Goal: Task Accomplishment & Management: Complete application form

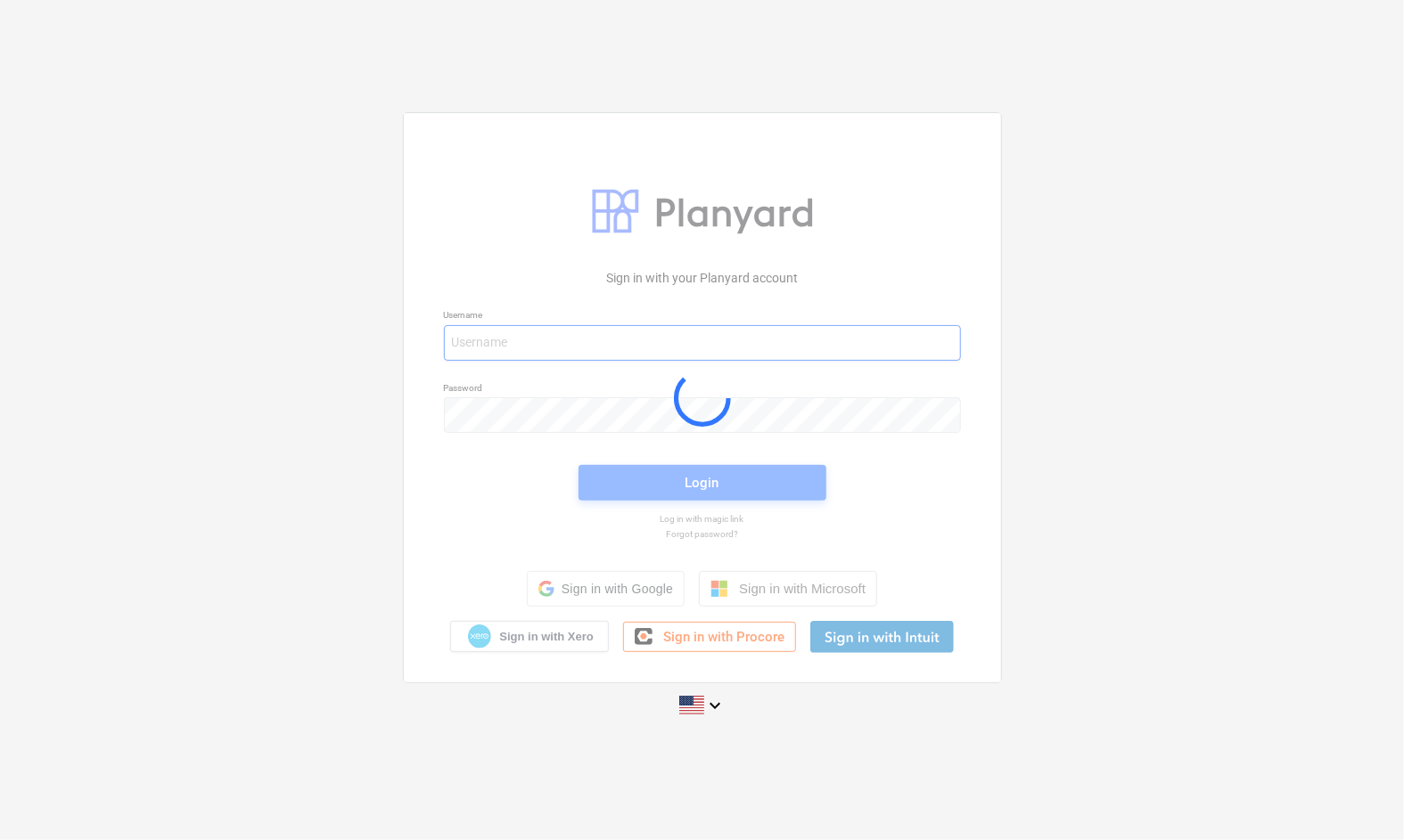
type input "[EMAIL_ADDRESS][PERSON_NAME][DOMAIN_NAME]"
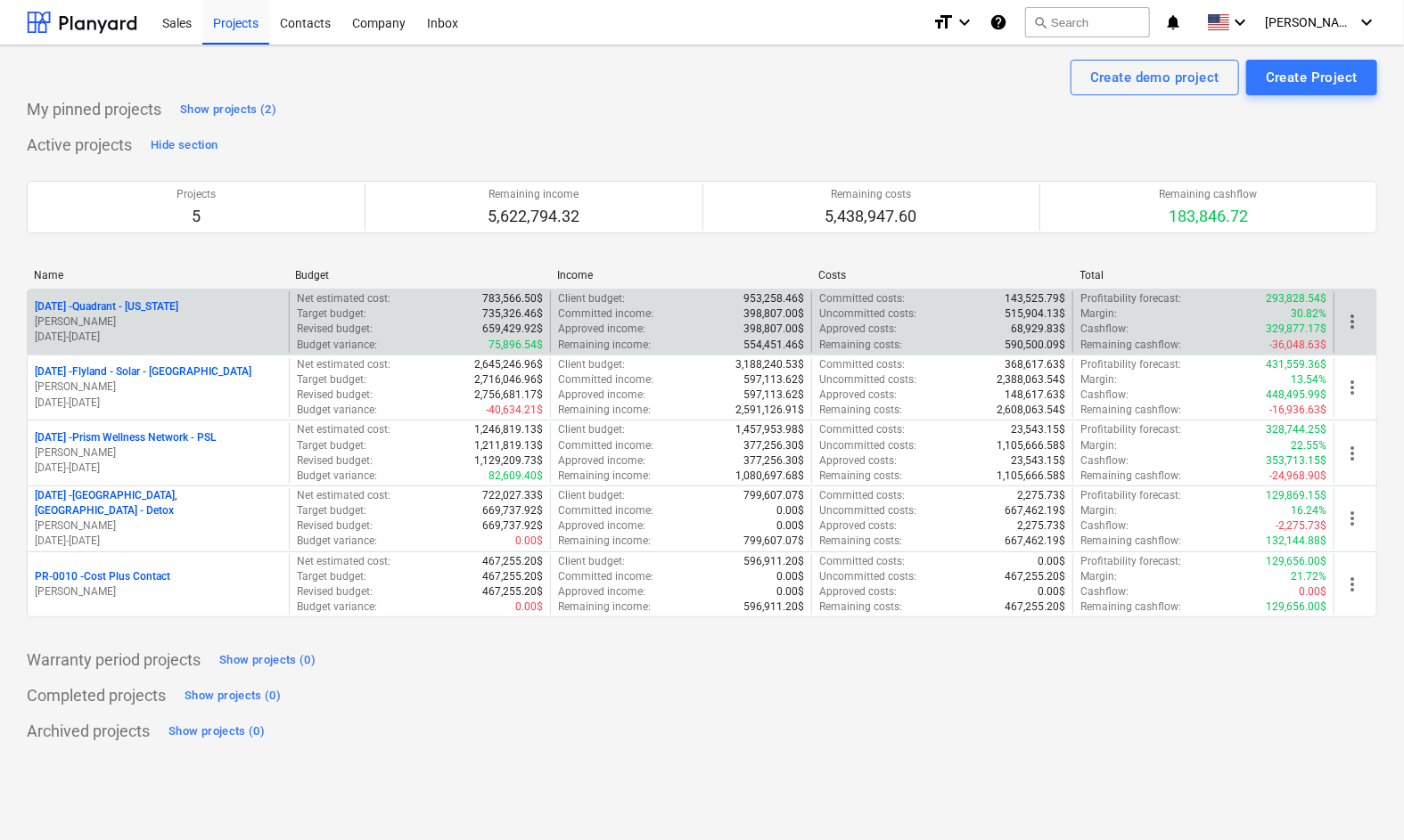
click at [152, 306] on p "[DATE] - Quadrant - [US_STATE]" at bounding box center [107, 307] width 144 height 15
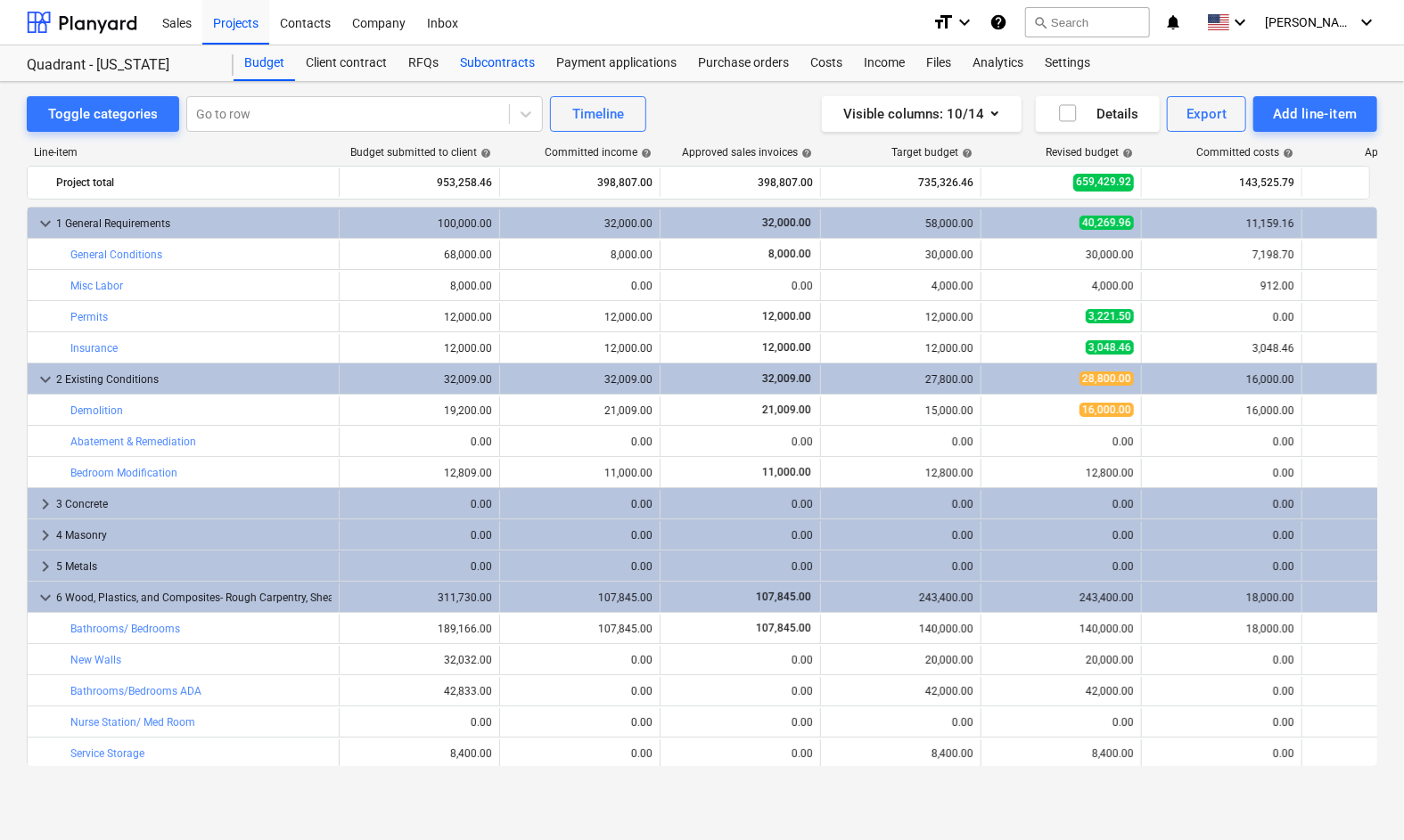
click at [488, 67] on div "Subcontracts" at bounding box center [497, 63] width 96 height 36
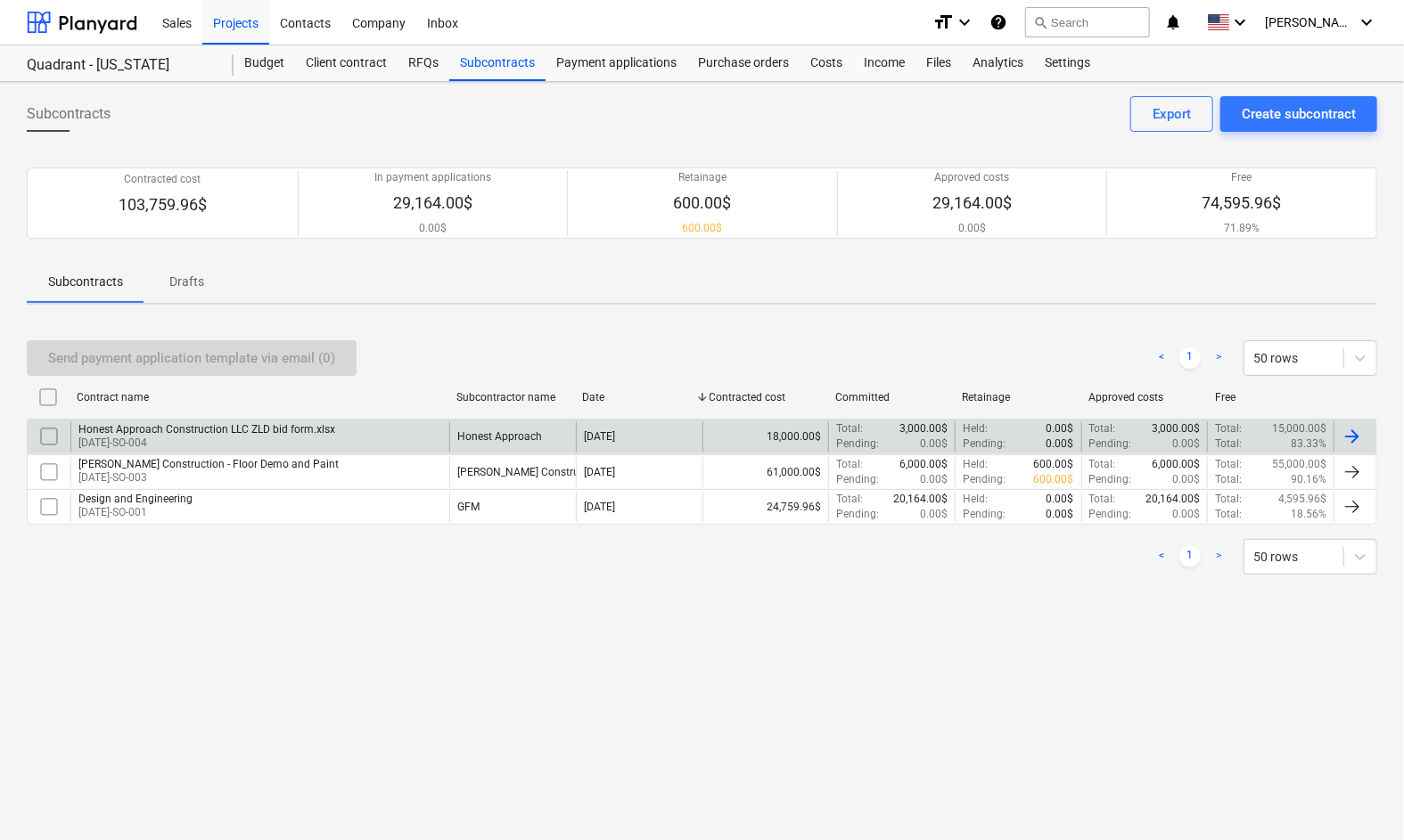
click at [284, 437] on p "[DATE]-SO-004" at bounding box center [207, 443] width 257 height 15
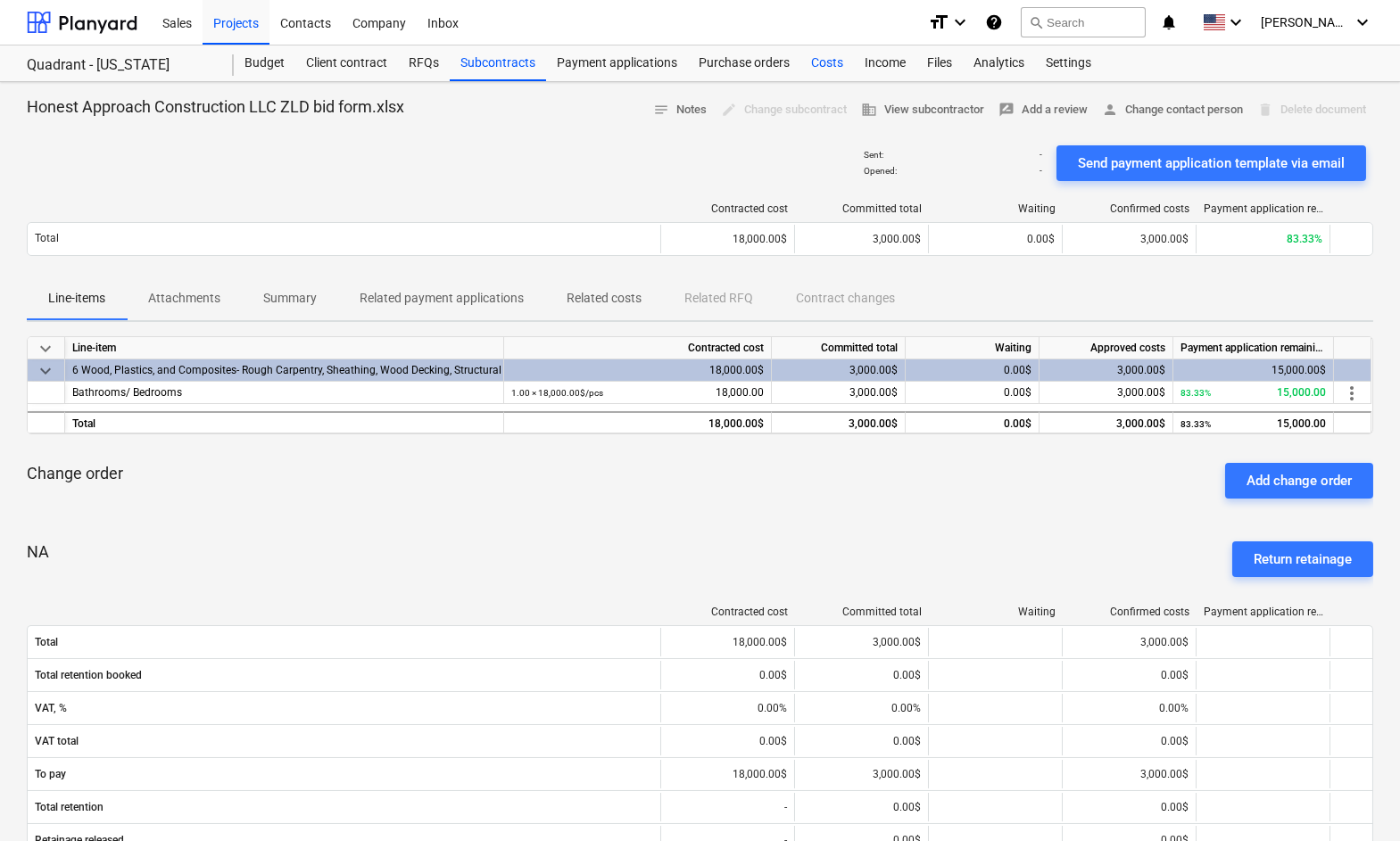
click at [821, 61] on div "Costs" at bounding box center [827, 63] width 54 height 36
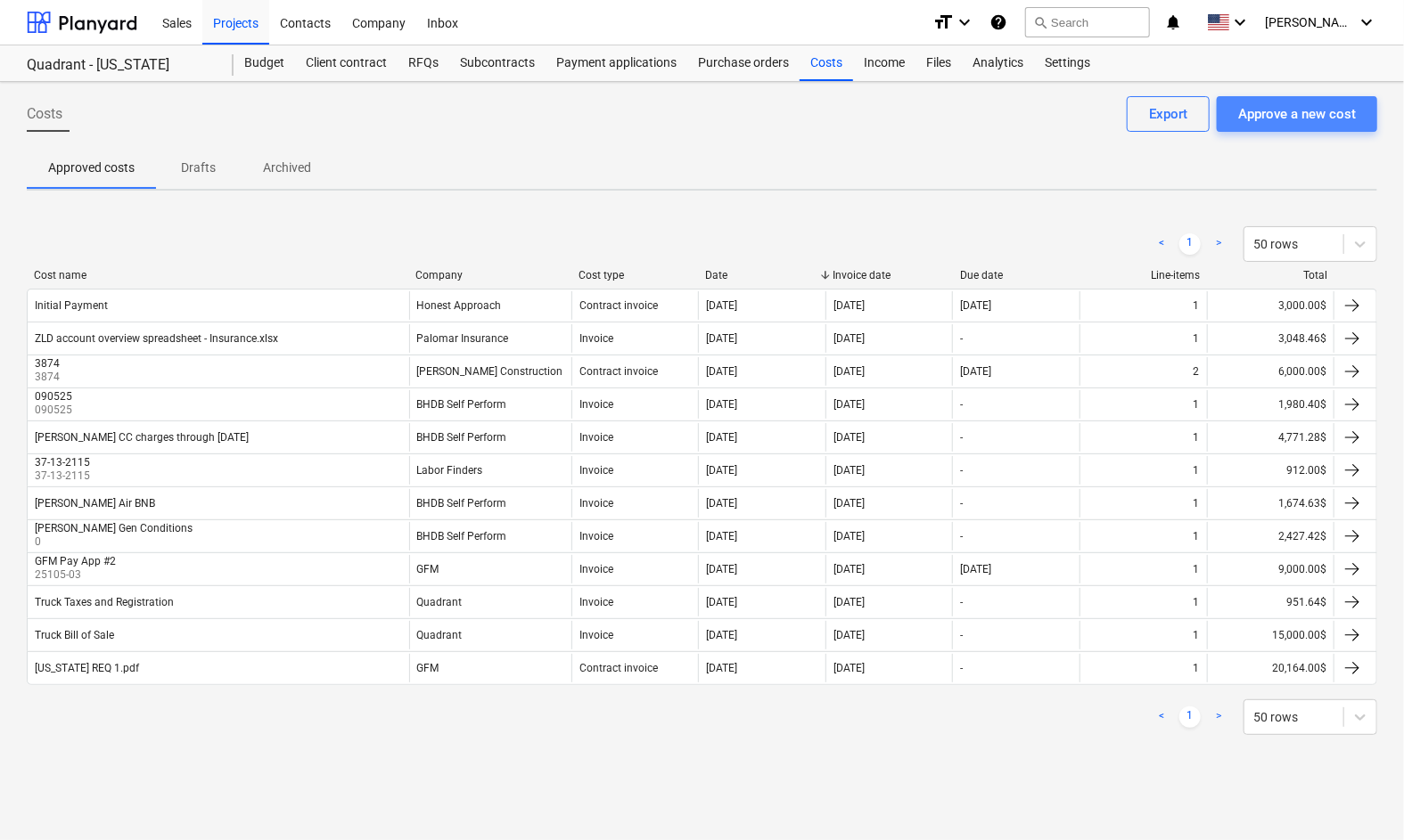
click at [1264, 122] on div "Approve a new cost" at bounding box center [1296, 113] width 118 height 24
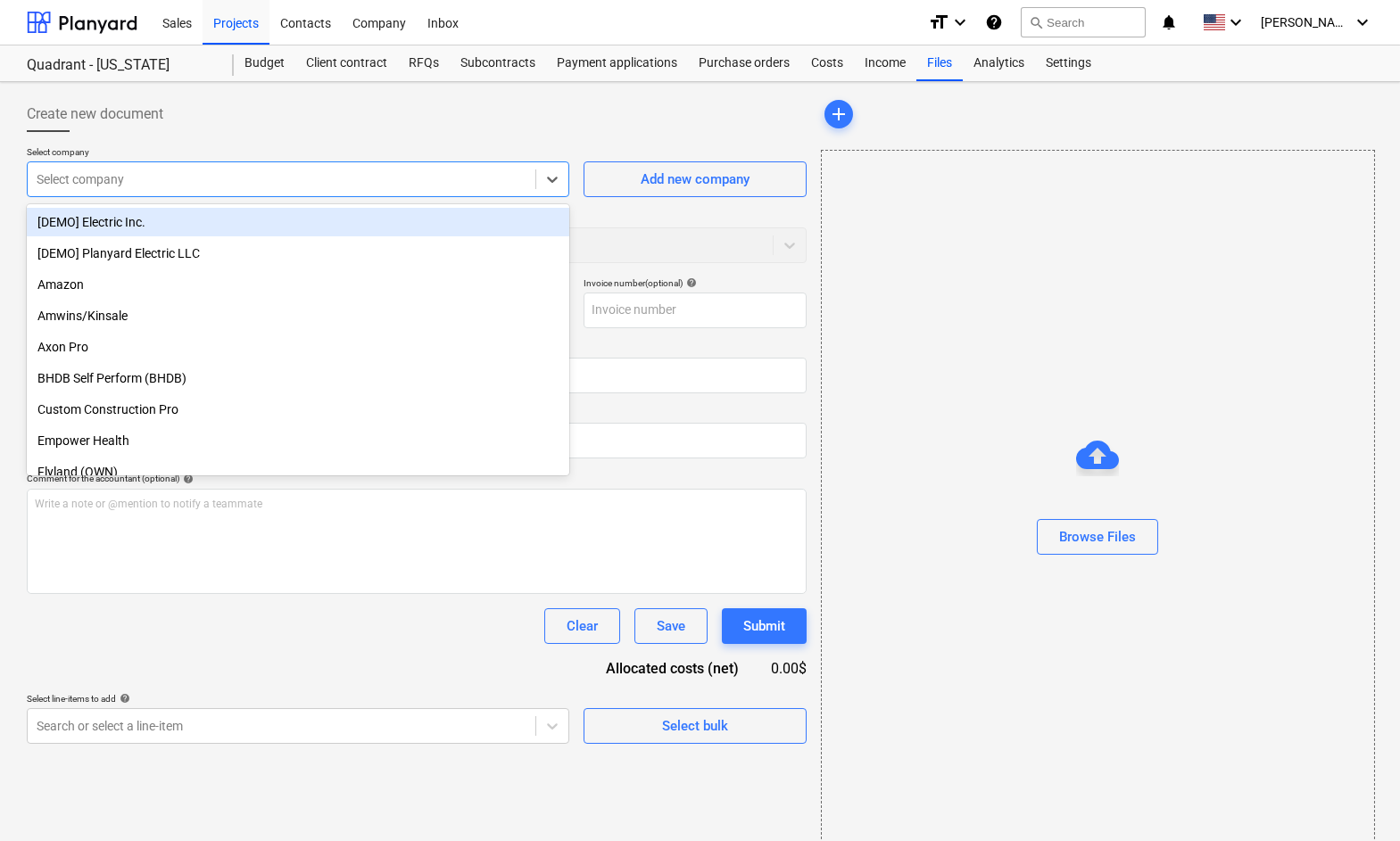
click at [527, 180] on div "Select company" at bounding box center [281, 179] width 508 height 25
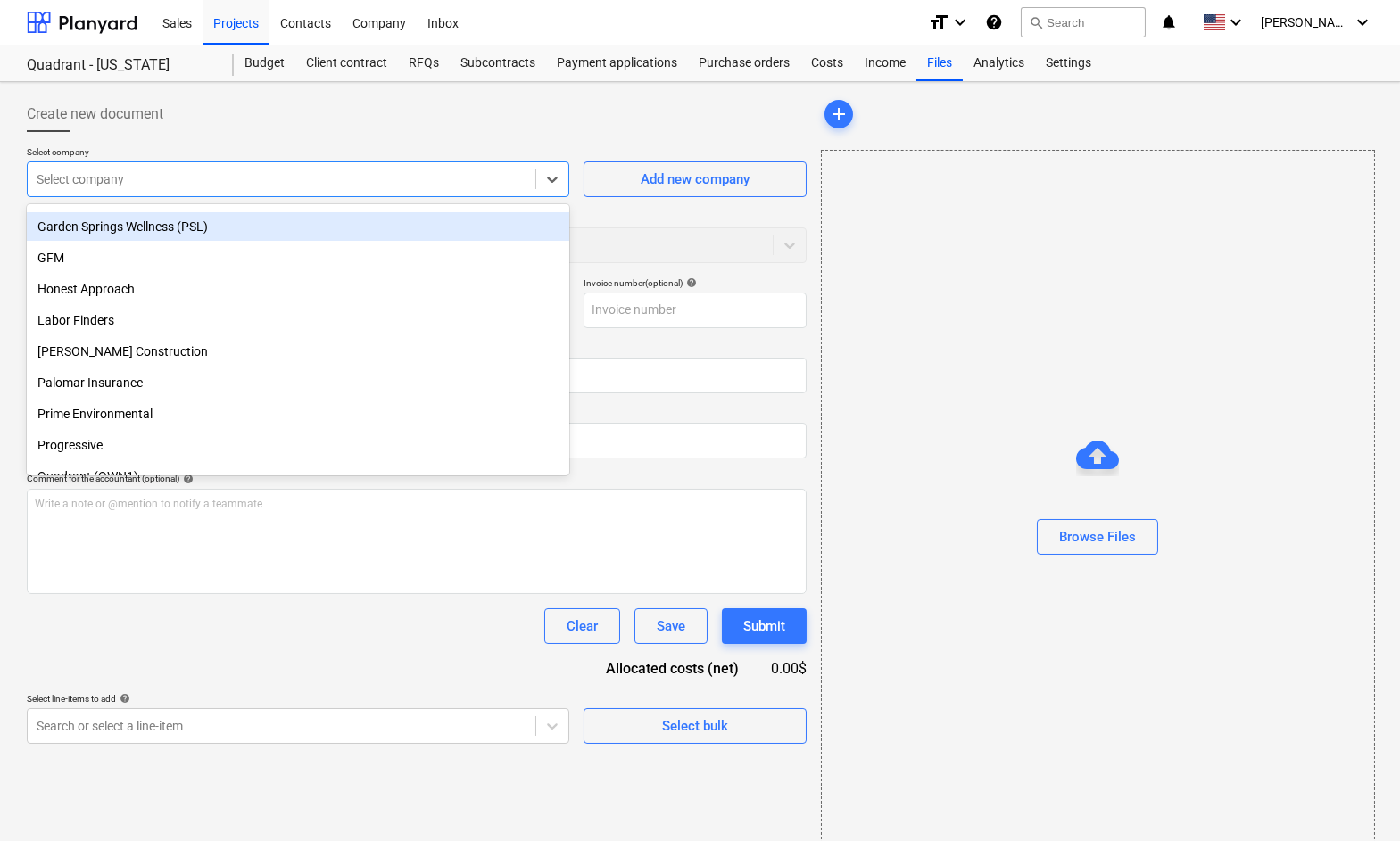
scroll to position [357, 0]
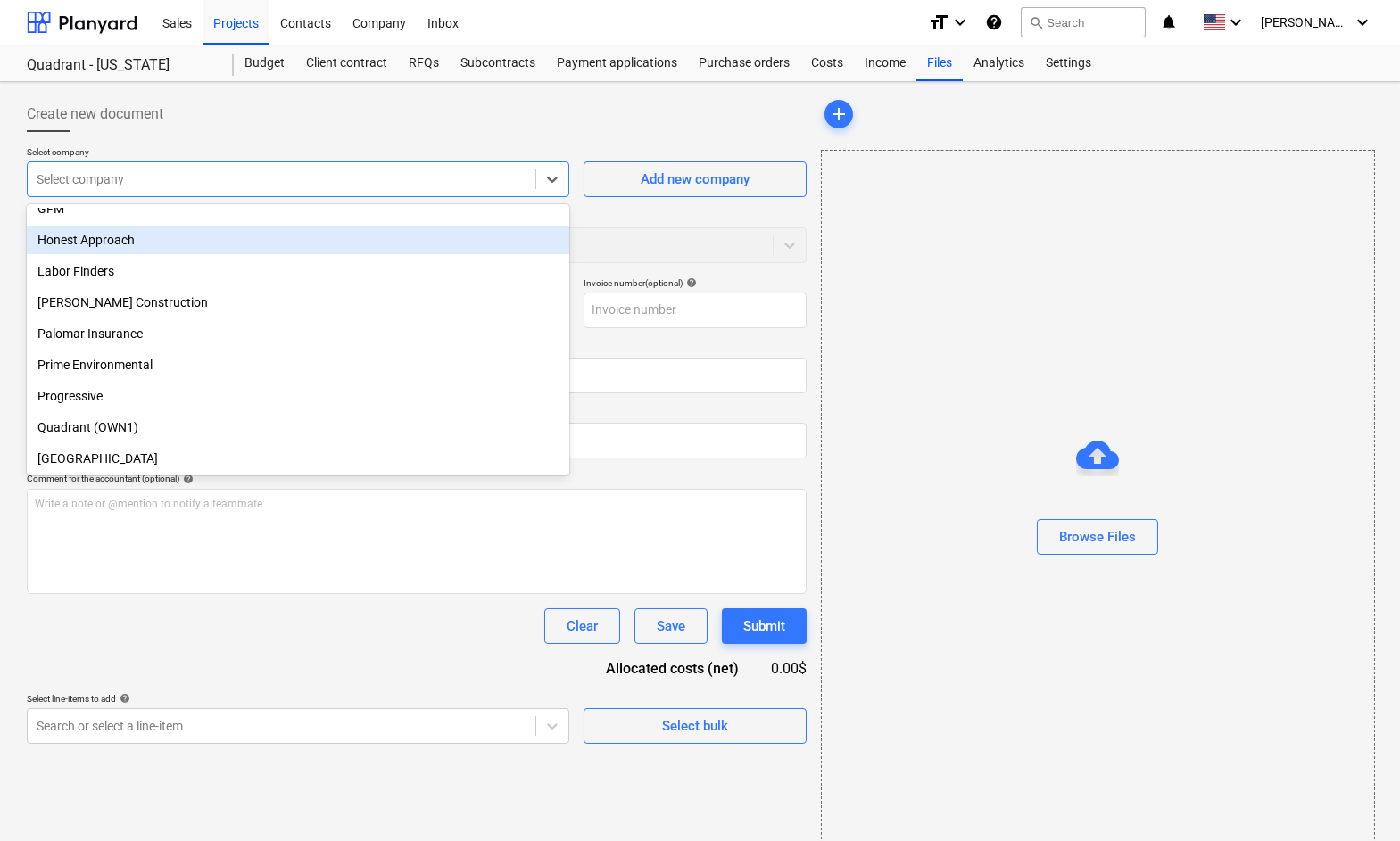
click at [297, 253] on div "Honest Approach" at bounding box center [297, 240] width 542 height 28
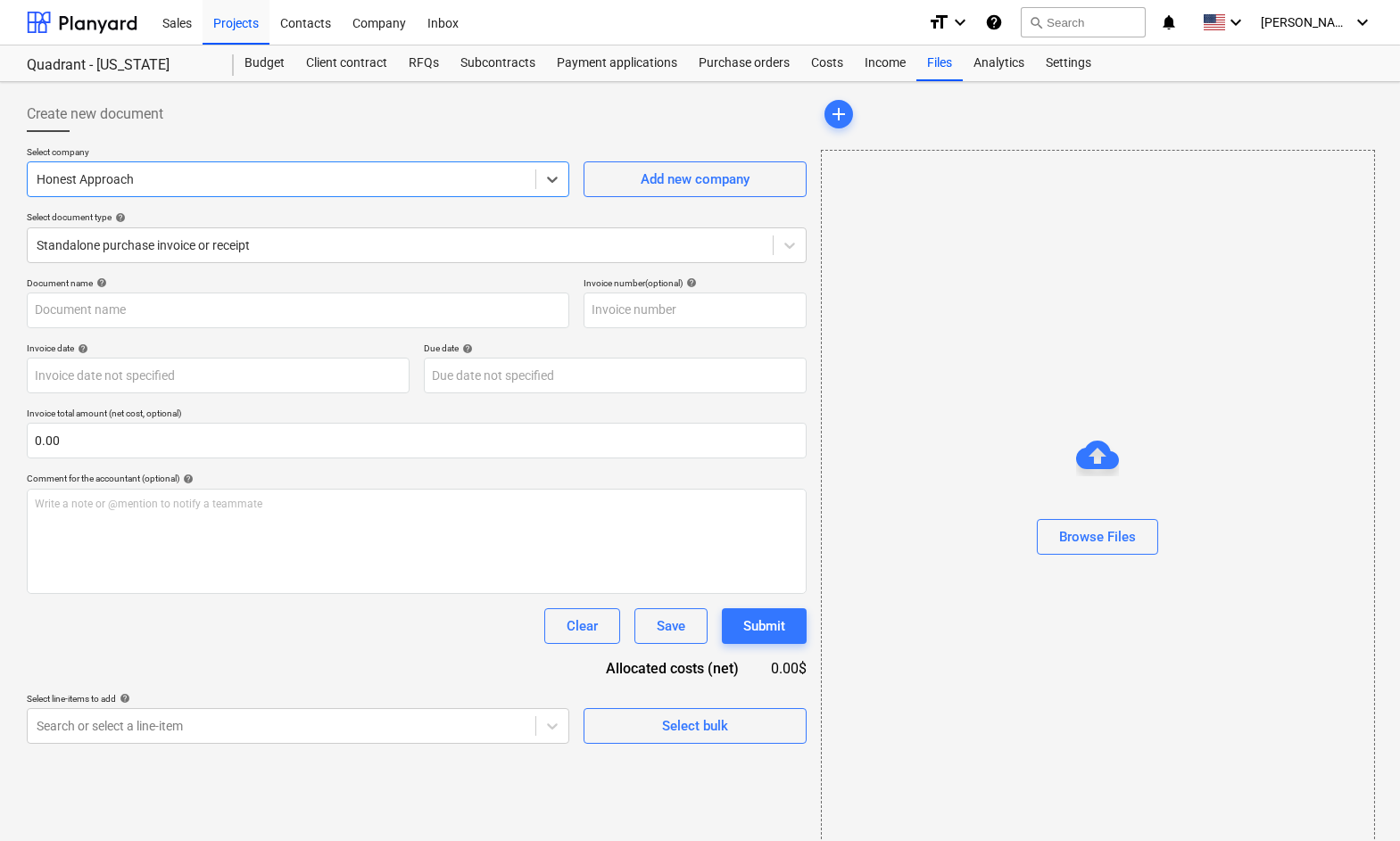
click at [297, 253] on div at bounding box center [400, 245] width 727 height 18
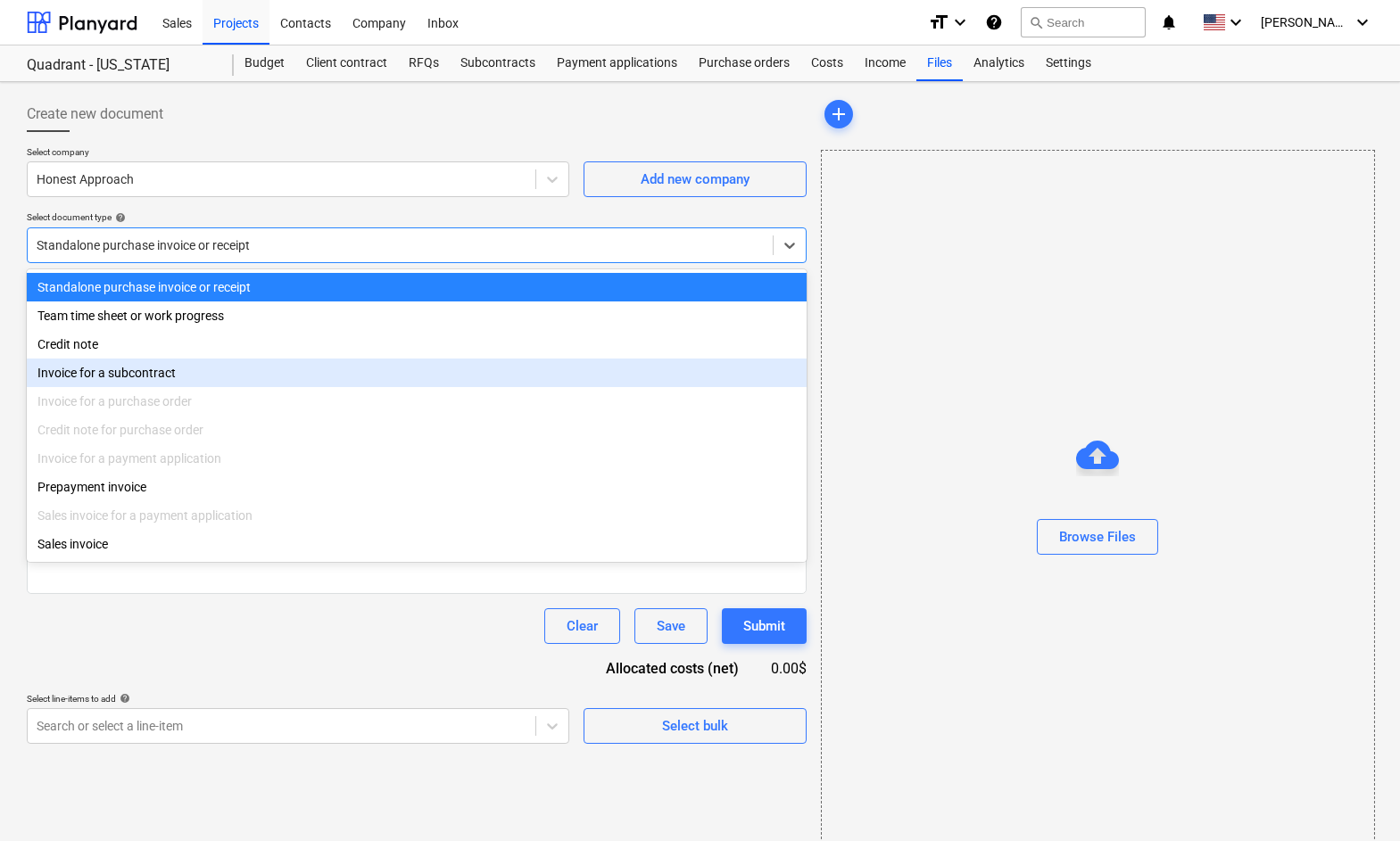
click at [281, 390] on div "Invoice for a purchase order" at bounding box center [416, 401] width 779 height 28
click at [280, 379] on div "Invoice for a subcontract" at bounding box center [416, 373] width 779 height 28
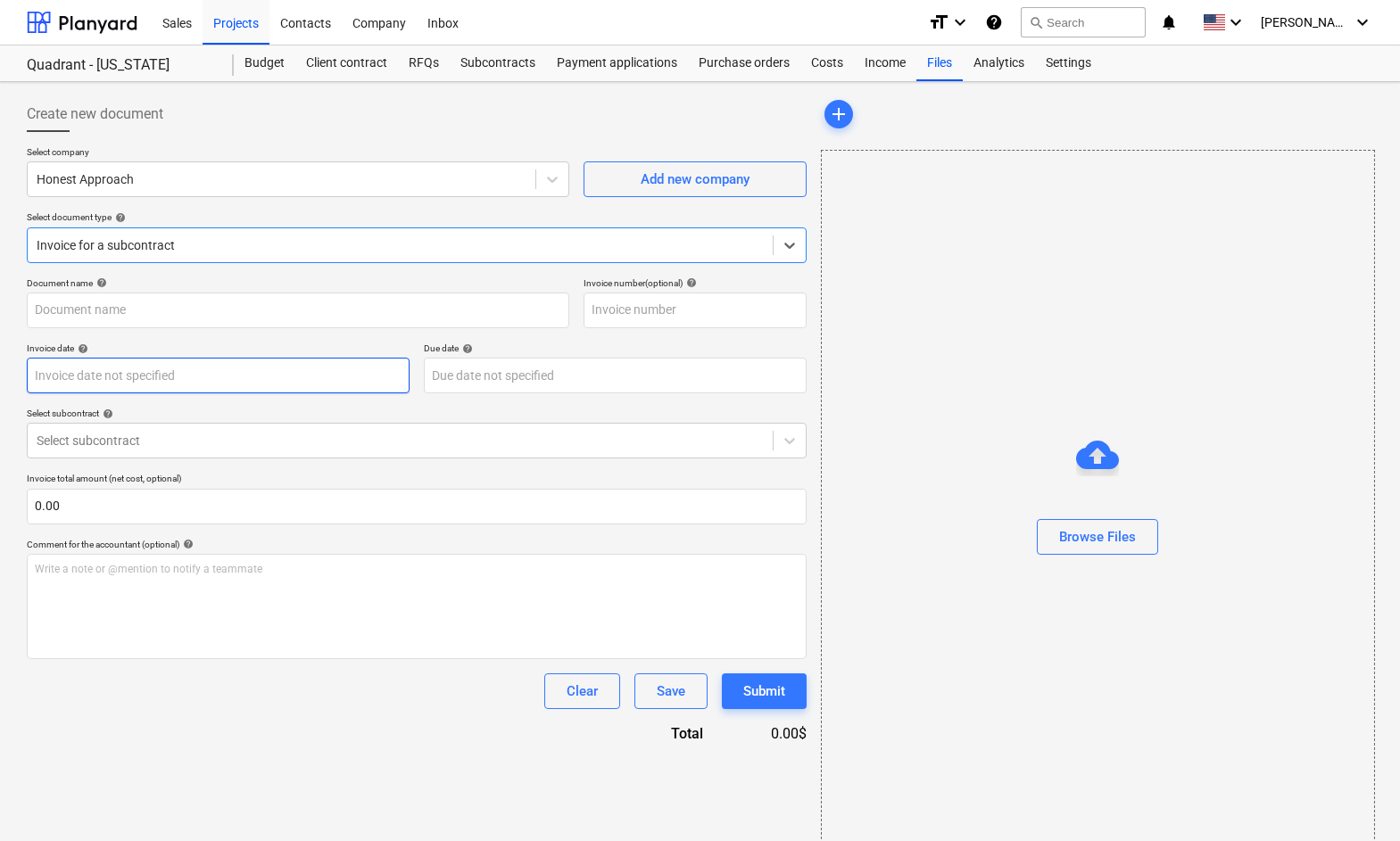
click at [274, 371] on body "Sales Projects Contacts Company Inbox format_size keyboard_arrow_down help sear…" at bounding box center [700, 420] width 1400 height 841
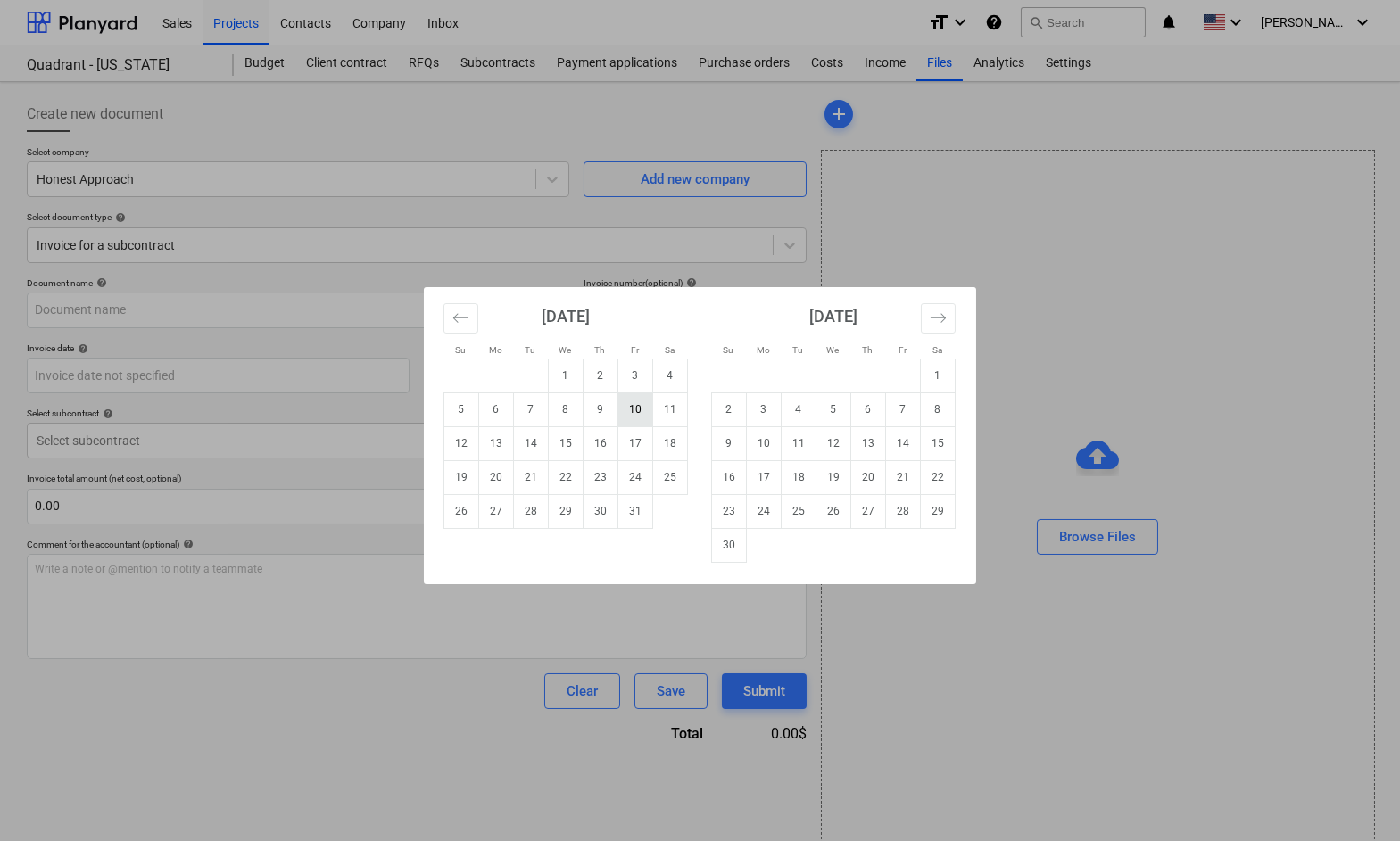
click at [635, 411] on td "10" at bounding box center [636, 410] width 35 height 34
type input "[DATE]"
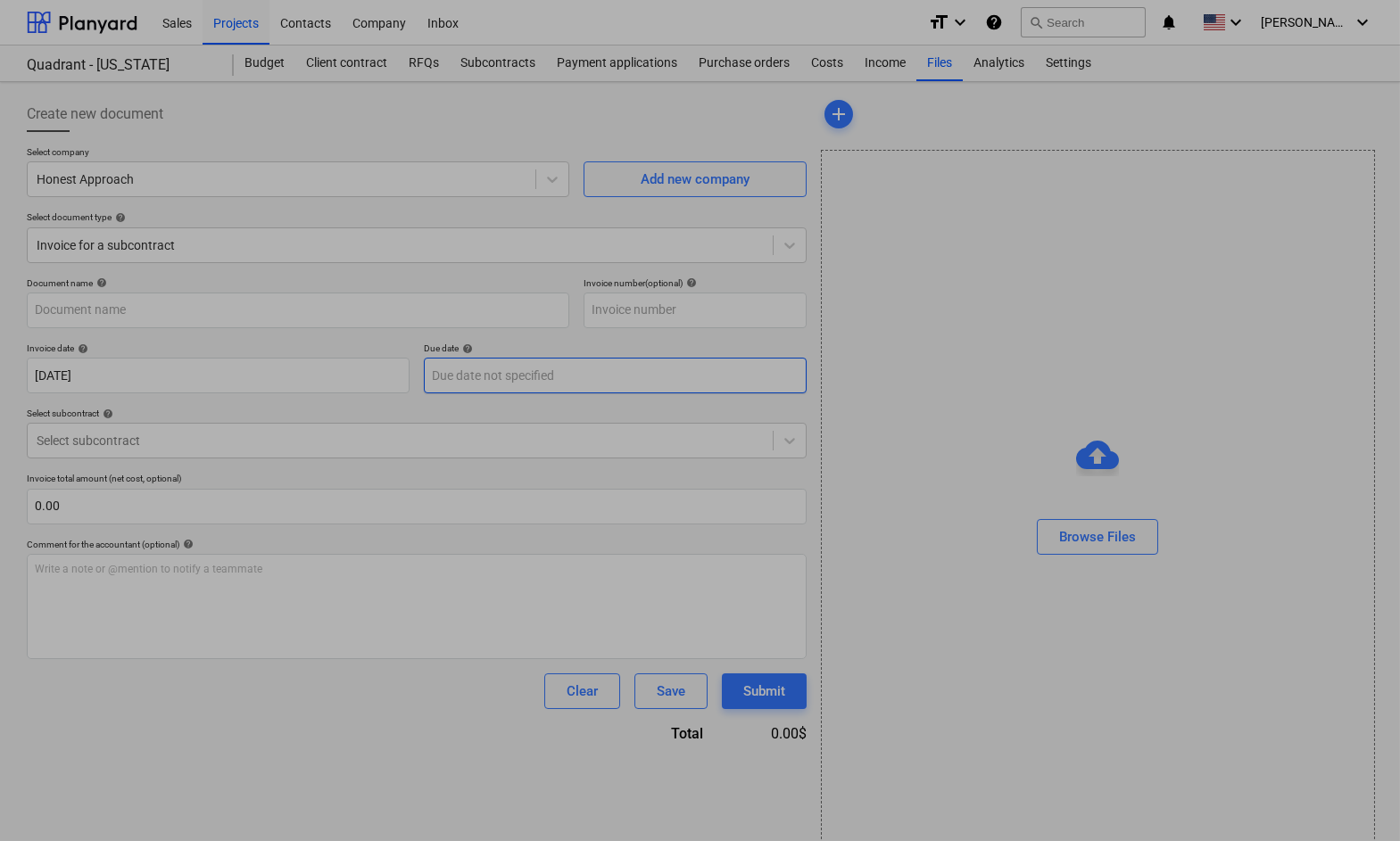
click at [517, 372] on body "Sales Projects Contacts Company Inbox format_size keyboard_arrow_down help sear…" at bounding box center [700, 420] width 1400 height 841
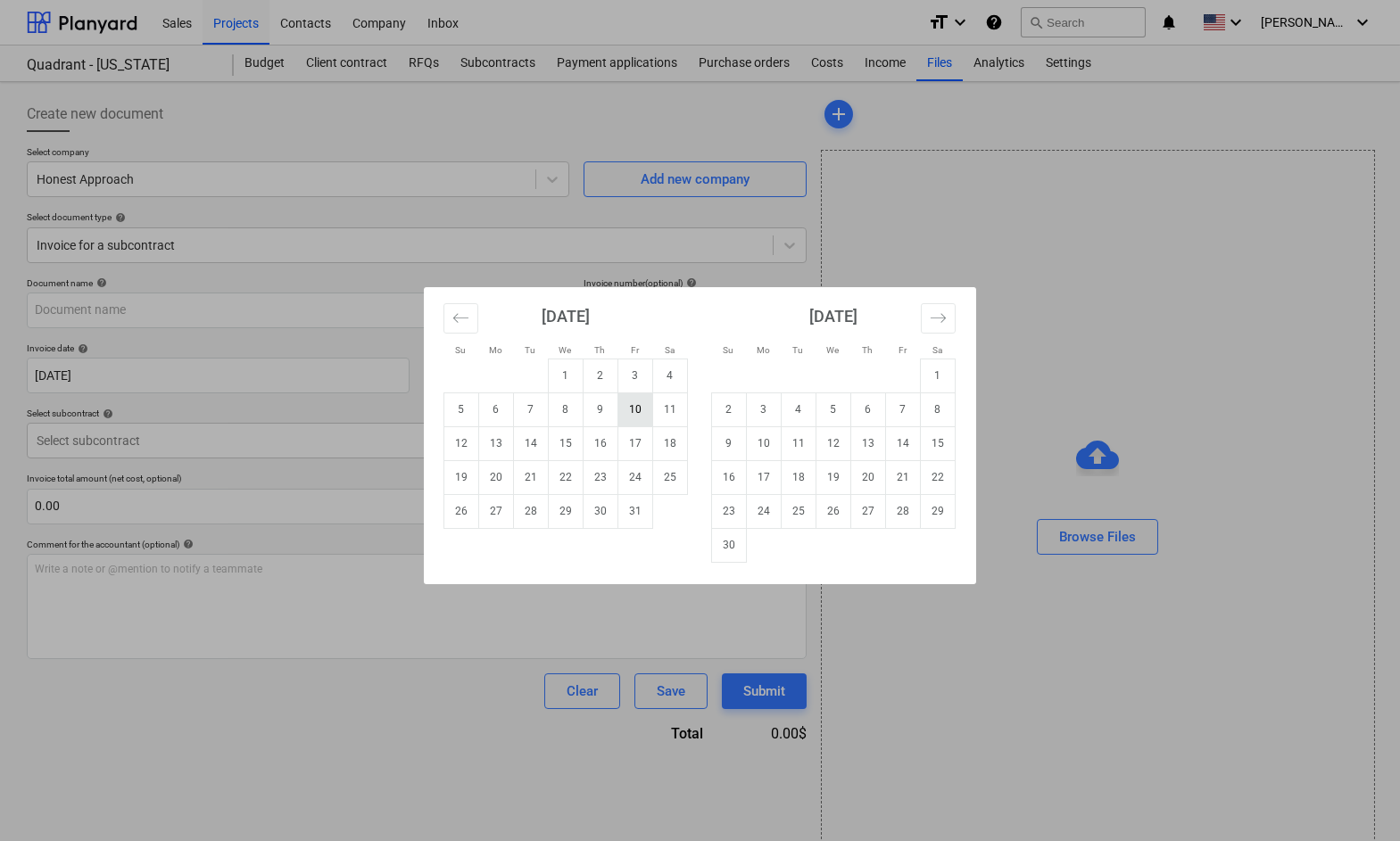
click at [635, 414] on td "10" at bounding box center [636, 410] width 35 height 34
type input "[DATE]"
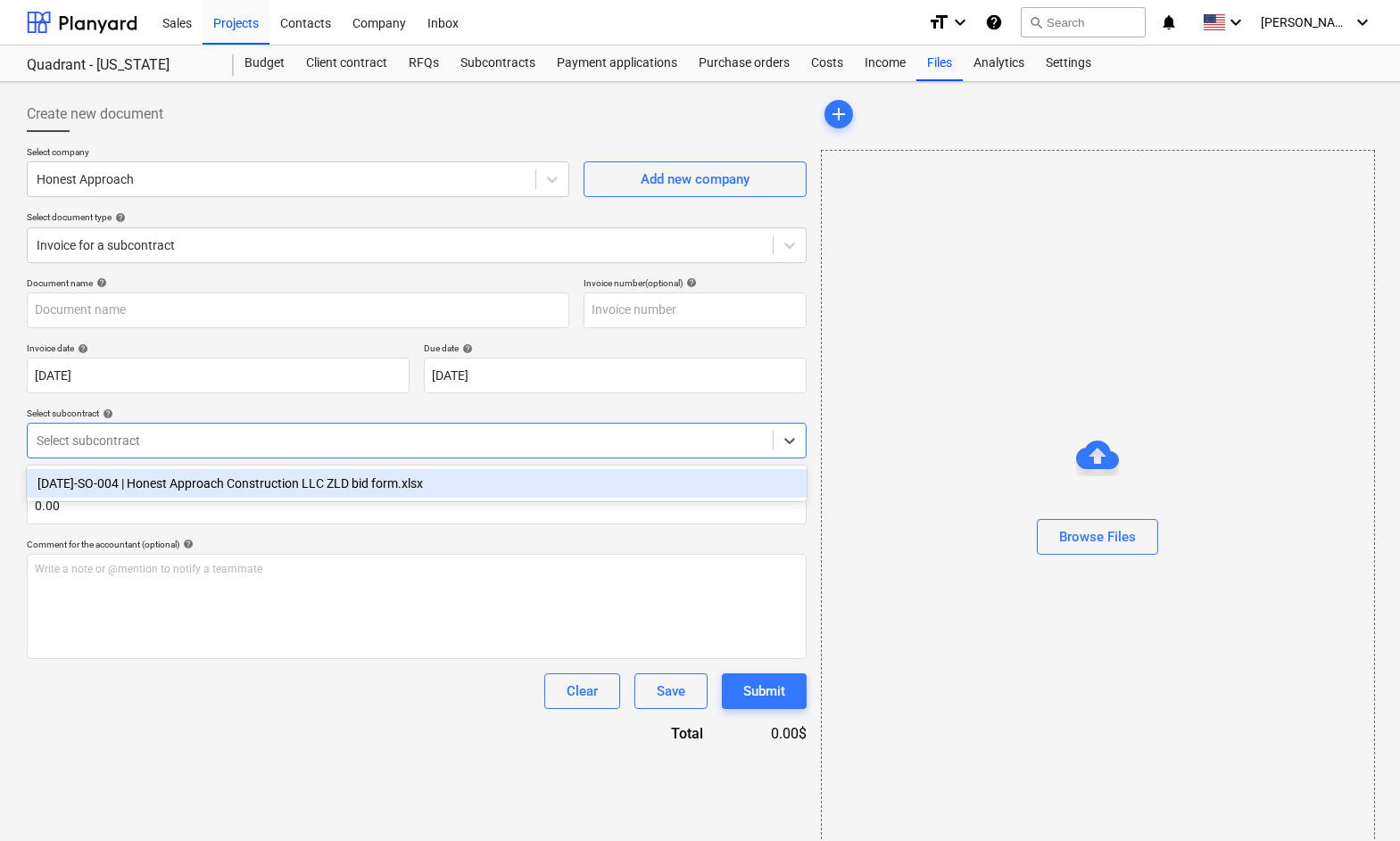
click at [195, 448] on div at bounding box center [400, 441] width 727 height 18
click at [226, 486] on div "[DATE]-SO-004 | Honest Approach Construction LLC ZLD bid form.xlsx" at bounding box center [416, 483] width 779 height 28
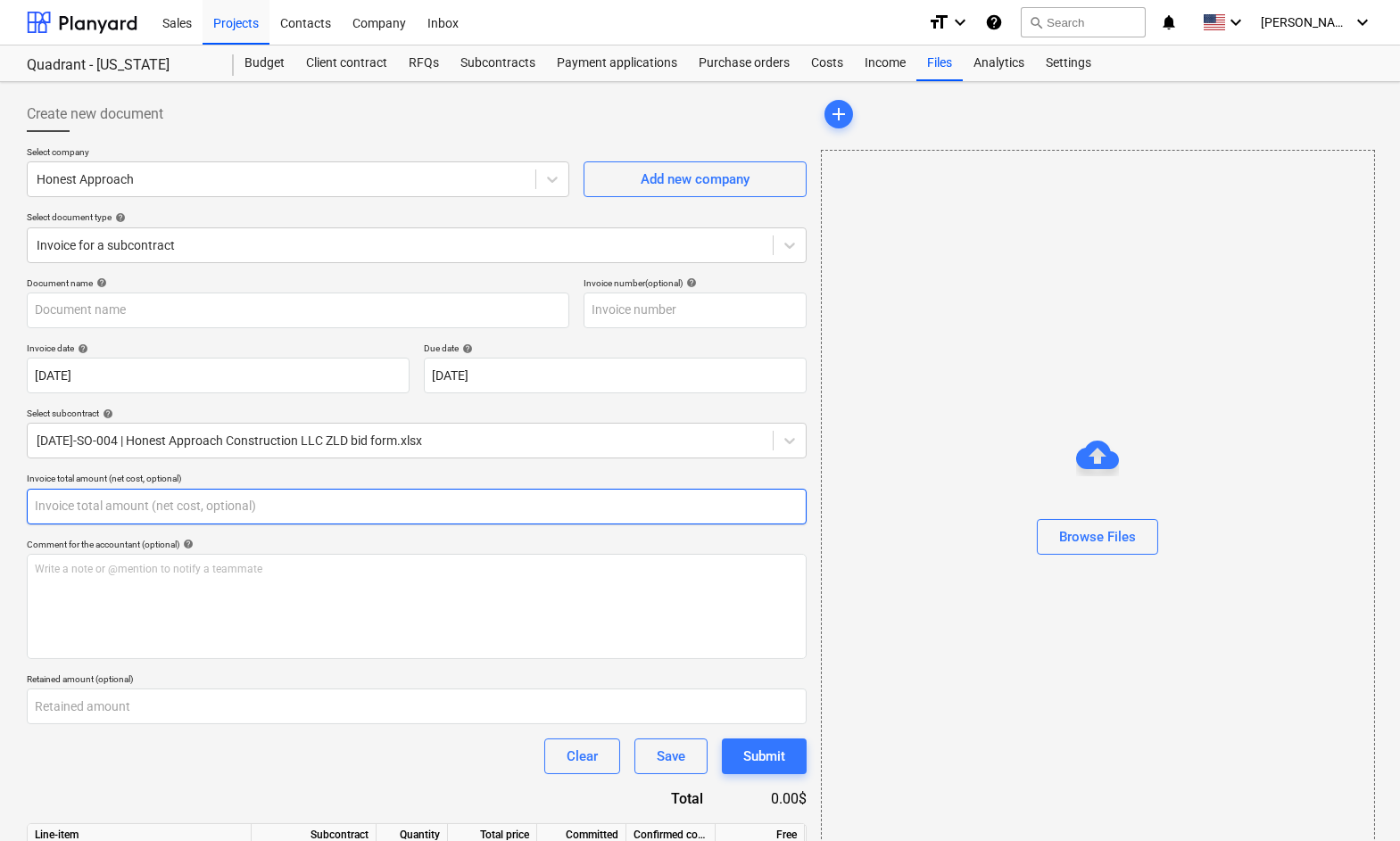
click at [170, 507] on input "text" at bounding box center [416, 507] width 779 height 36
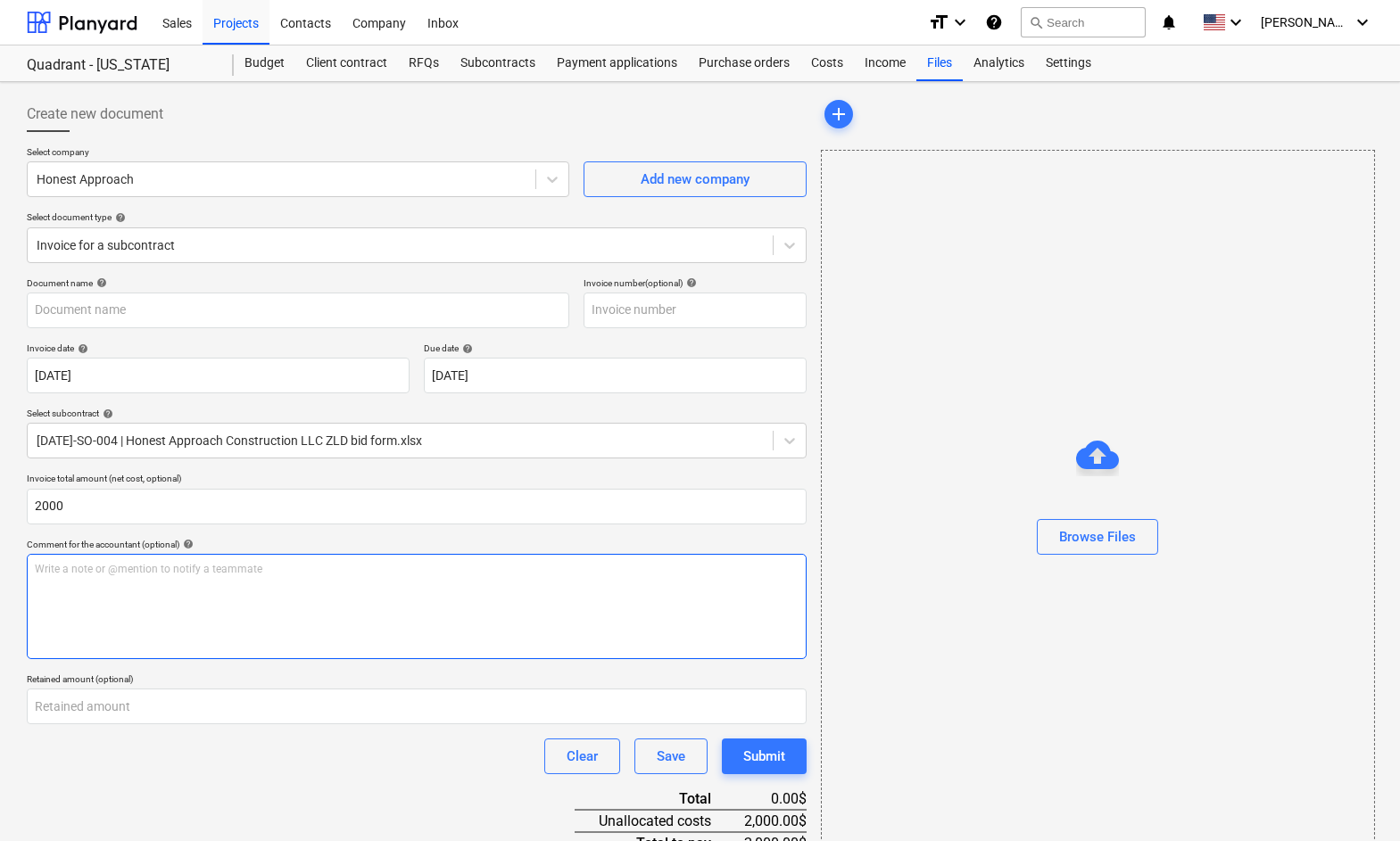
type input "2,000.00"
click at [213, 572] on p "Write a note or @mention to notify a teammate [PERSON_NAME]" at bounding box center [416, 569] width 763 height 15
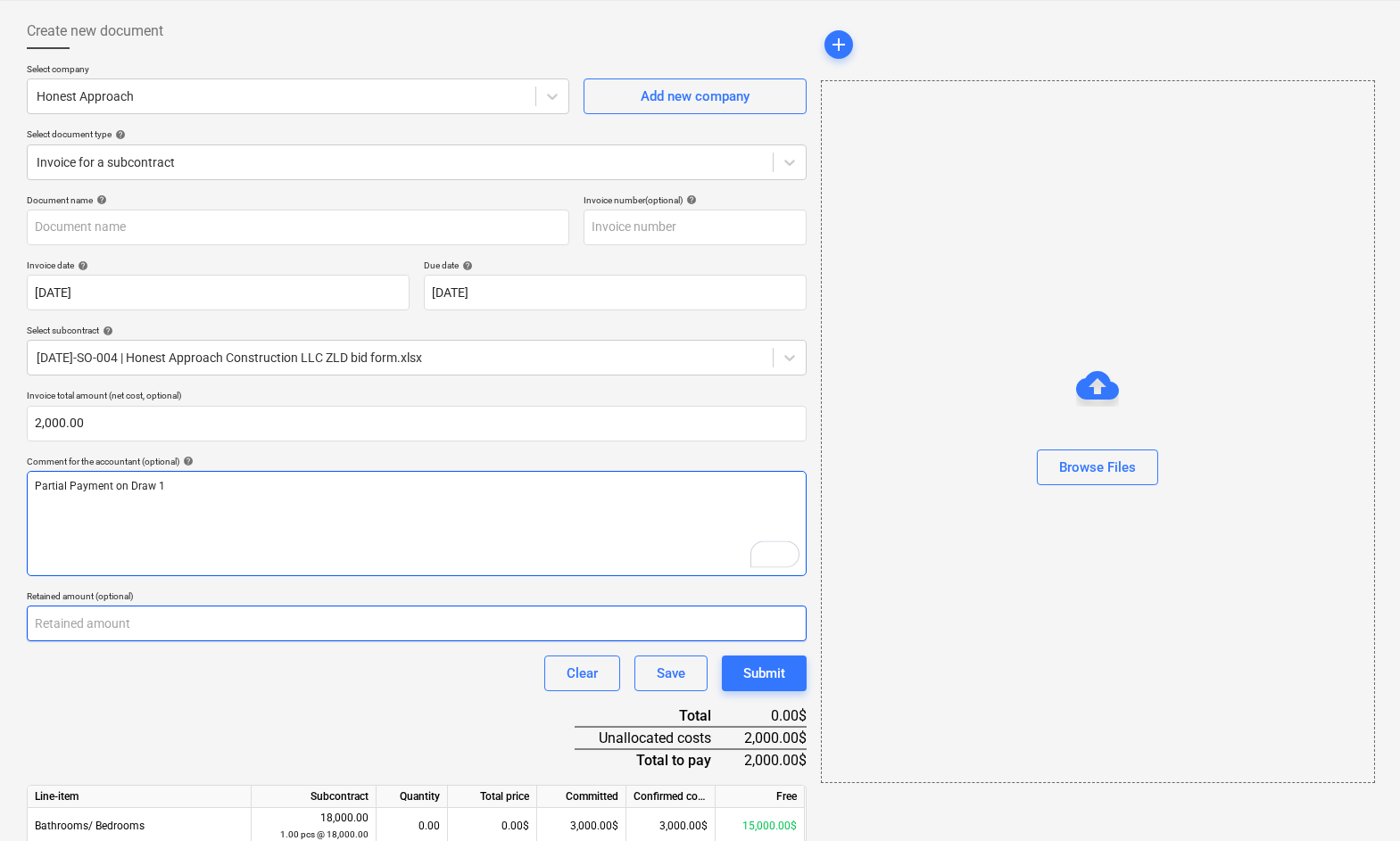
scroll to position [156, 0]
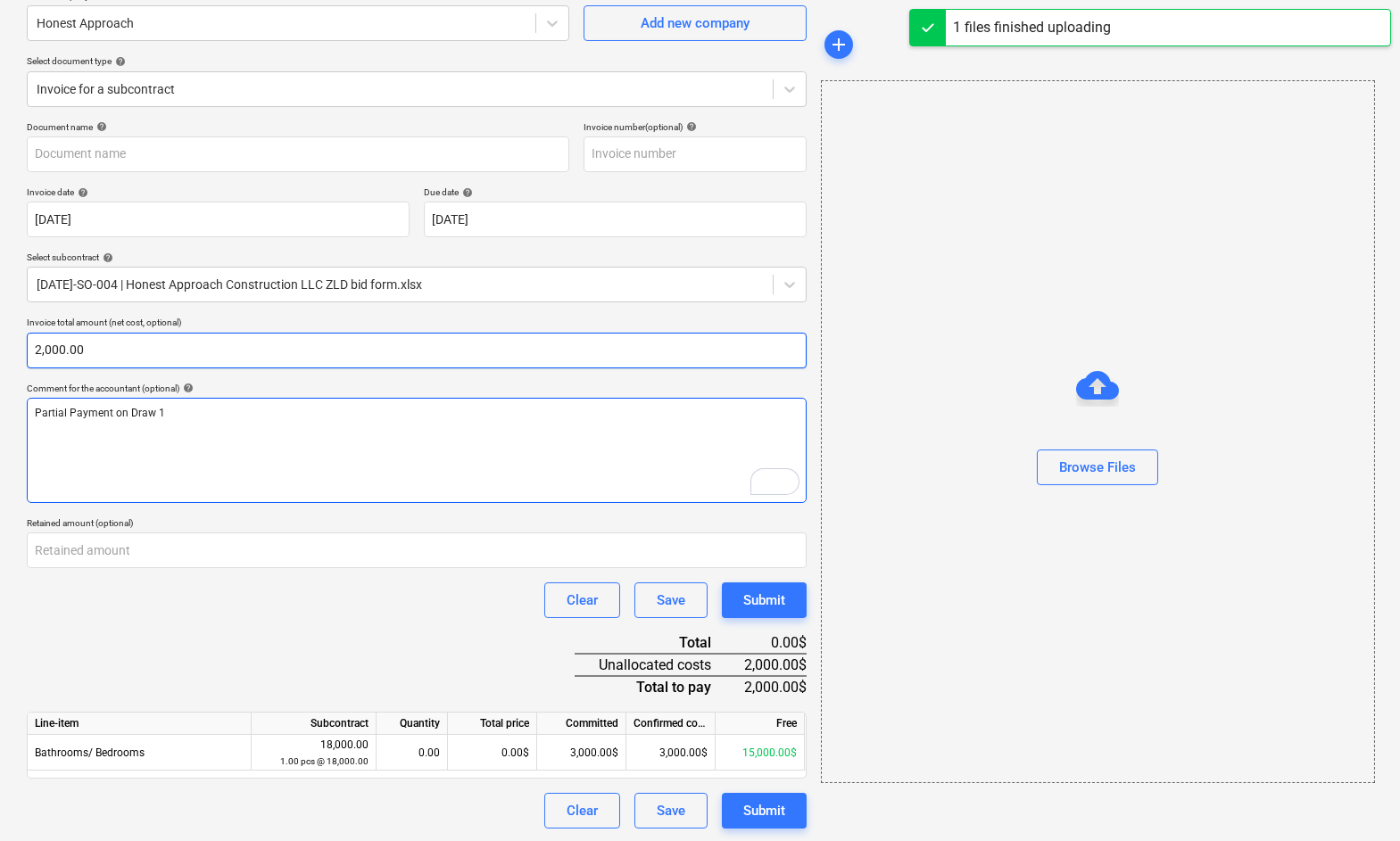
type input "invoice-lsnitgm7hlyswbd2vrwd-1760130603.702332.pdf"
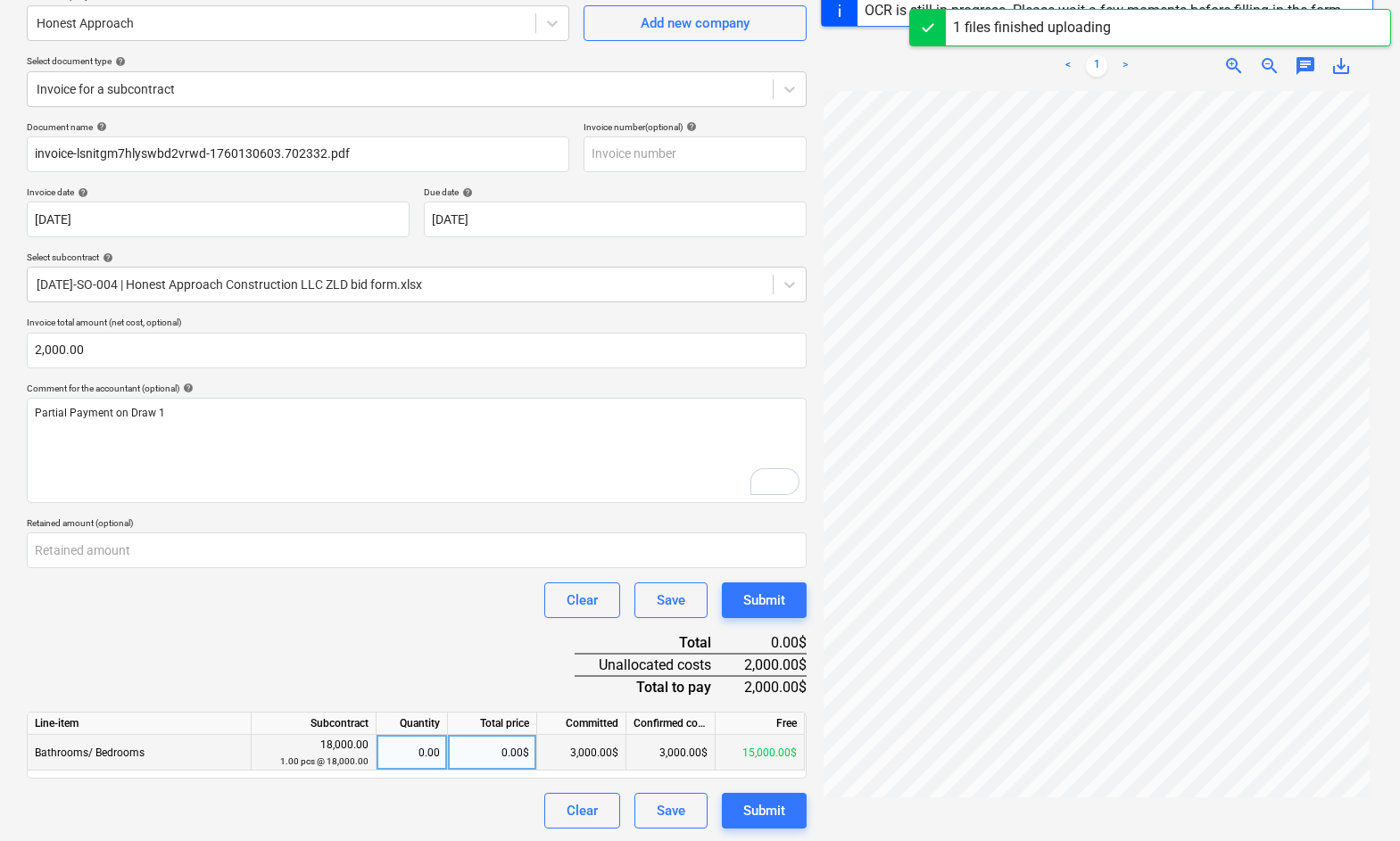
click at [492, 747] on div "0.00$" at bounding box center [493, 753] width 89 height 36
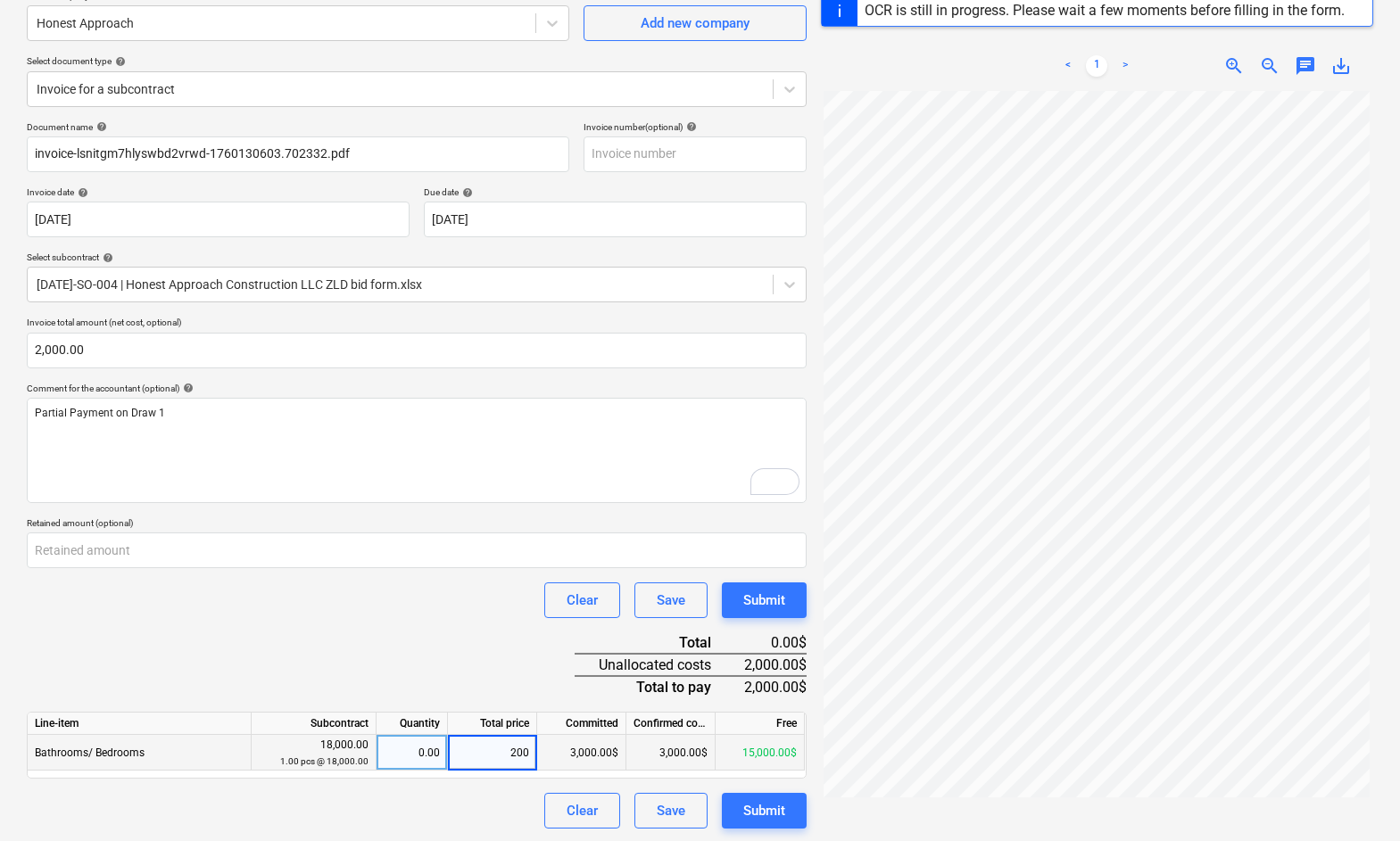
type input "2000"
click at [771, 810] on div "Submit" at bounding box center [764, 811] width 42 height 24
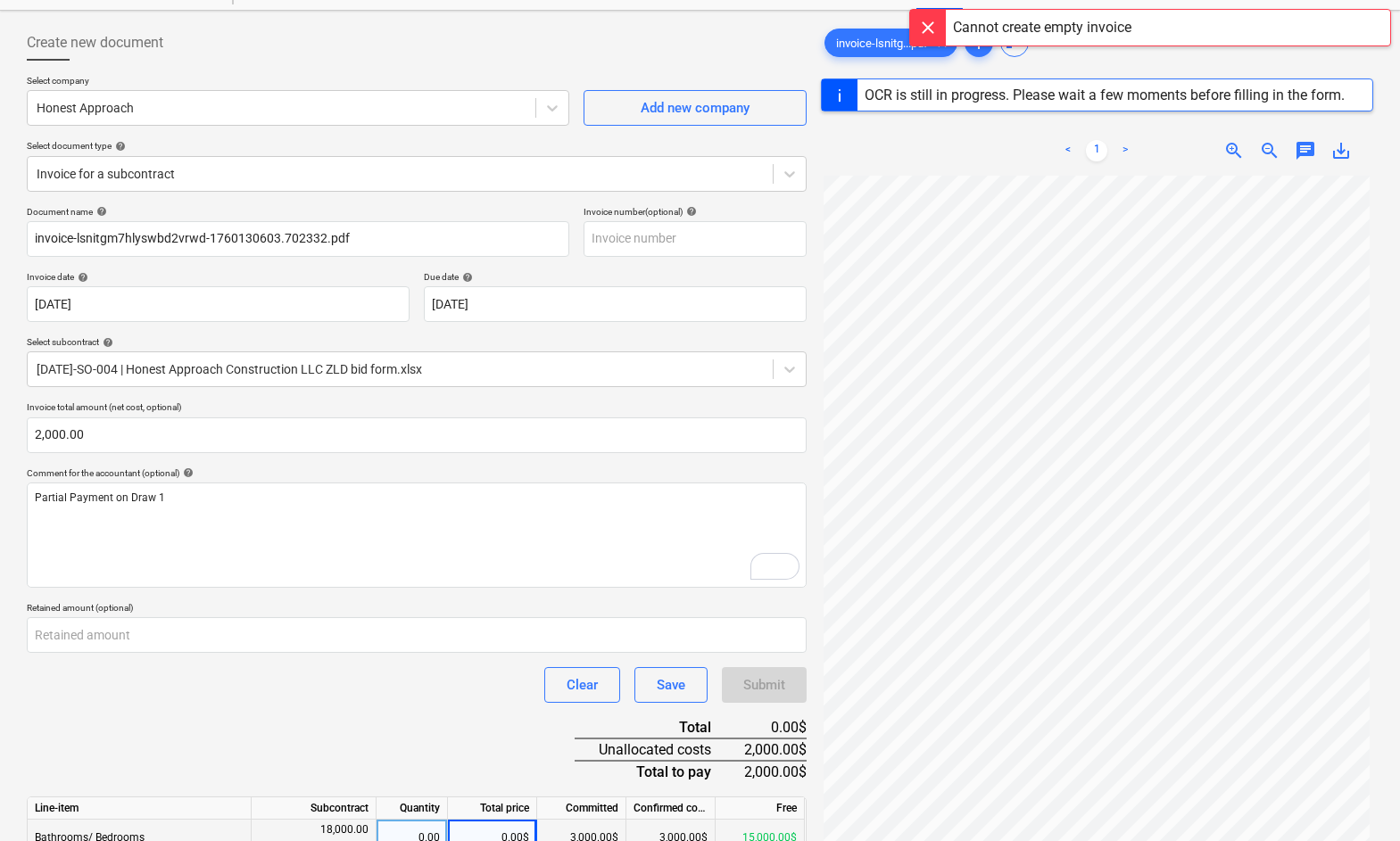
scroll to position [38, 0]
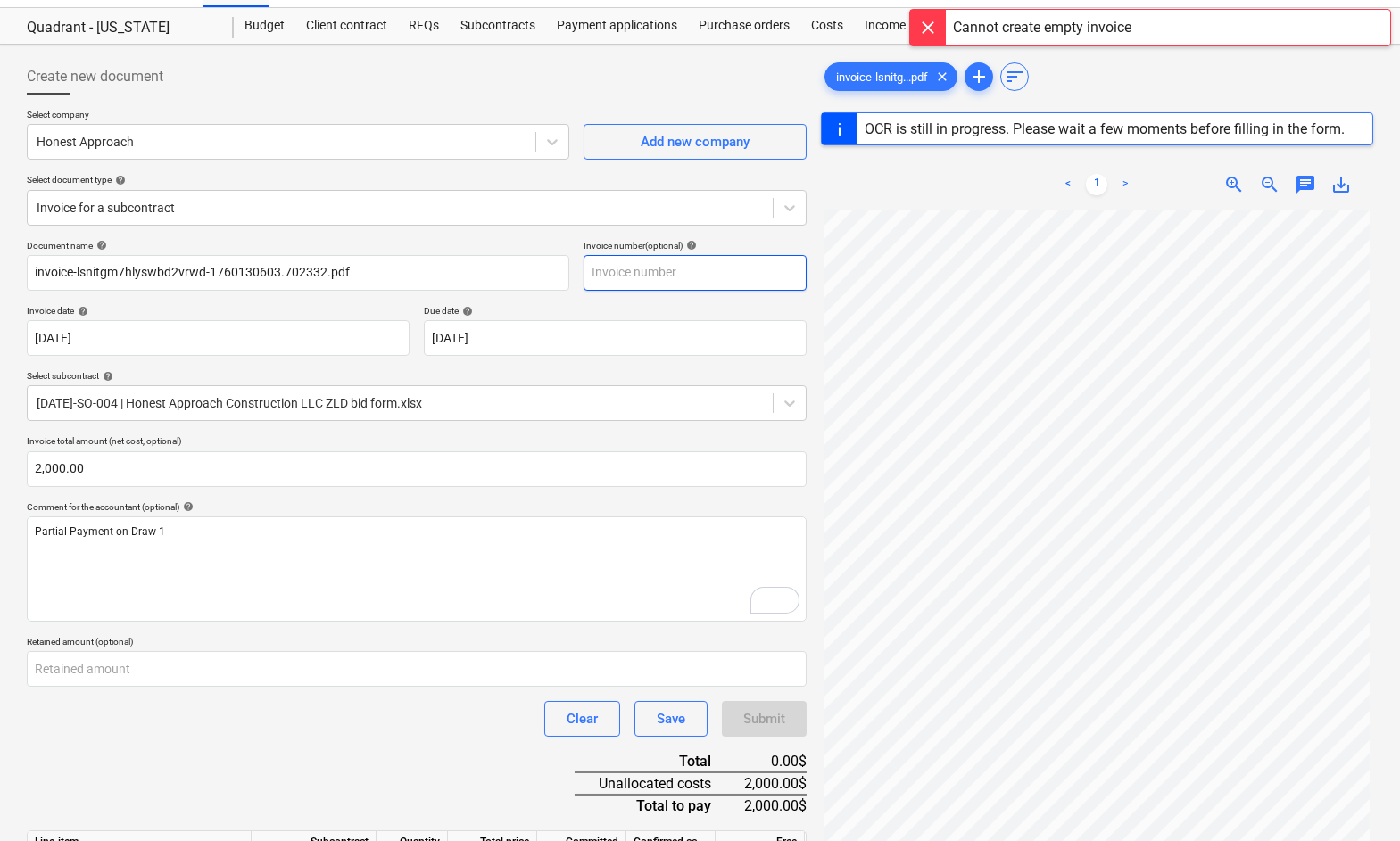
click at [656, 266] on input "text" at bounding box center [695, 273] width 223 height 36
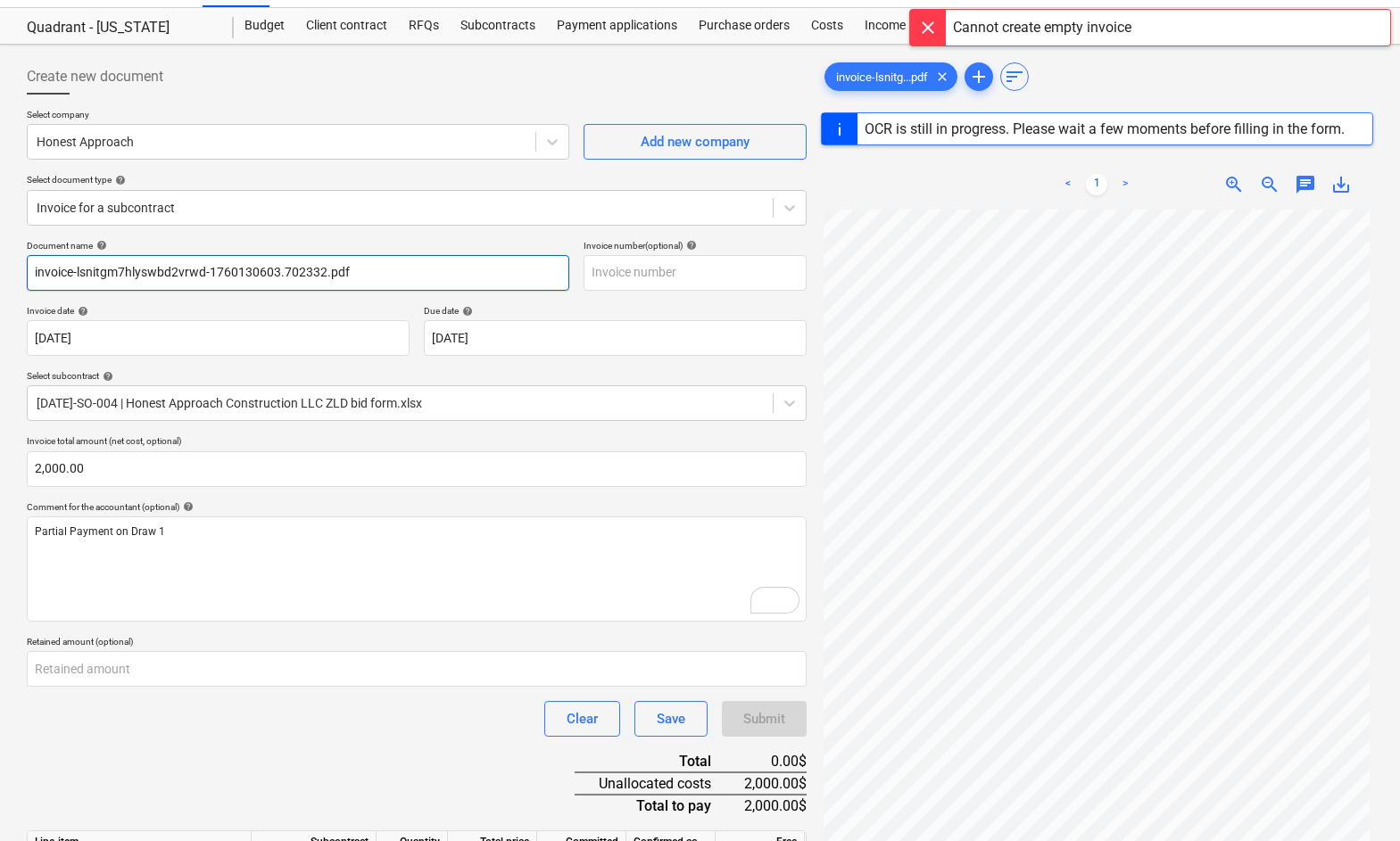
click at [446, 268] on input "invoice-lsnitgm7hlyswbd2vrwd-1760130603.702332.pdf" at bounding box center [297, 273] width 542 height 36
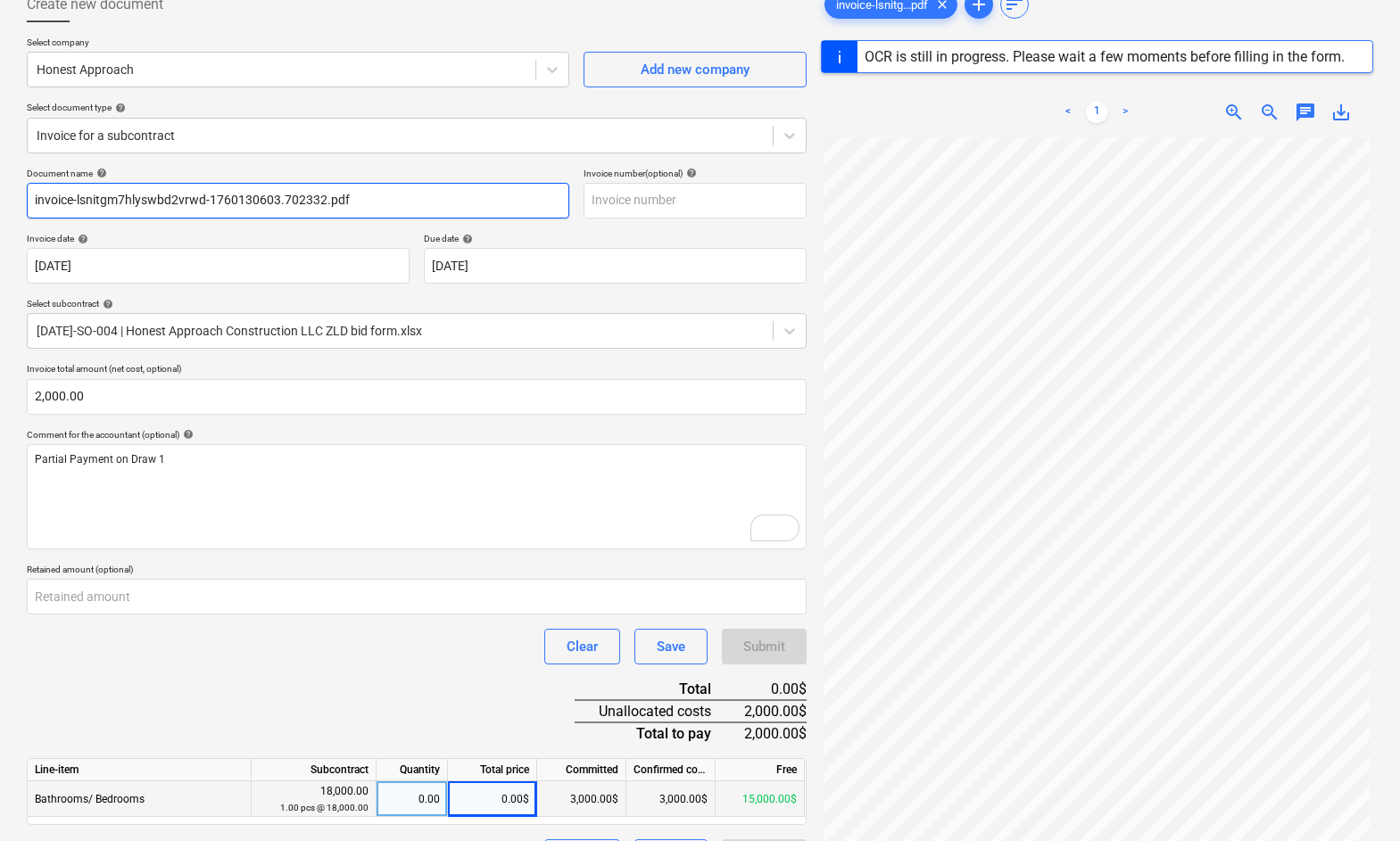
scroll to position [211, 0]
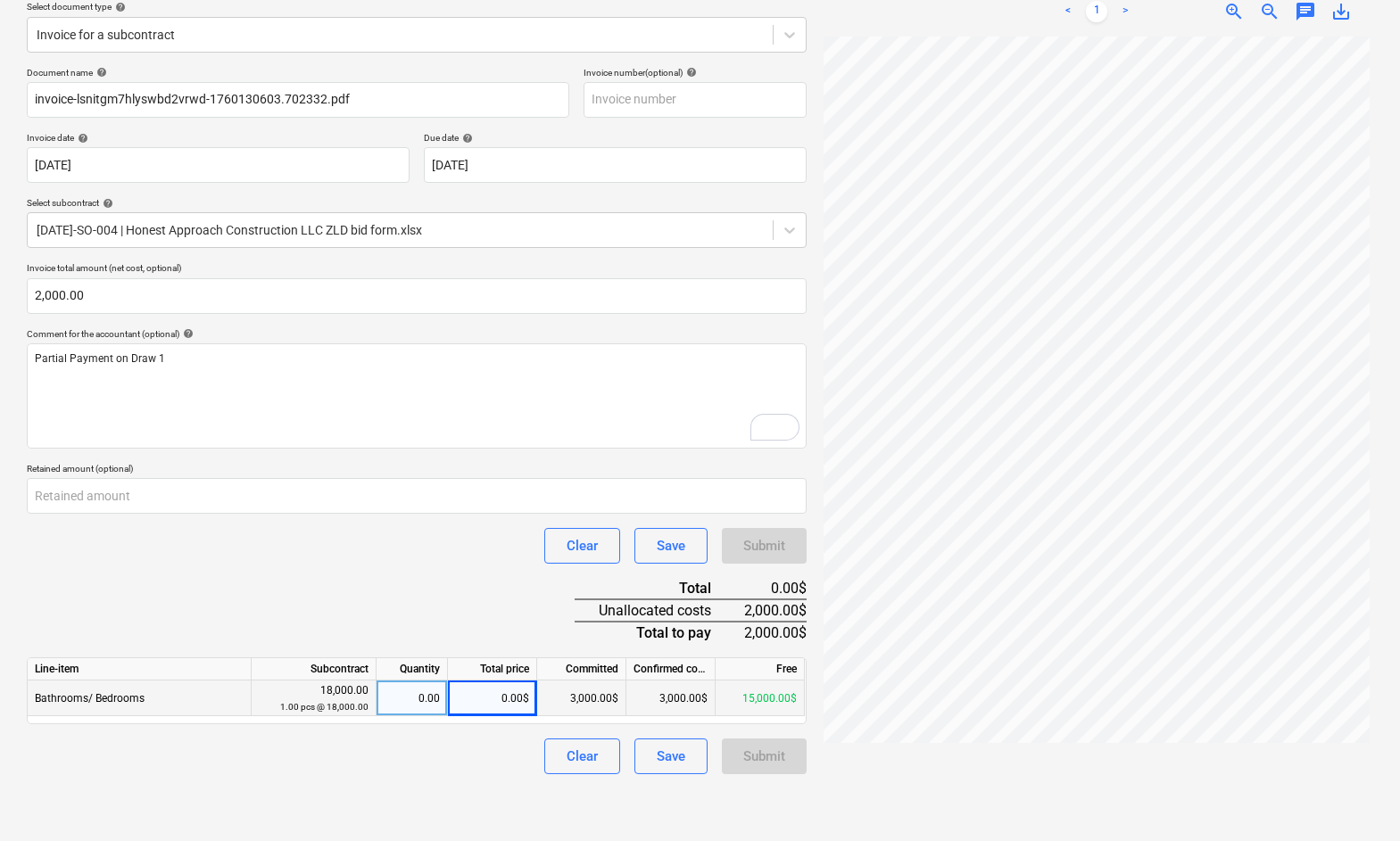
click at [496, 700] on div "0.00$" at bounding box center [493, 699] width 89 height 36
click at [515, 694] on div "0.00$" at bounding box center [493, 699] width 89 height 36
type input "2000"
click at [415, 696] on div "0.00" at bounding box center [411, 699] width 56 height 36
type input "1"
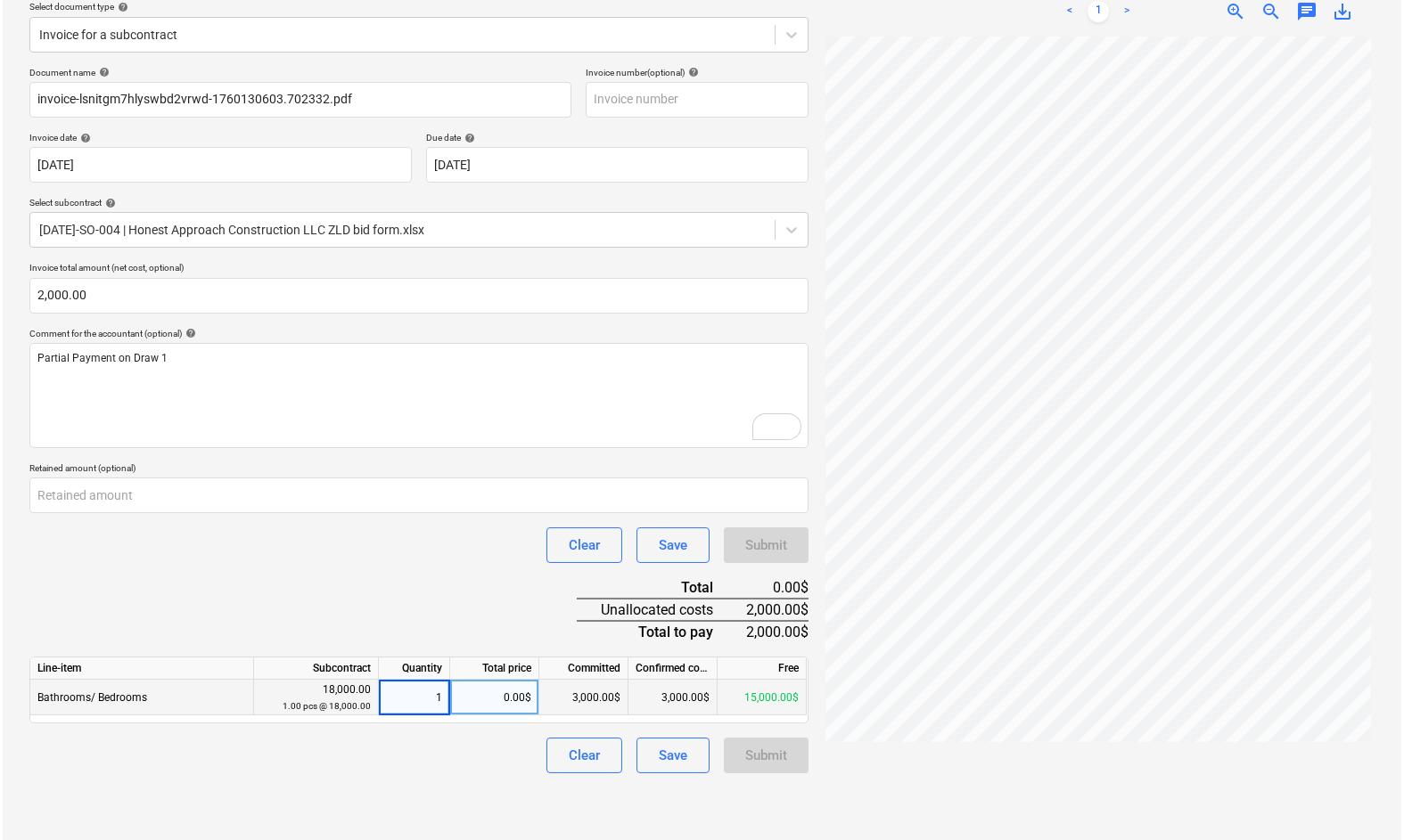
scroll to position [178, 0]
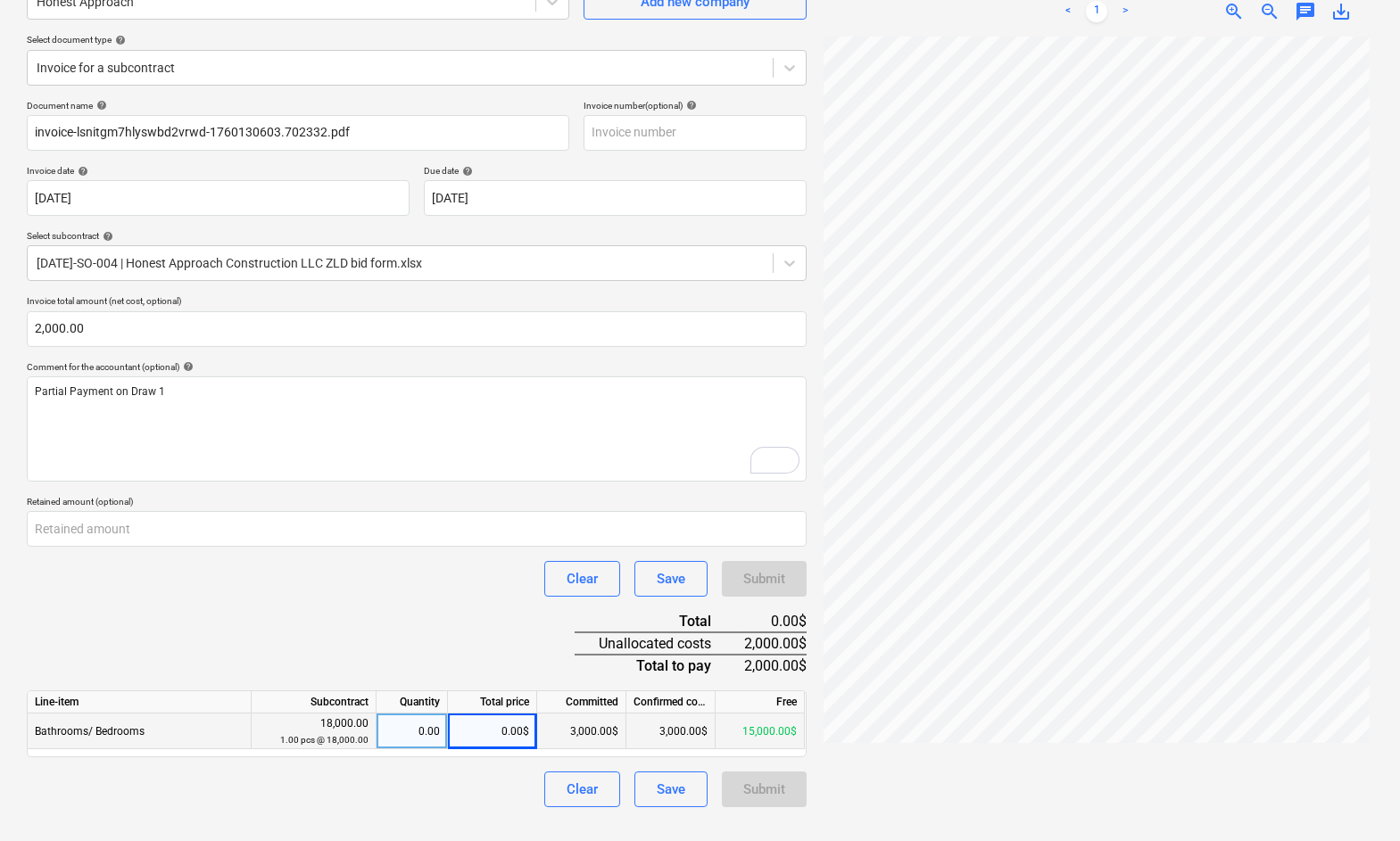
click at [426, 714] on div "0.00" at bounding box center [411, 732] width 56 height 36
click at [423, 727] on input at bounding box center [411, 731] width 71 height 35
type input "2"
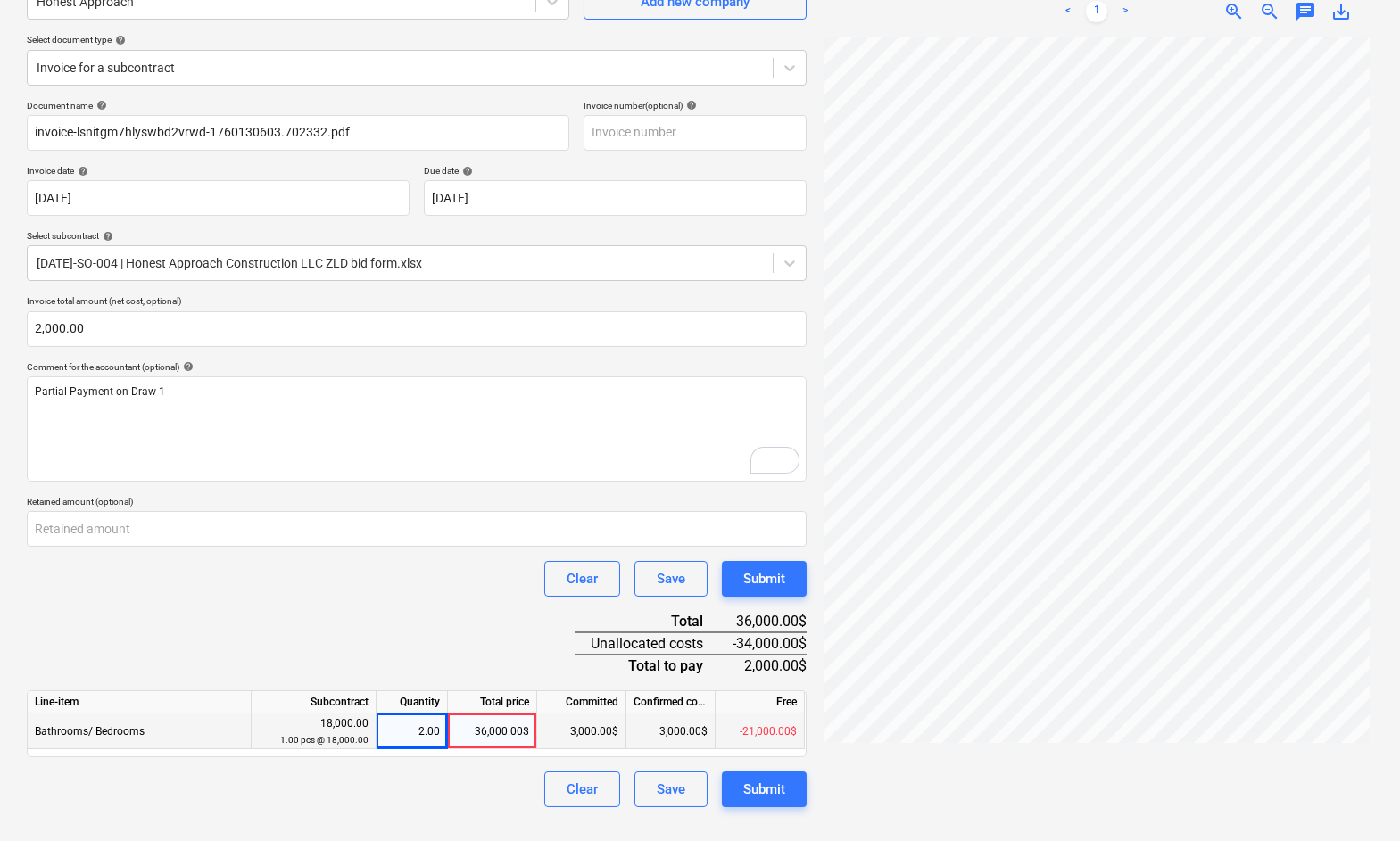
click at [500, 730] on div "36,000.00$" at bounding box center [493, 732] width 89 height 36
click at [428, 728] on div "2.00" at bounding box center [411, 732] width 56 height 36
click at [428, 728] on input "2" at bounding box center [411, 731] width 71 height 35
type input "1"
click at [507, 727] on div "18,000.00$" at bounding box center [493, 732] width 89 height 36
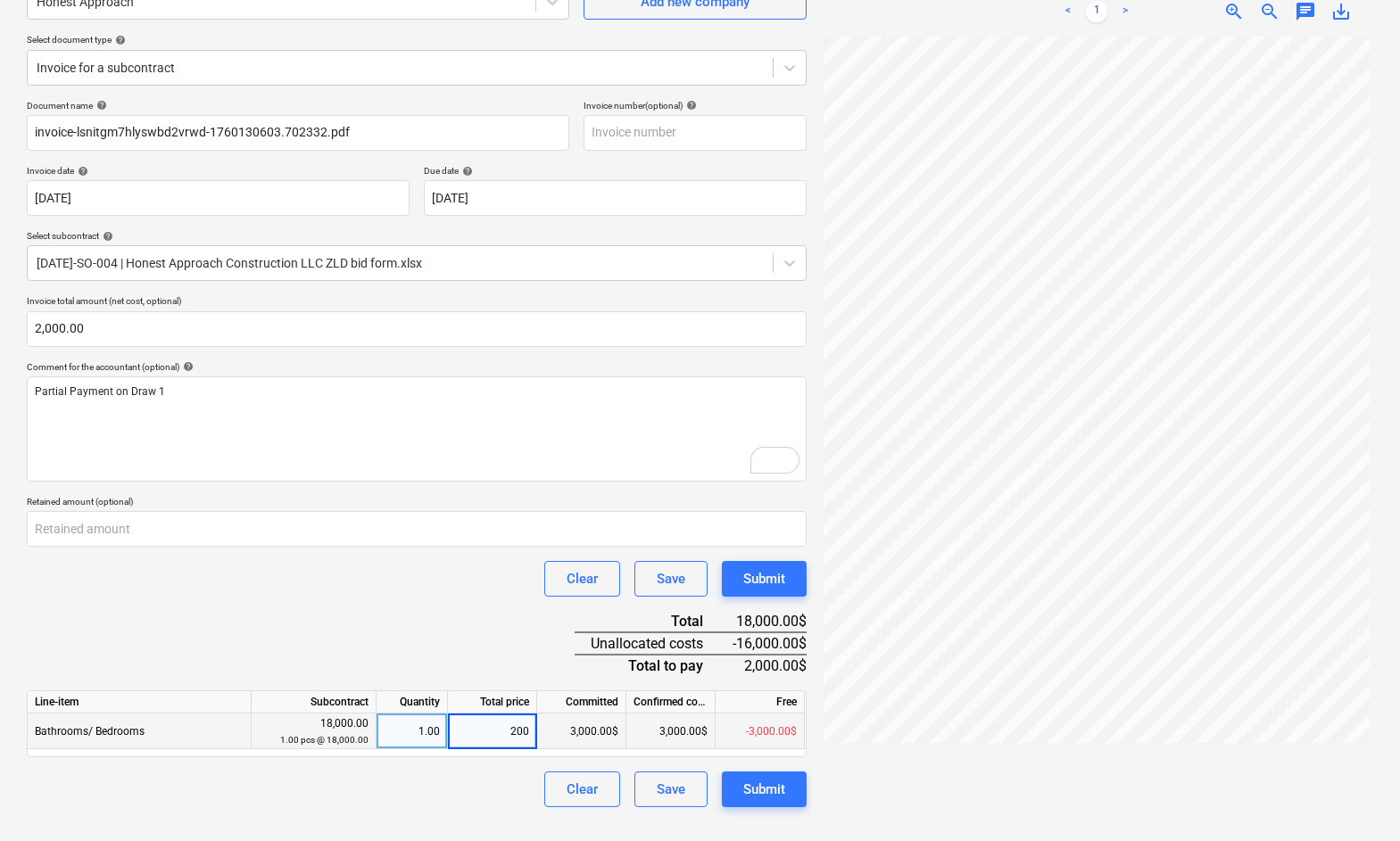
type input "2000"
click at [507, 784] on div "Clear Save Submit" at bounding box center [416, 790] width 779 height 36
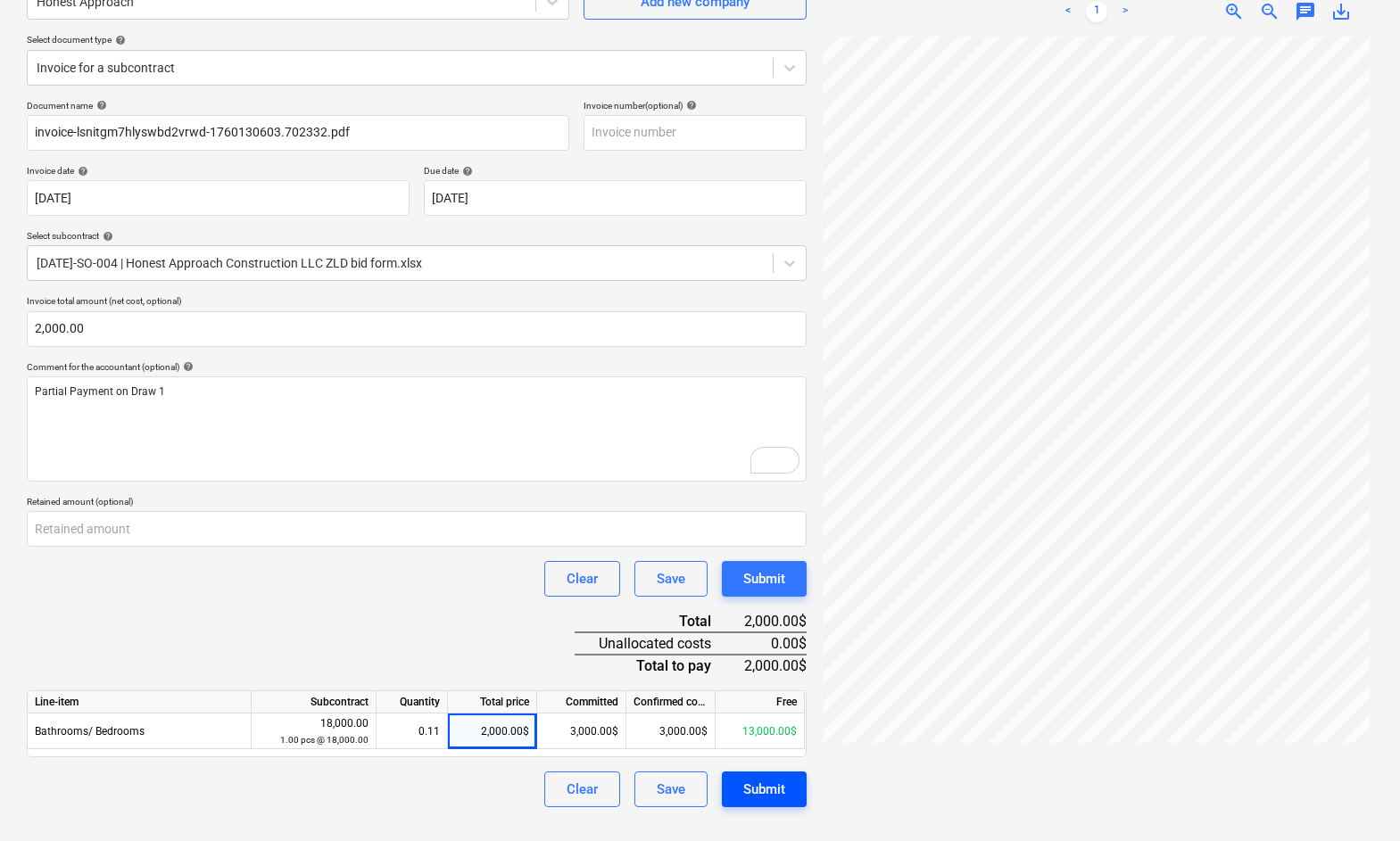
click at [786, 785] on button "Submit" at bounding box center [764, 790] width 85 height 36
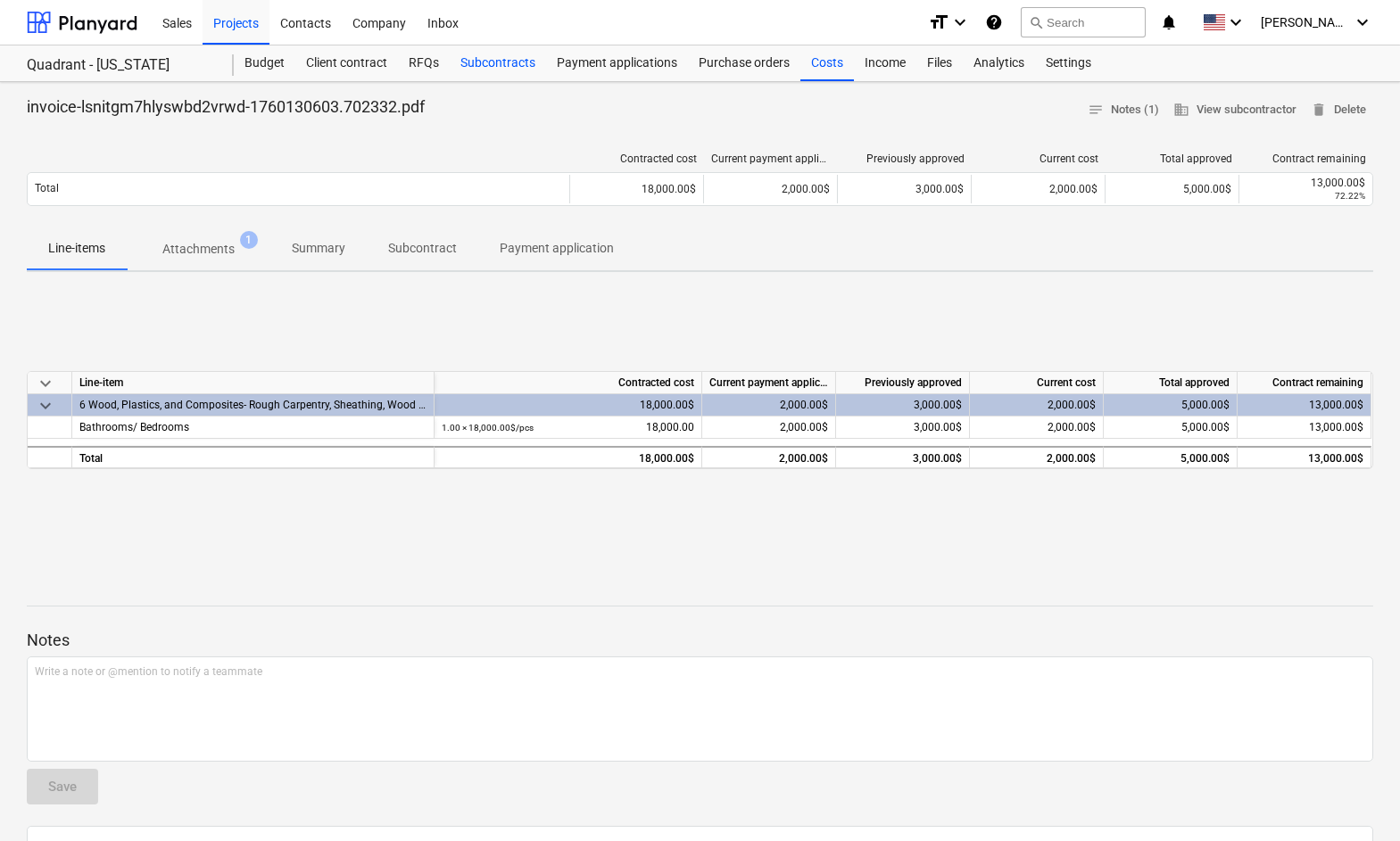
click at [486, 58] on div "Subcontracts" at bounding box center [498, 63] width 96 height 36
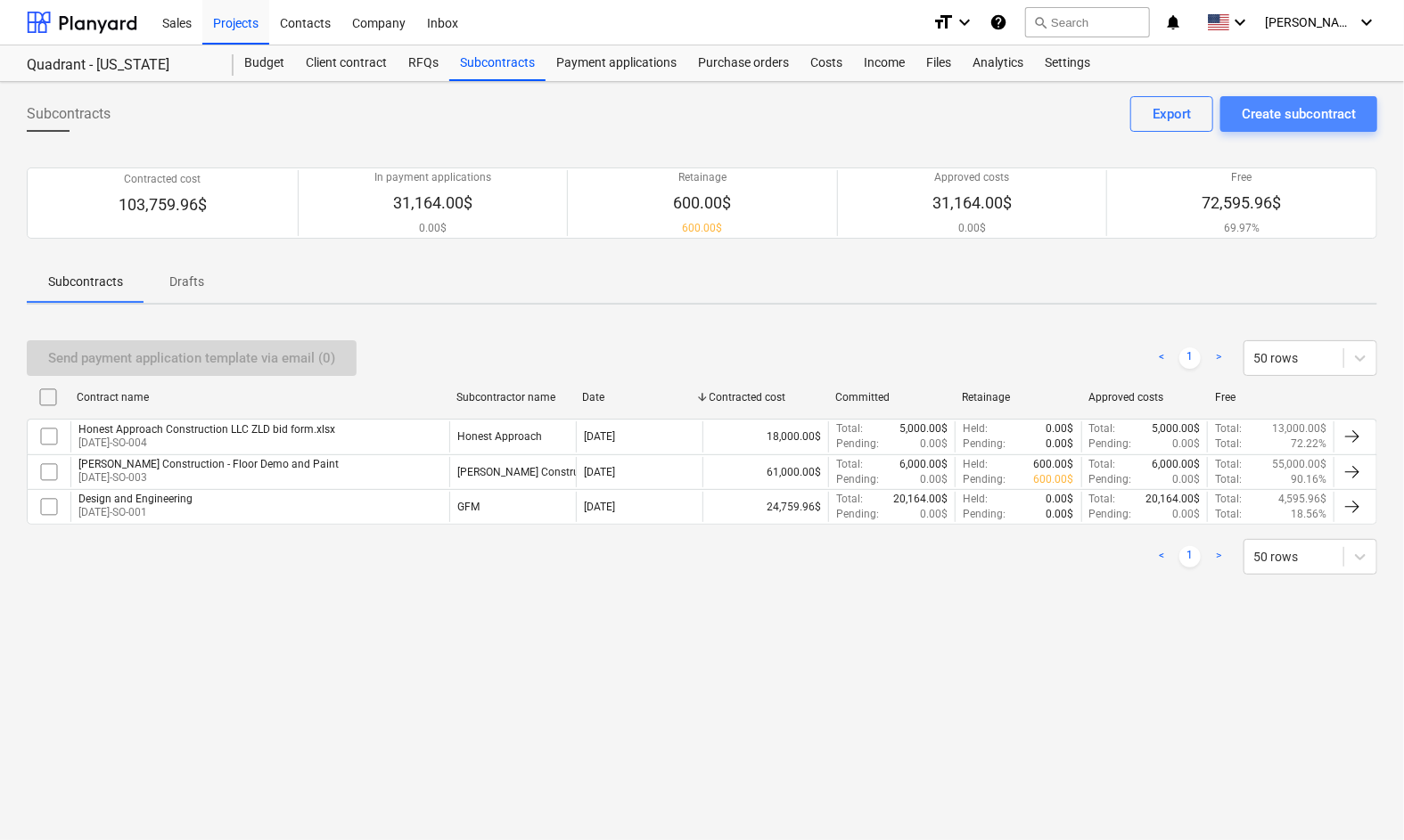
click at [1286, 119] on div "Create subcontract" at bounding box center [1298, 113] width 114 height 24
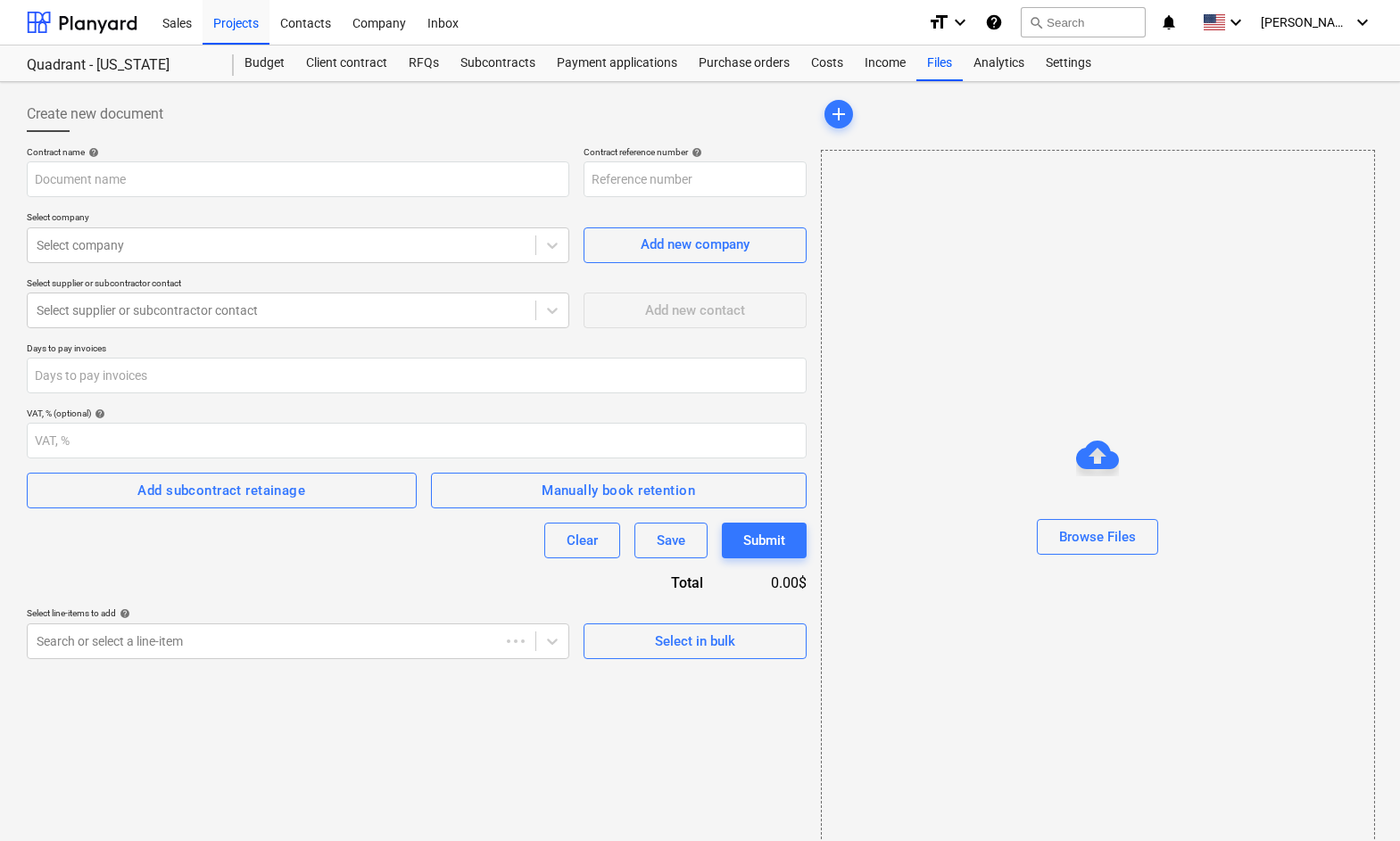
type input "[DATE]-SO-005"
click at [369, 176] on input "text" at bounding box center [297, 180] width 542 height 36
type input "Electrical"
click at [674, 239] on div "Add new company" at bounding box center [694, 244] width 109 height 24
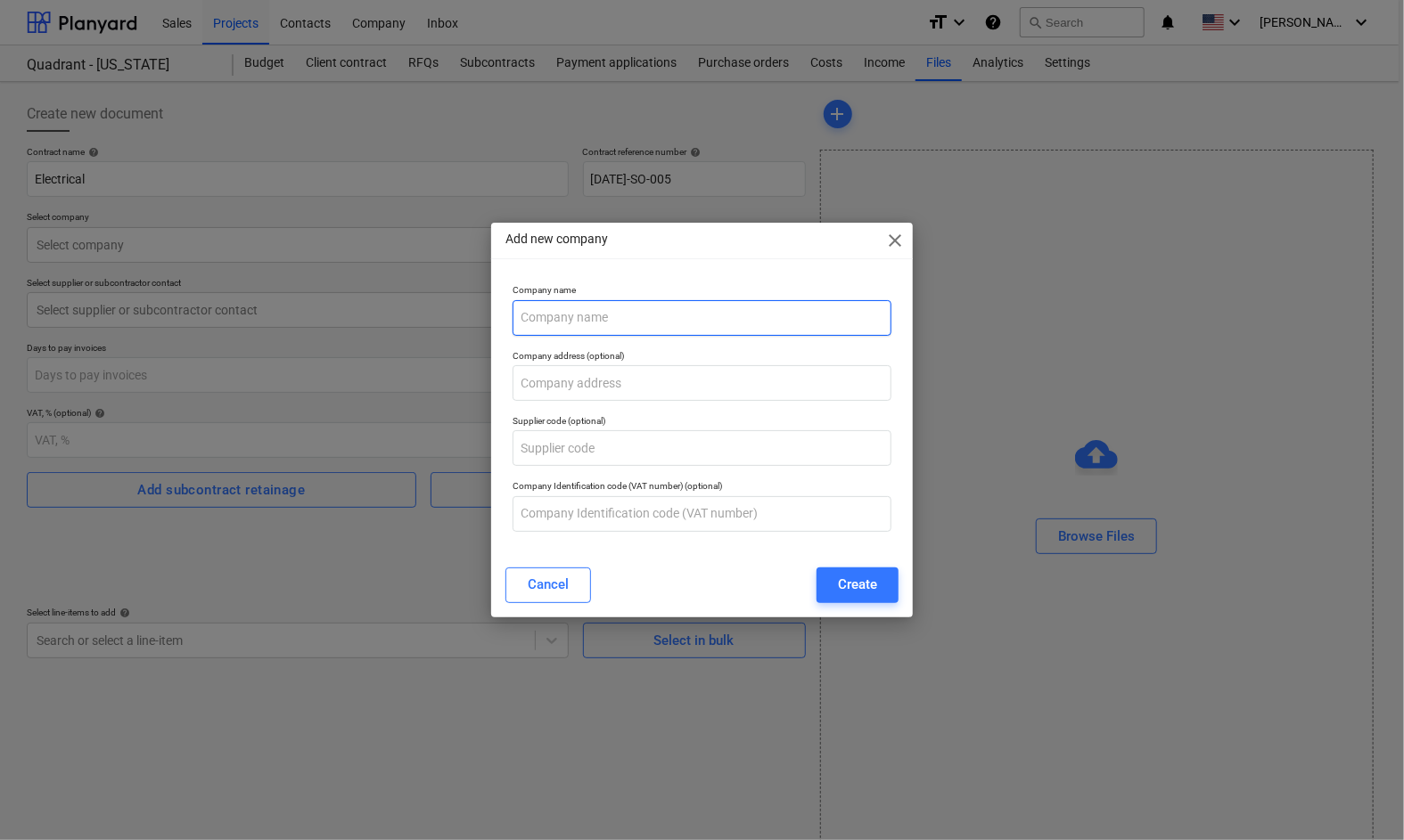
click at [602, 319] on input "text" at bounding box center [701, 318] width 379 height 36
type input "Rewired"
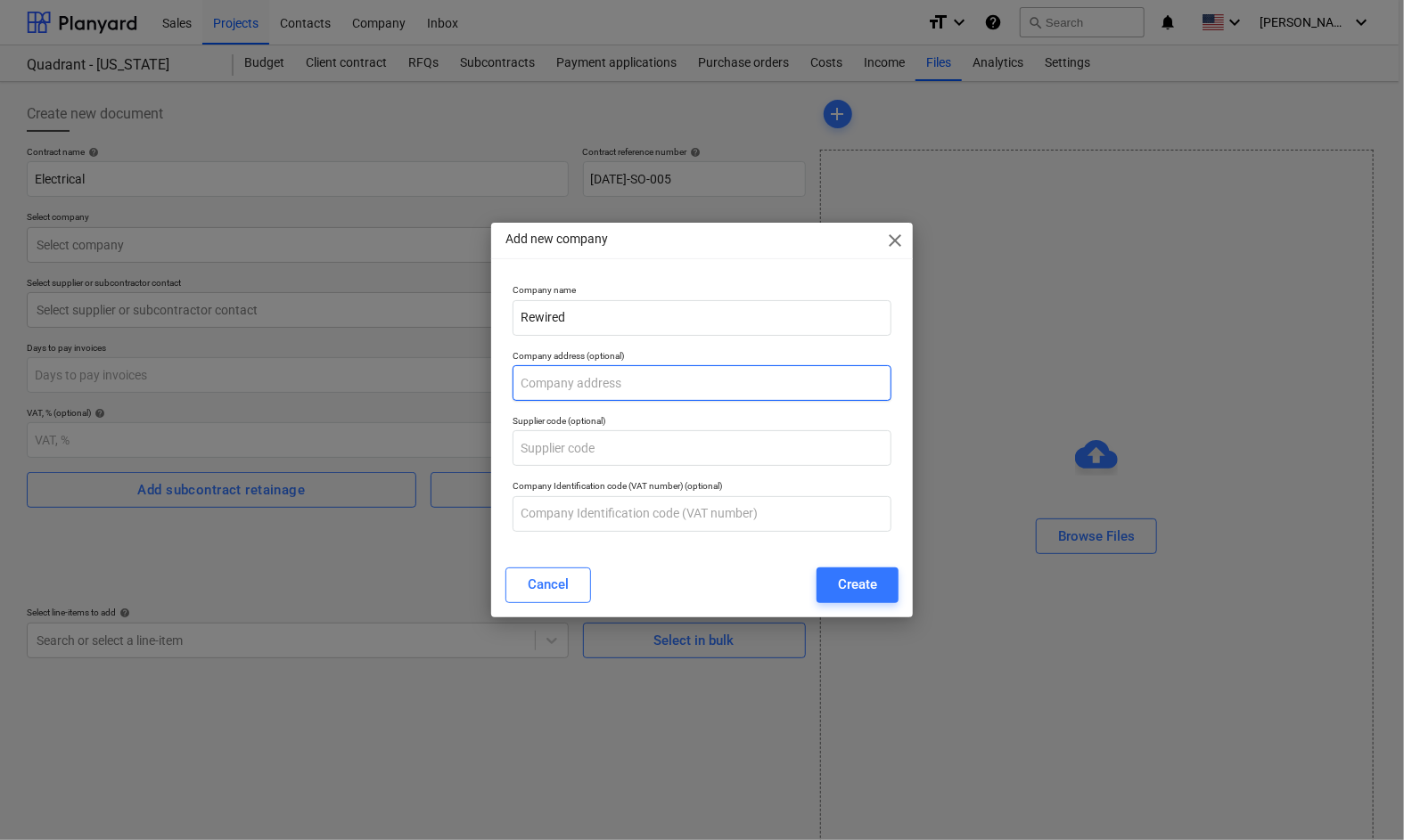
click at [692, 374] on input "text" at bounding box center [701, 384] width 379 height 36
paste input "[STREET_ADDRESS]"
type input "[STREET_ADDRESS]"
click at [862, 584] on div "Create" at bounding box center [858, 585] width 40 height 24
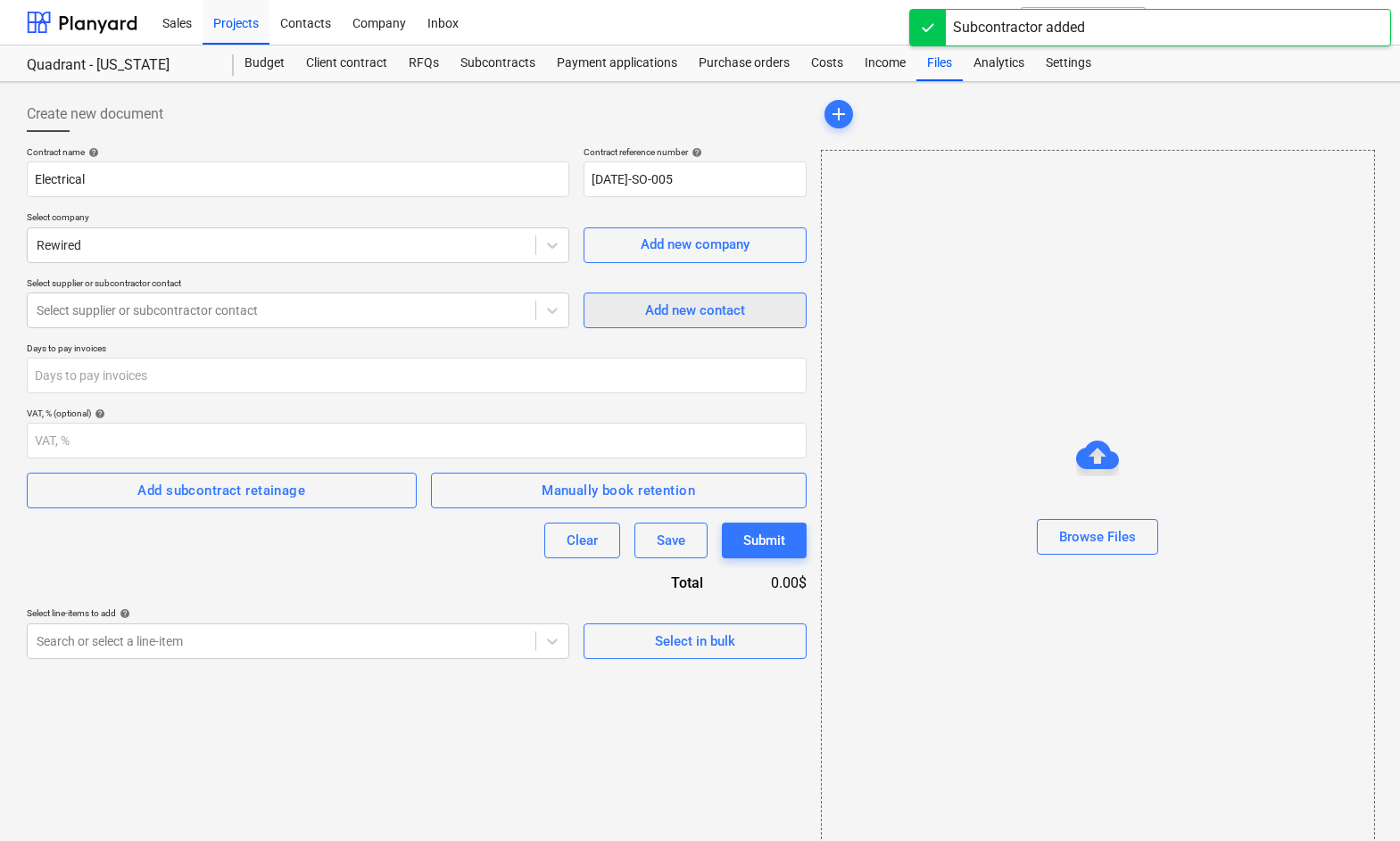
click at [683, 323] on button "Add new contact" at bounding box center [695, 310] width 223 height 36
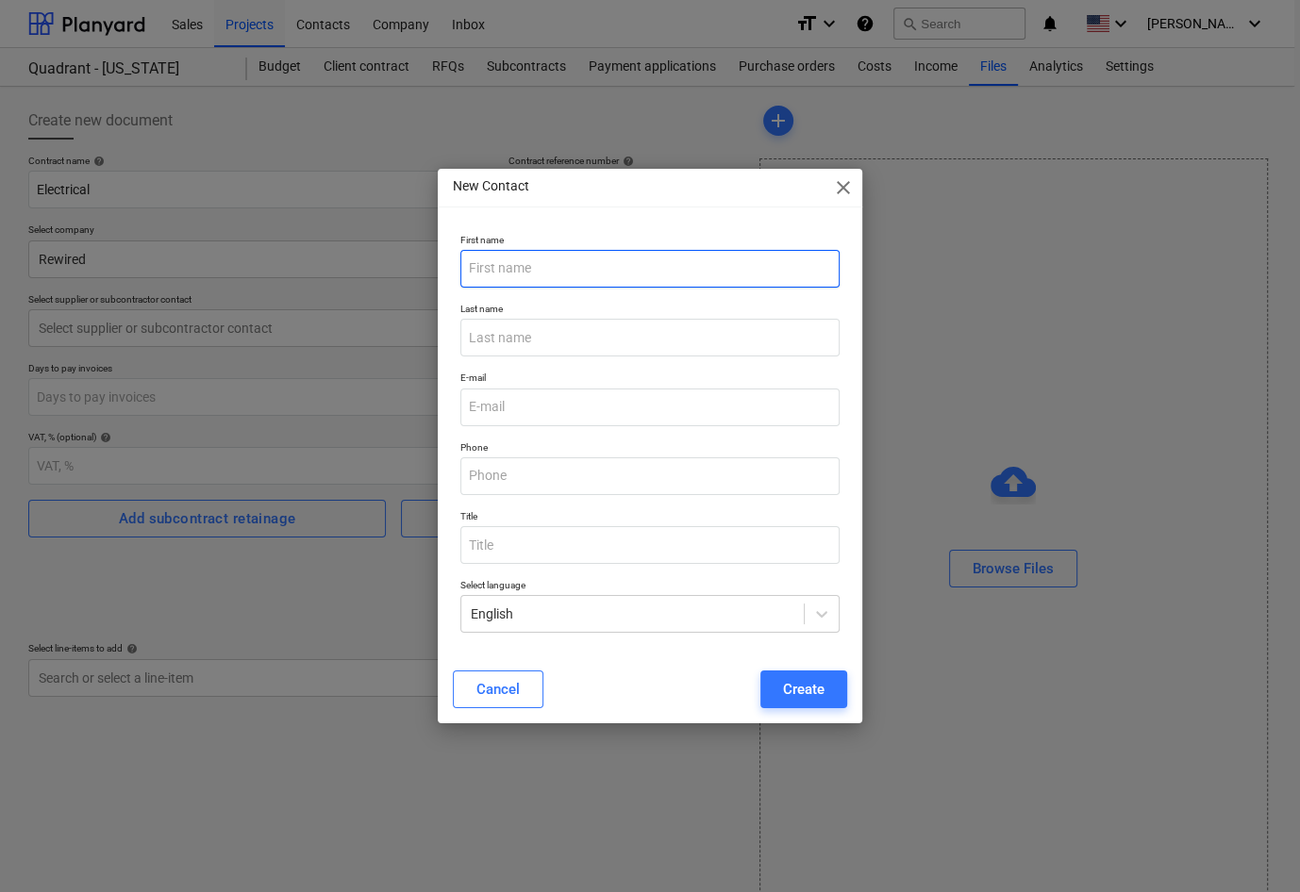
click at [617, 265] on input "text" at bounding box center [649, 269] width 379 height 38
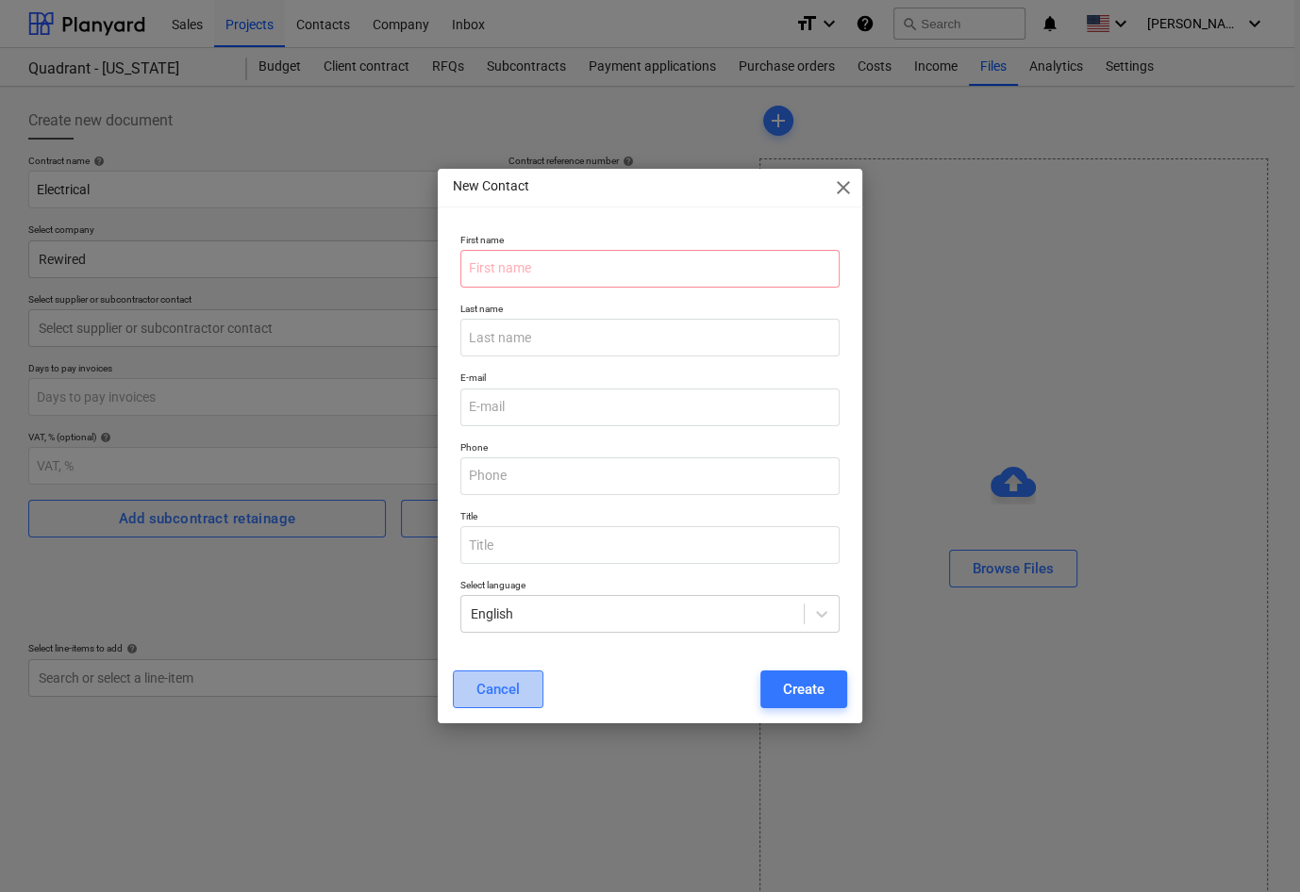
click at [511, 692] on div "Cancel" at bounding box center [497, 689] width 43 height 25
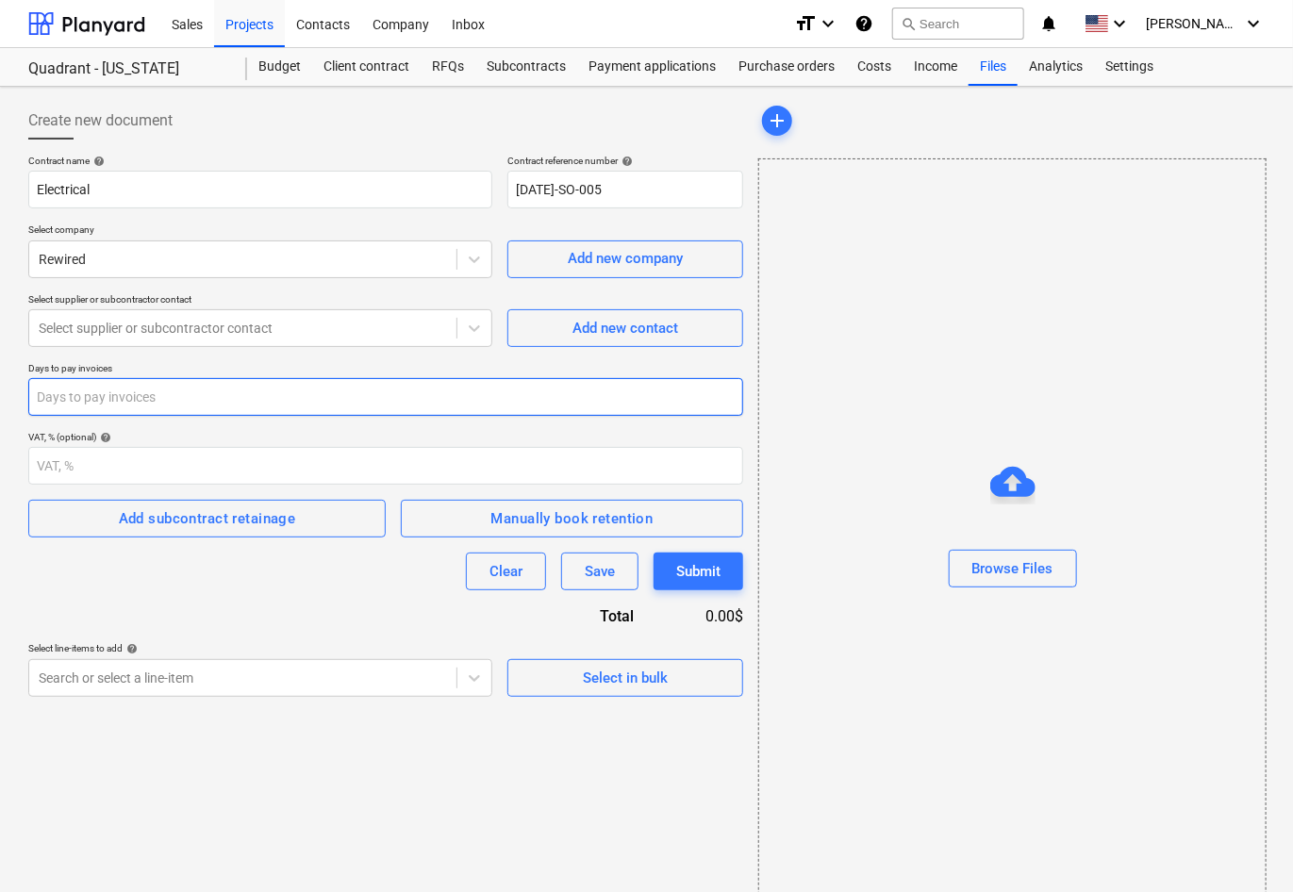
click at [279, 397] on input "number" at bounding box center [385, 397] width 715 height 38
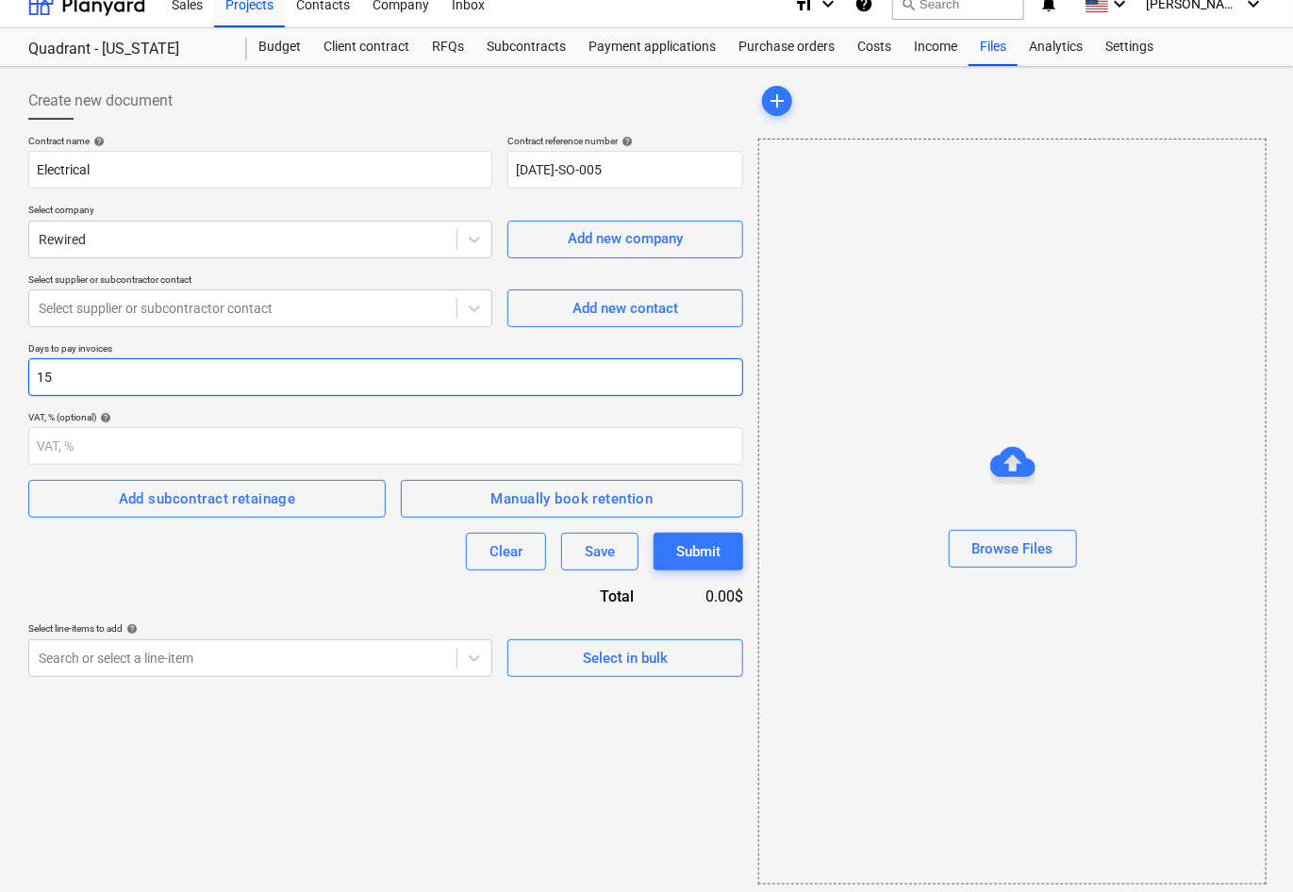
scroll to position [25, 0]
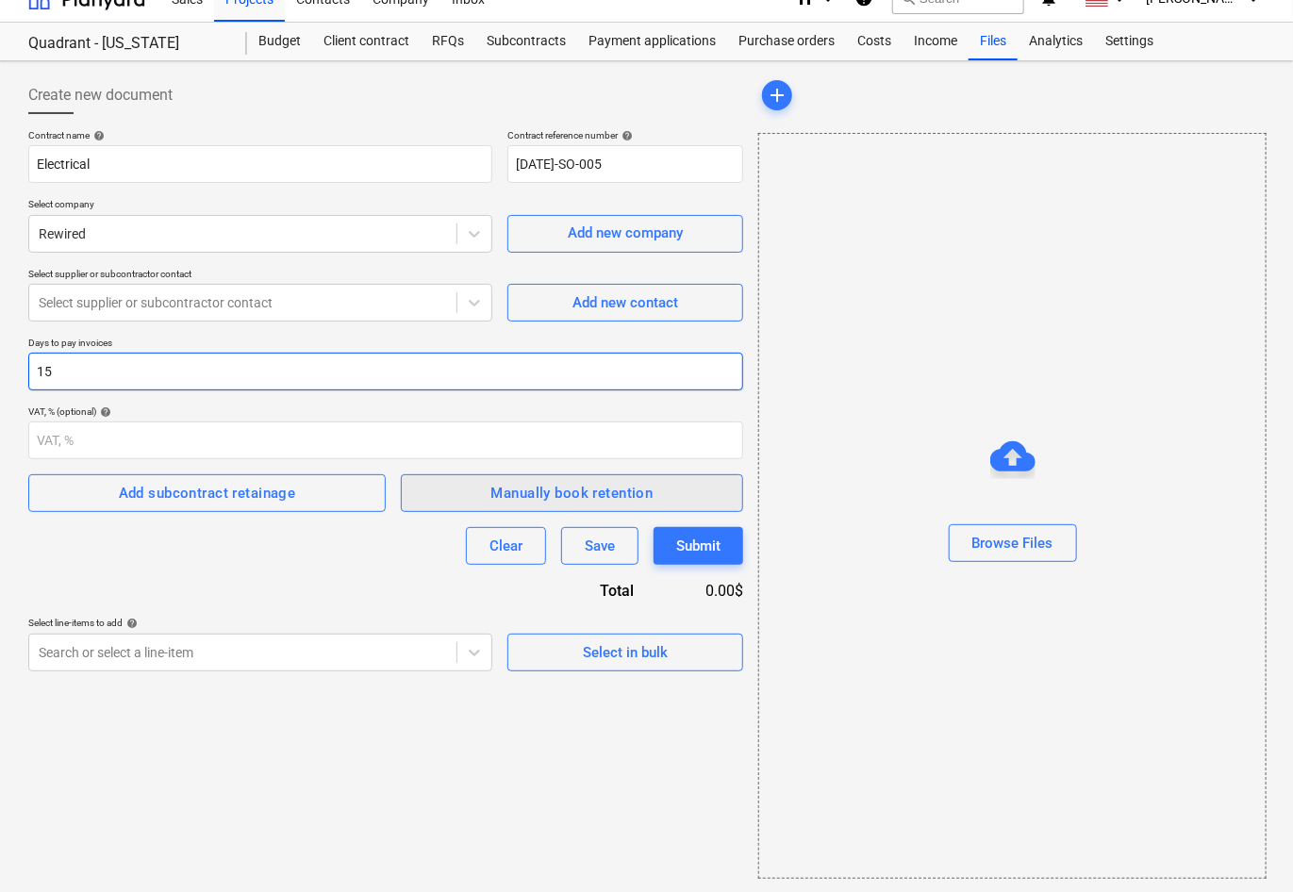
type input "15"
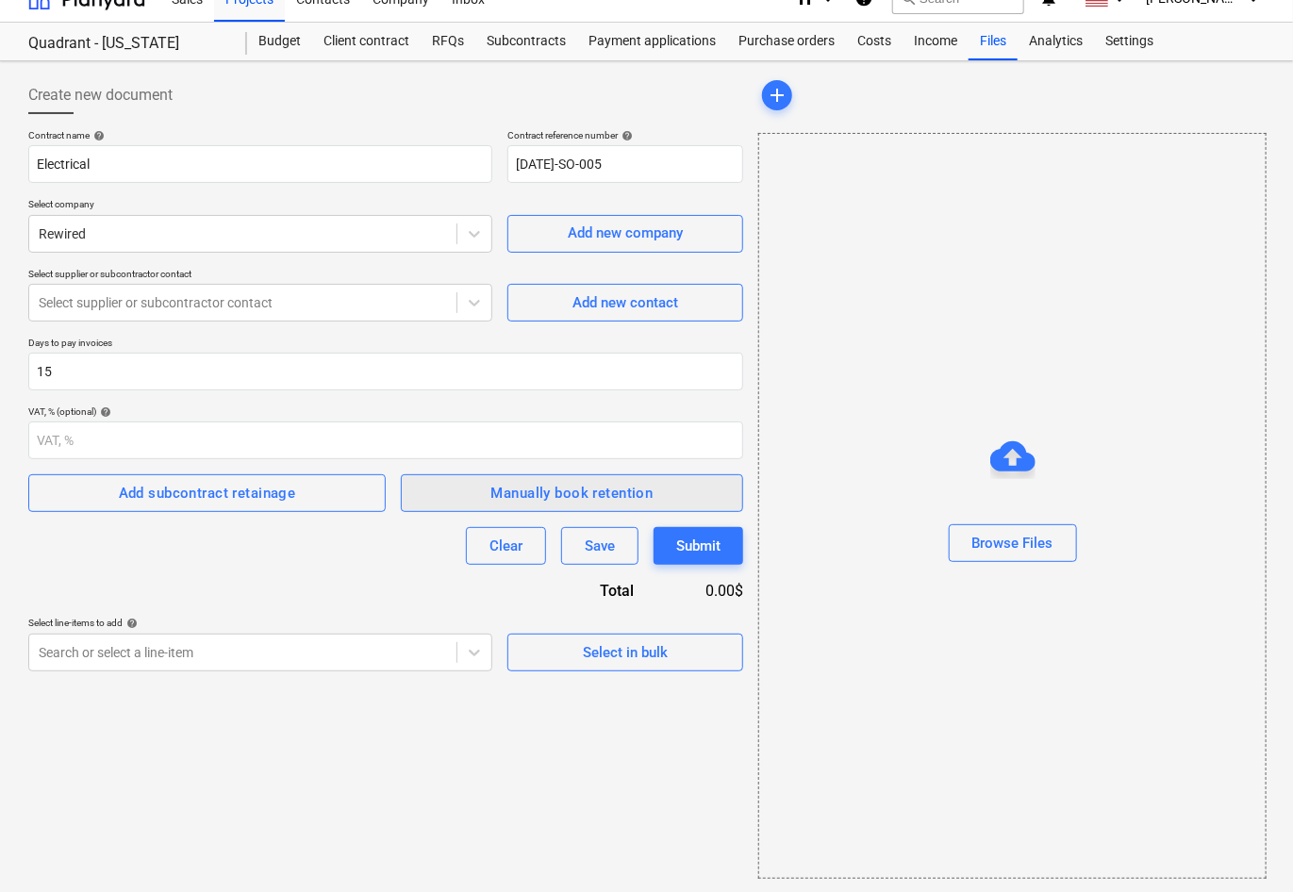
click at [555, 489] on div "Manually book retention" at bounding box center [572, 493] width 162 height 25
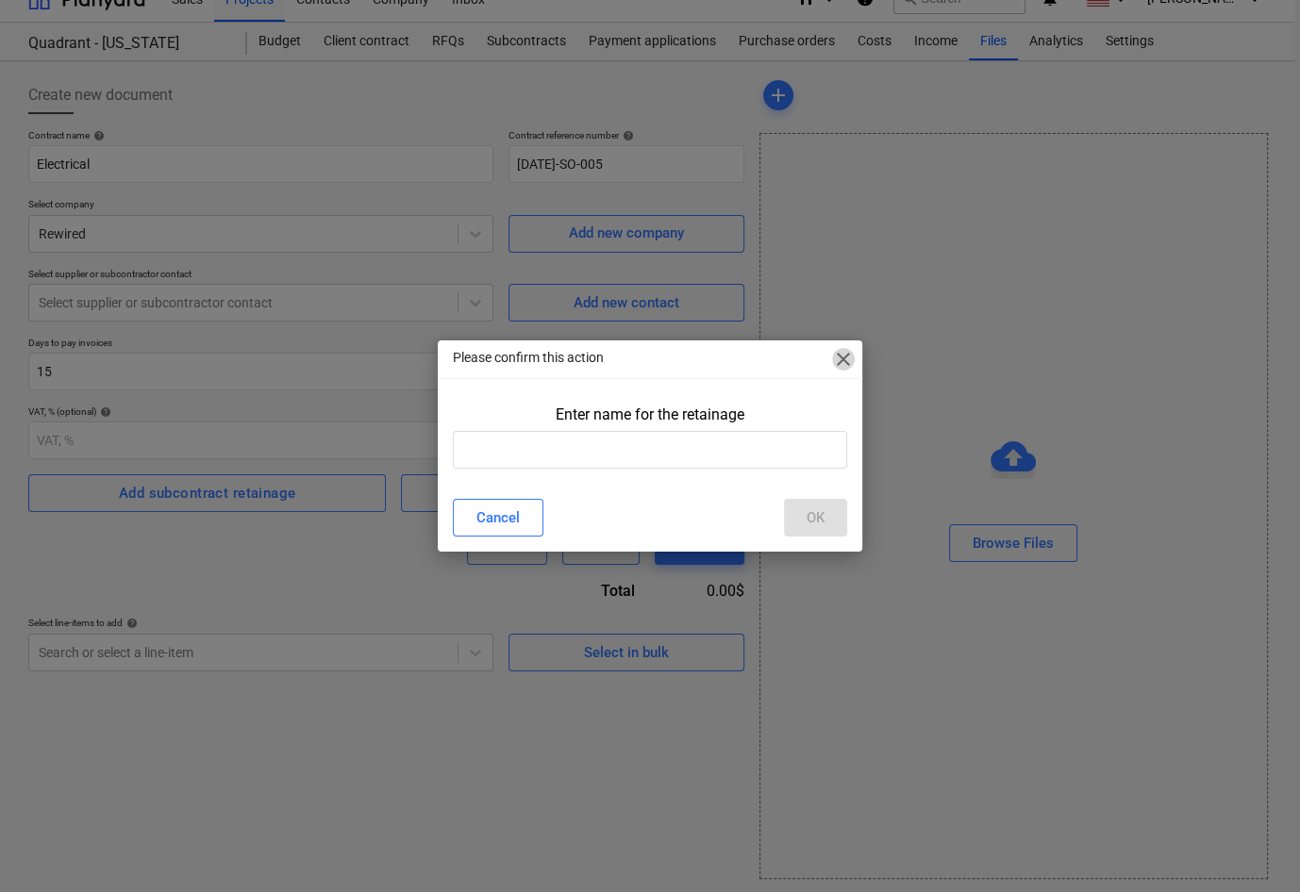
click at [849, 362] on span "close" at bounding box center [843, 359] width 23 height 23
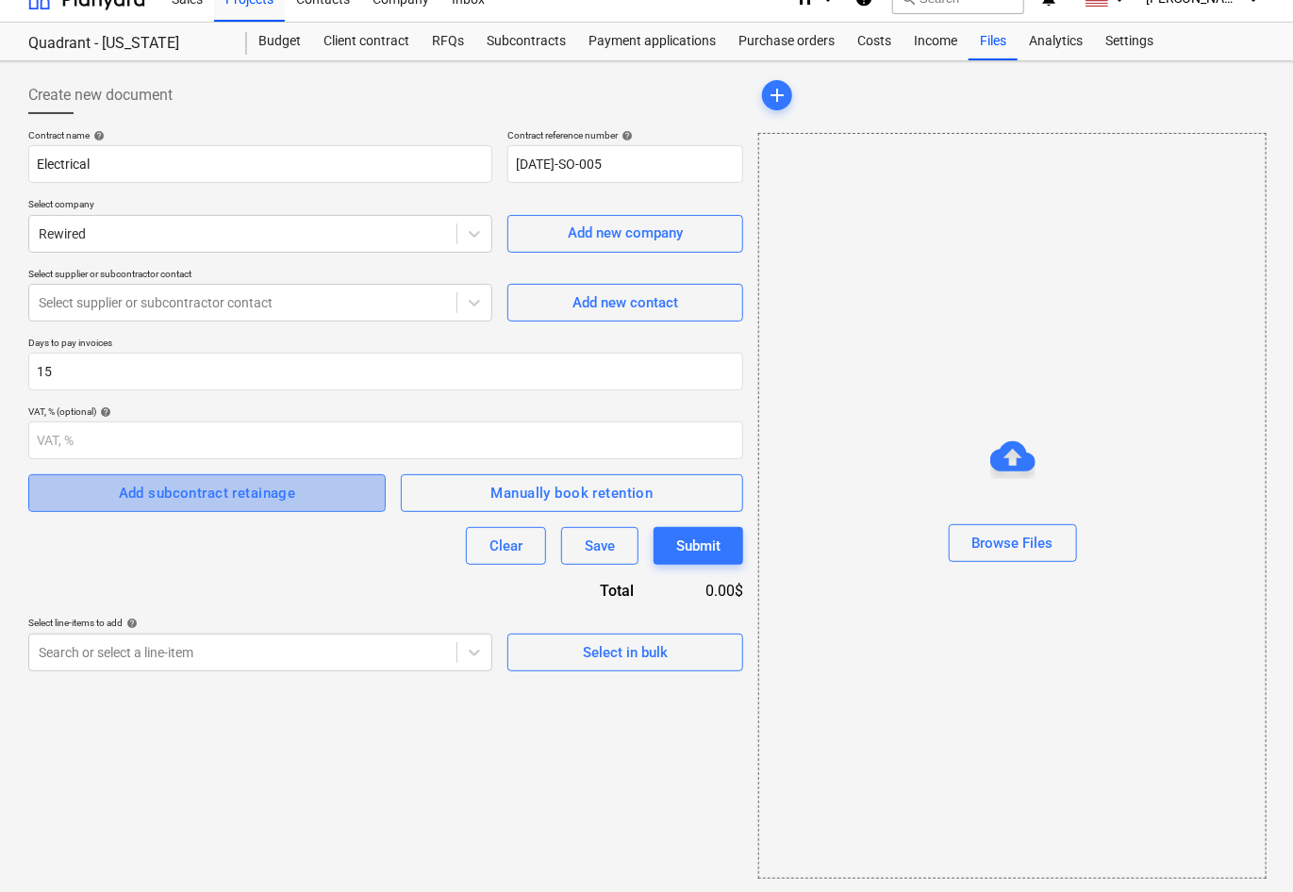
click at [260, 502] on div "Add subcontract retainage" at bounding box center [207, 493] width 177 height 25
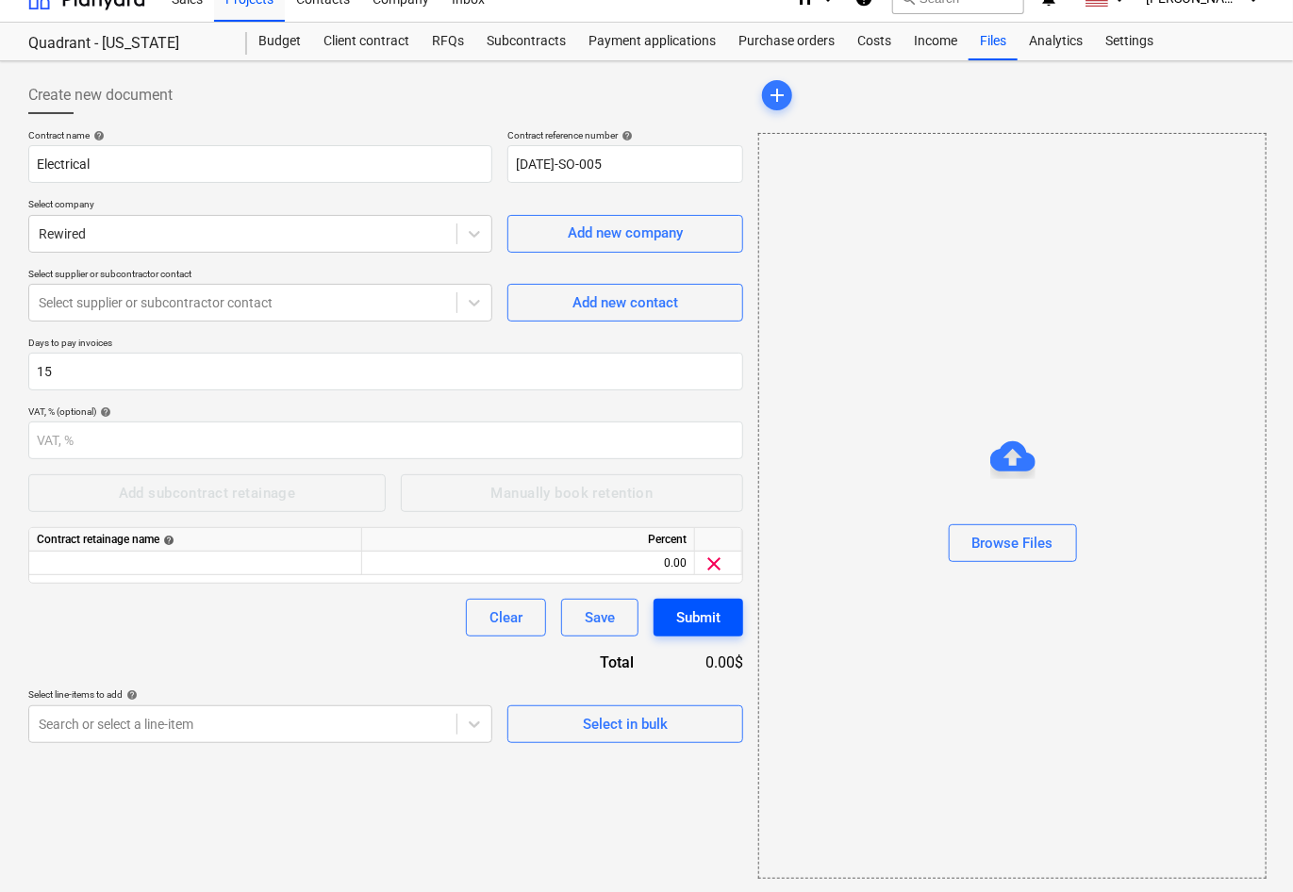
click at [725, 617] on button "Submit" at bounding box center [699, 618] width 90 height 38
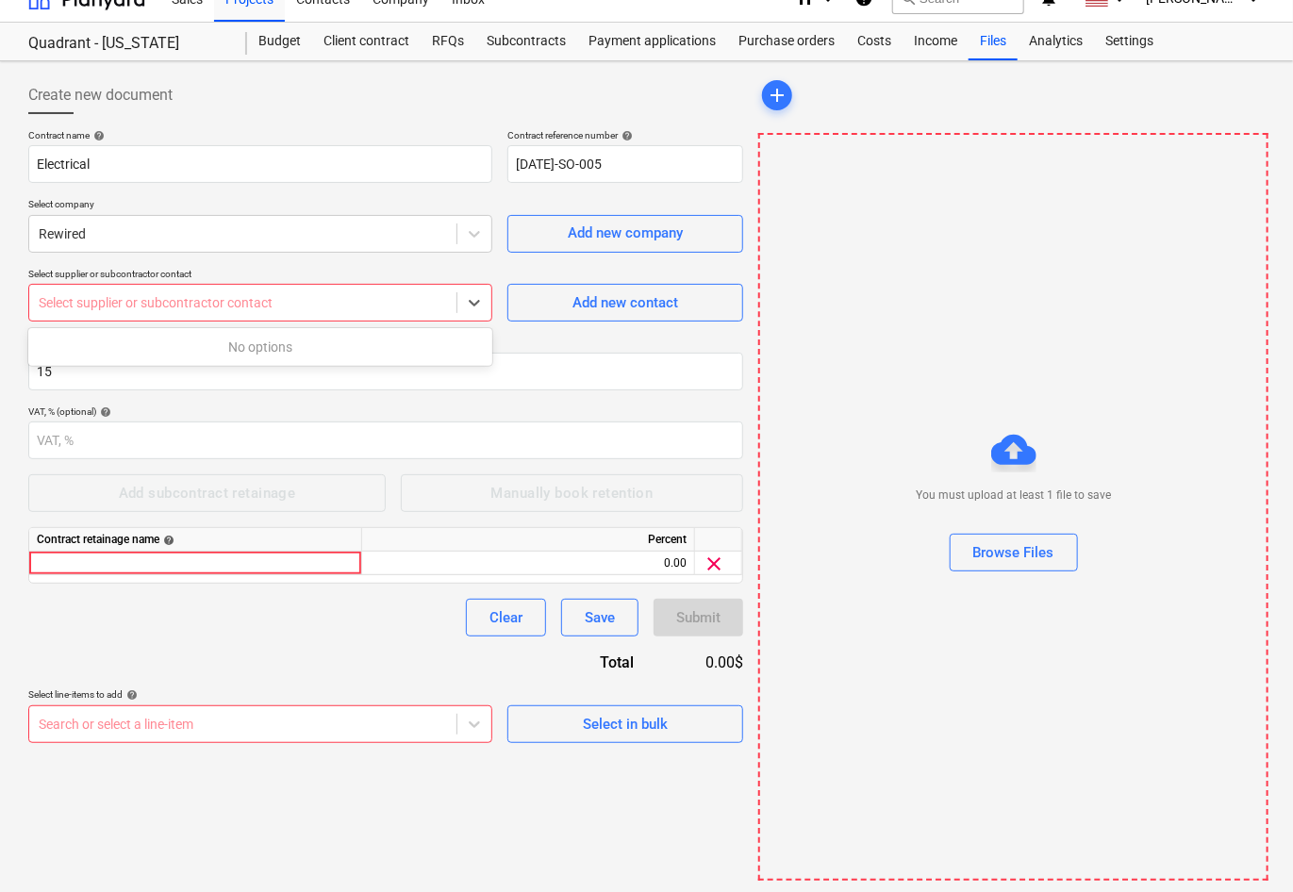
click at [365, 298] on div at bounding box center [243, 302] width 408 height 19
click at [598, 298] on div "Add new contact" at bounding box center [626, 303] width 106 height 25
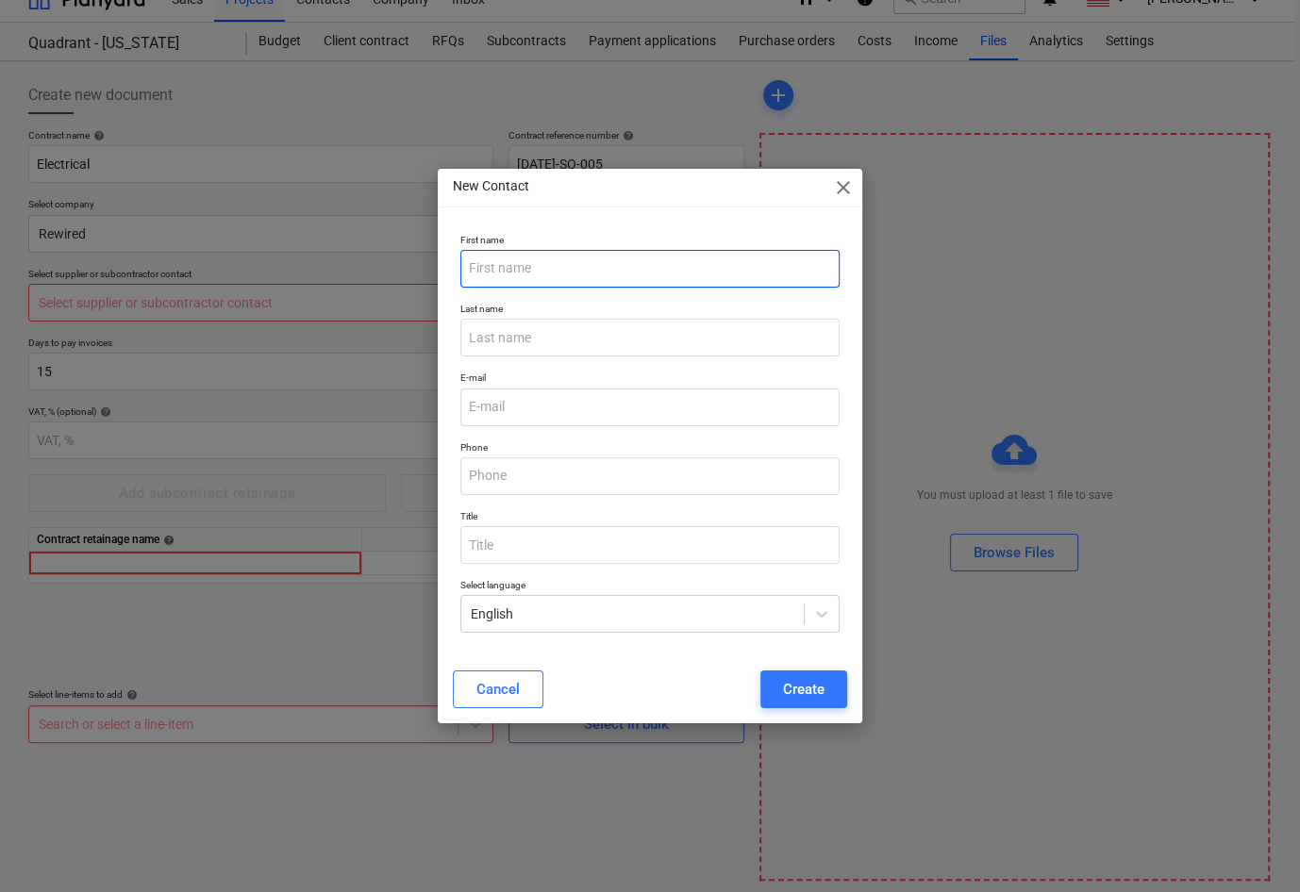
click at [553, 278] on input "text" at bounding box center [649, 269] width 379 height 38
type input "NA"
click at [780, 685] on button "Create" at bounding box center [803, 690] width 87 height 38
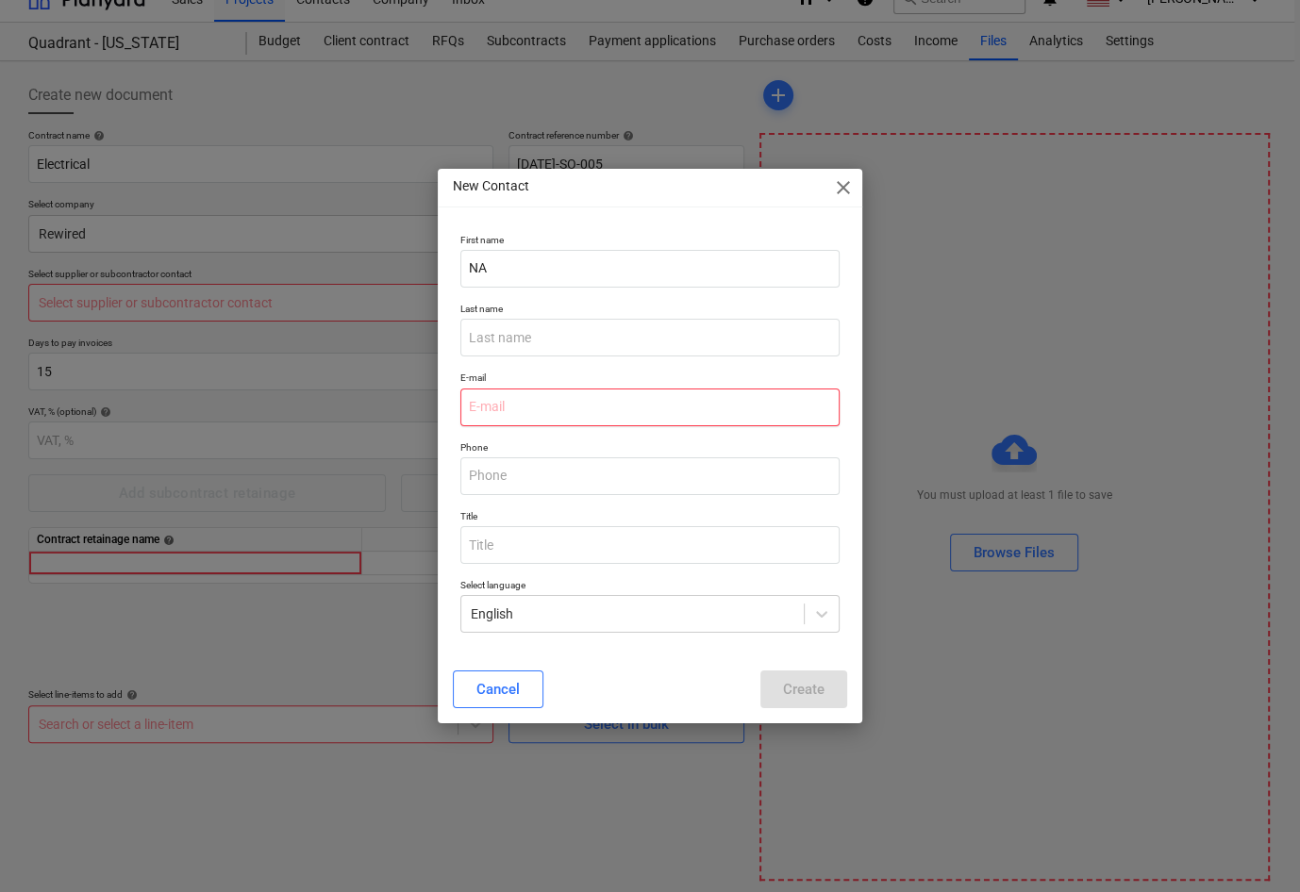
click at [547, 400] on input "email" at bounding box center [649, 408] width 379 height 38
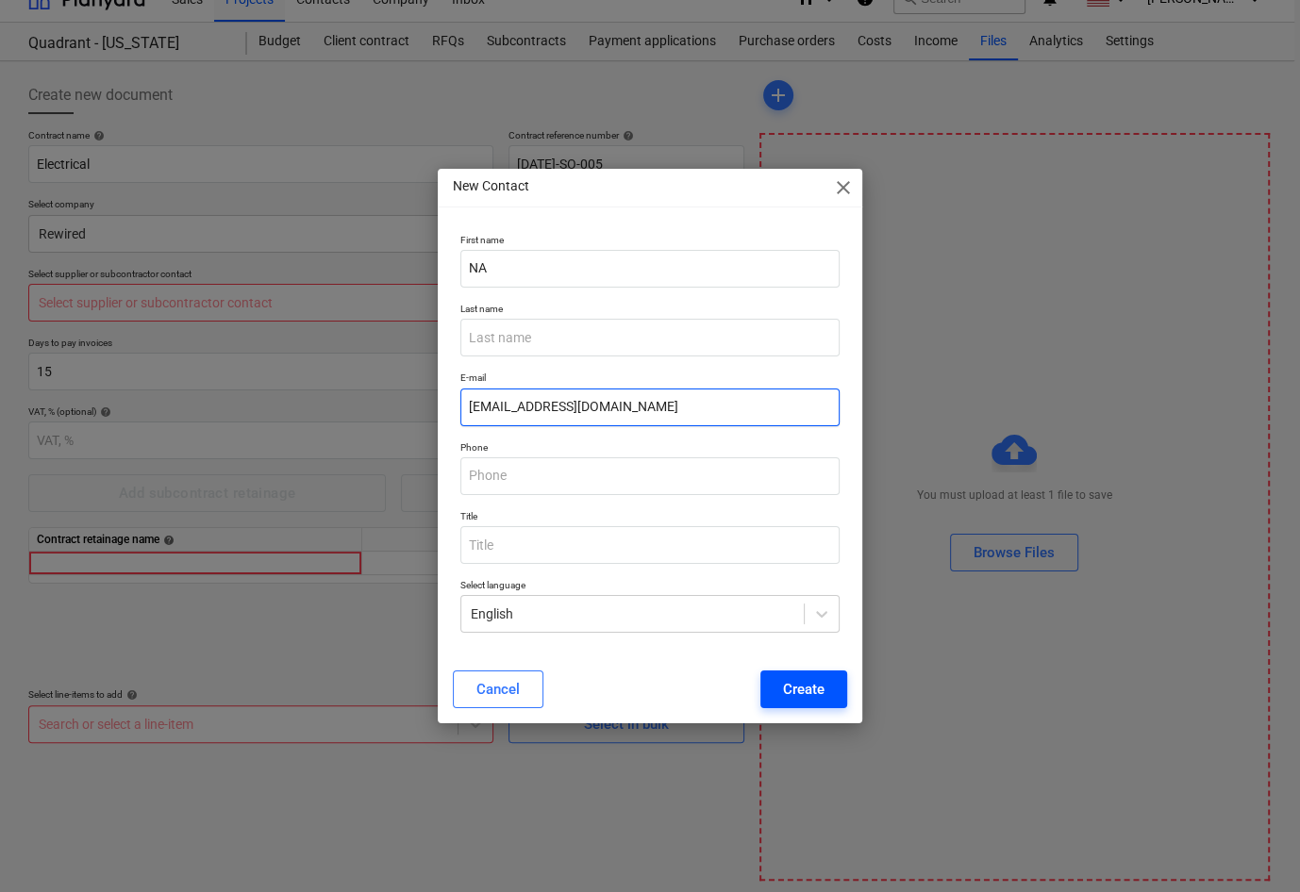
type input "[EMAIL_ADDRESS][DOMAIN_NAME]"
click at [785, 691] on div "Create" at bounding box center [804, 689] width 42 height 25
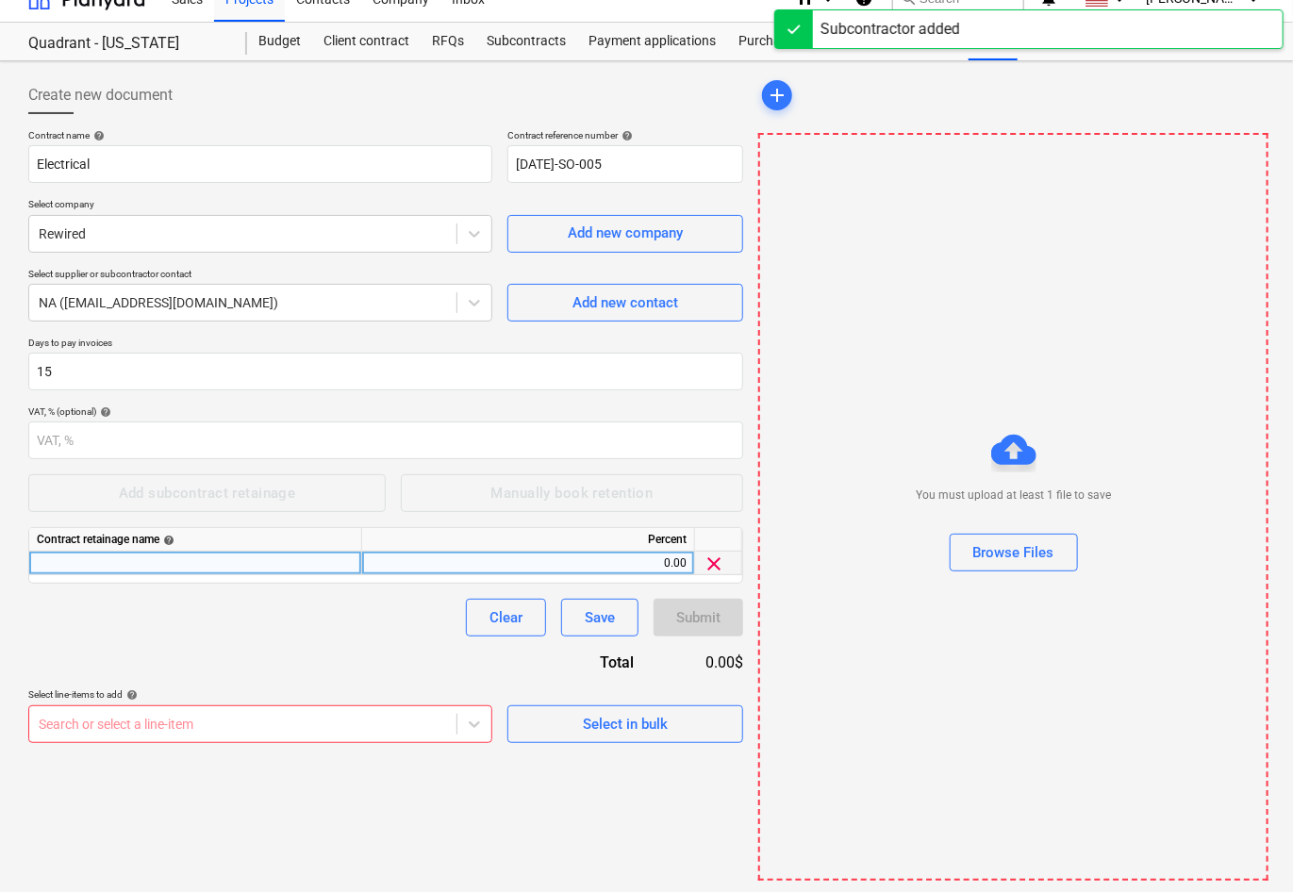
click at [264, 555] on div at bounding box center [195, 564] width 333 height 24
type input "NA"
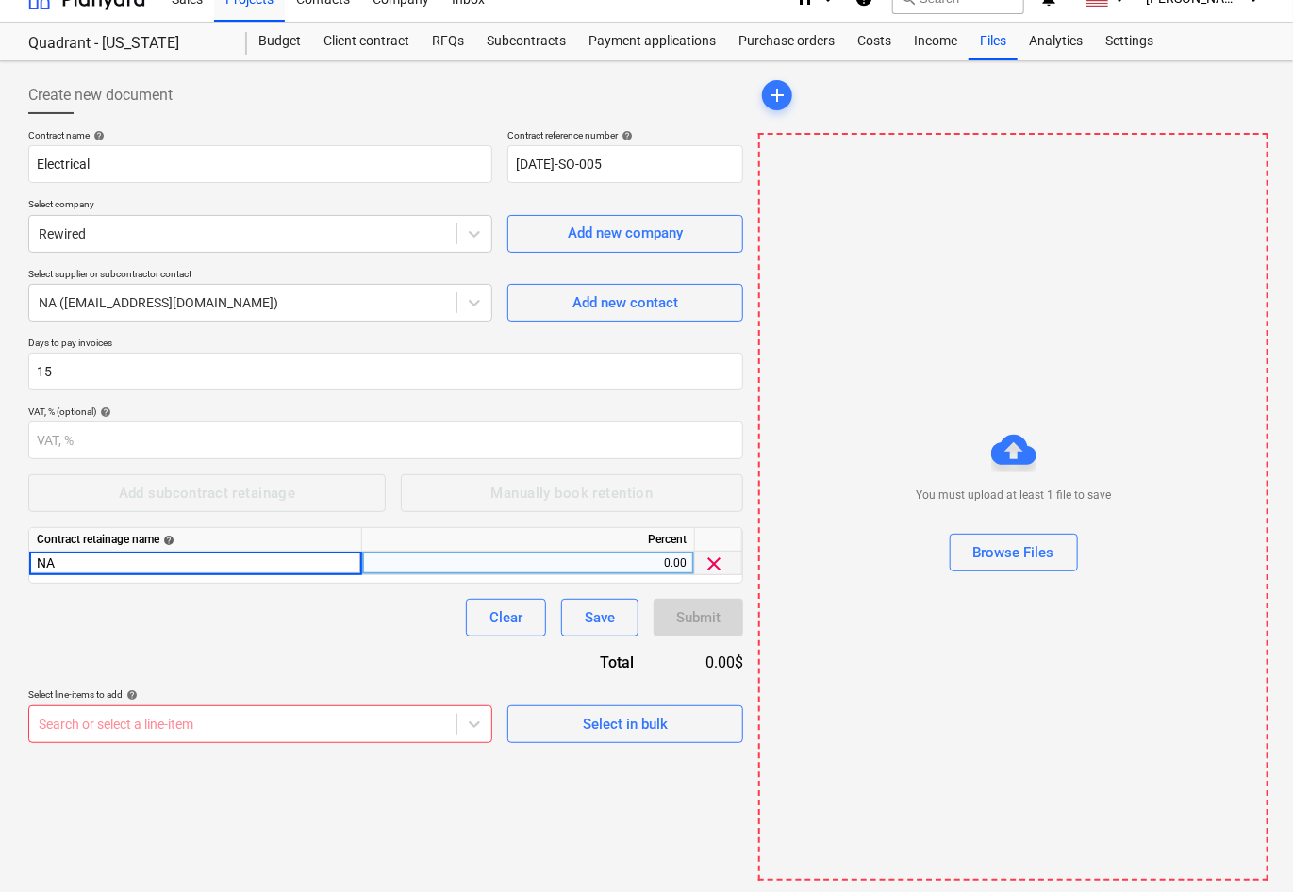
click at [349, 640] on div "Contract name help Electrical Contract reference number help [DATE]-SO-005 Sele…" at bounding box center [385, 436] width 715 height 614
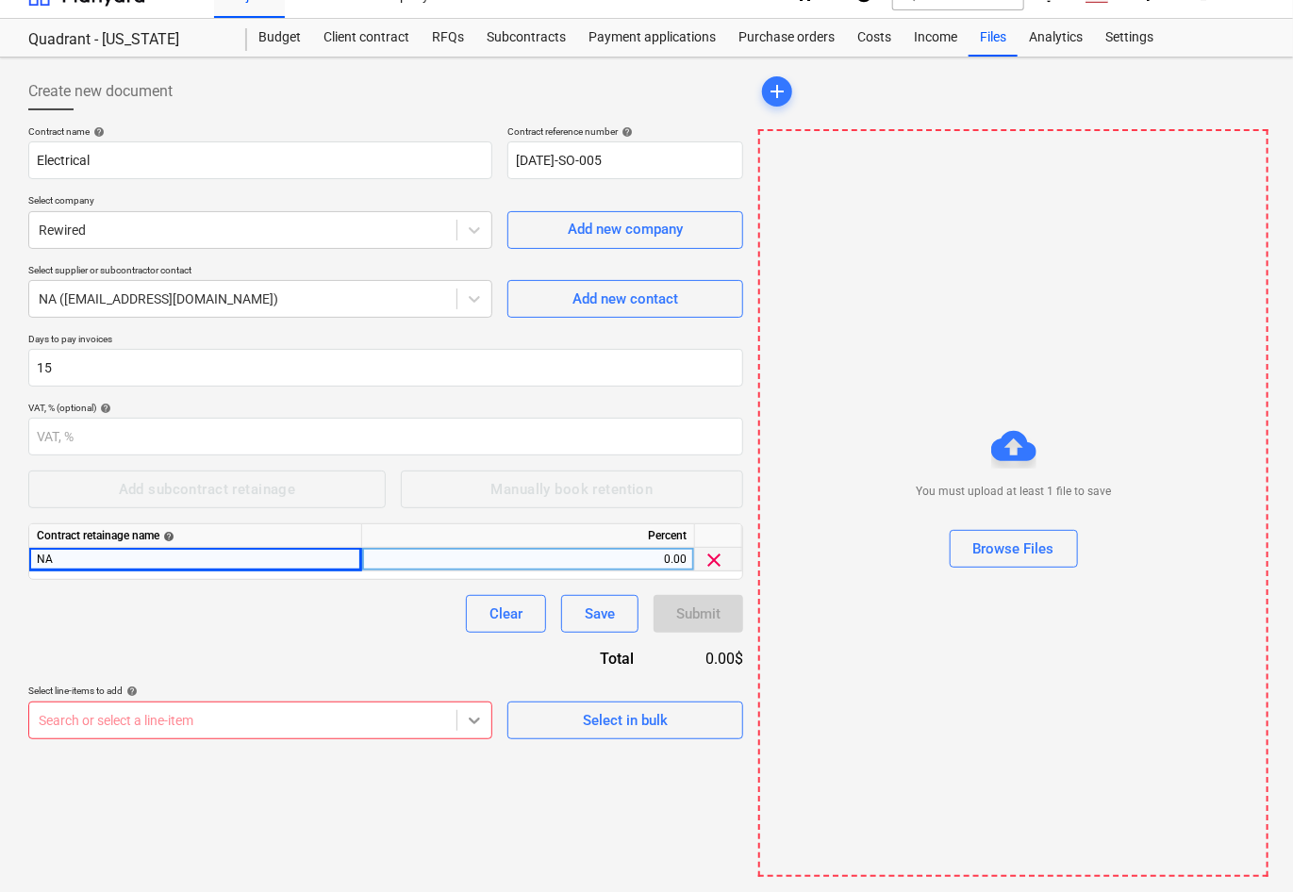
click at [476, 720] on body "Sales Projects Contacts Company Inbox format_size keyboard_arrow_down help sear…" at bounding box center [646, 417] width 1293 height 892
click at [620, 579] on div "Contract name help Electrical Contract reference number help [DATE]-SO-005 Sele…" at bounding box center [385, 432] width 715 height 614
click at [596, 724] on div "Select in bulk" at bounding box center [625, 722] width 85 height 25
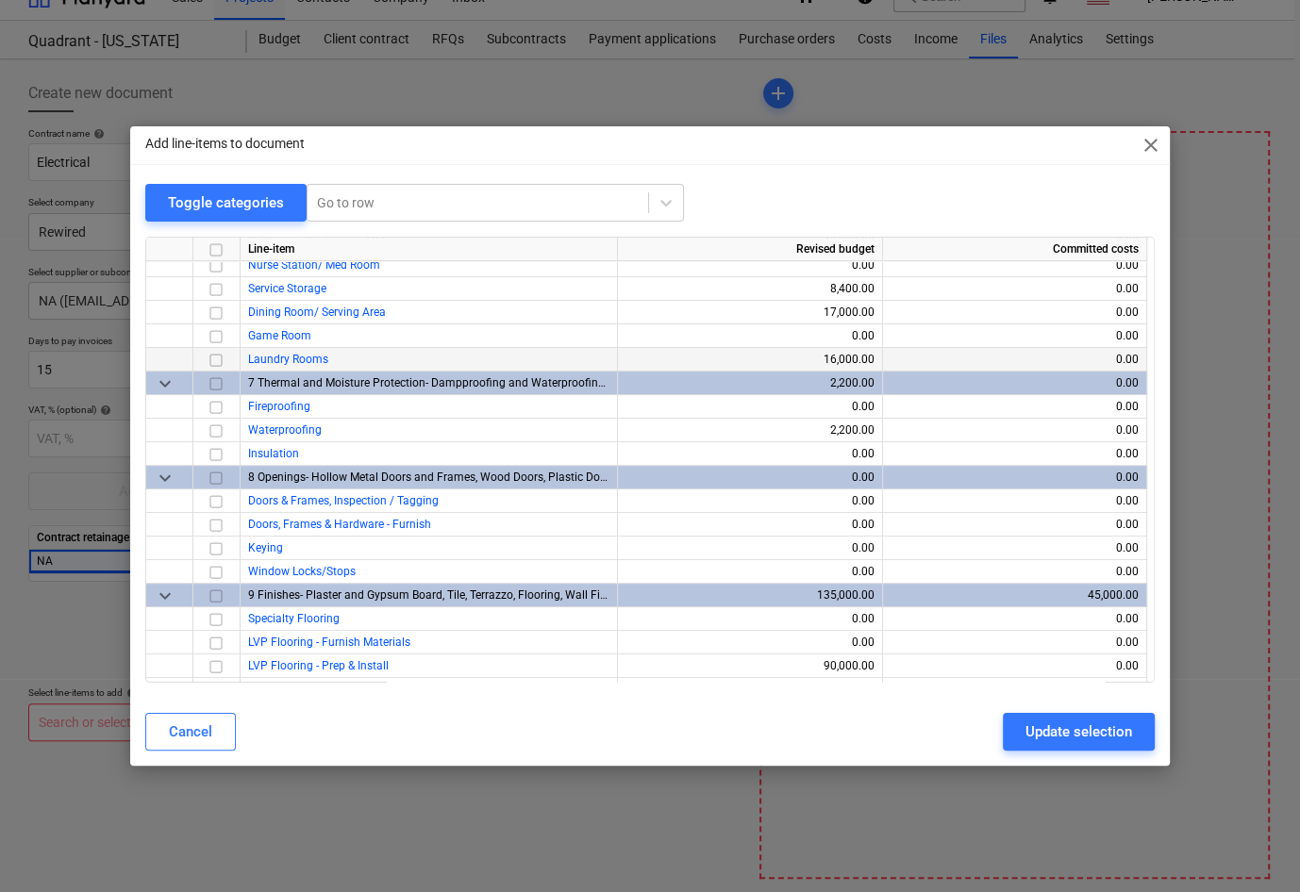
scroll to position [377, 0]
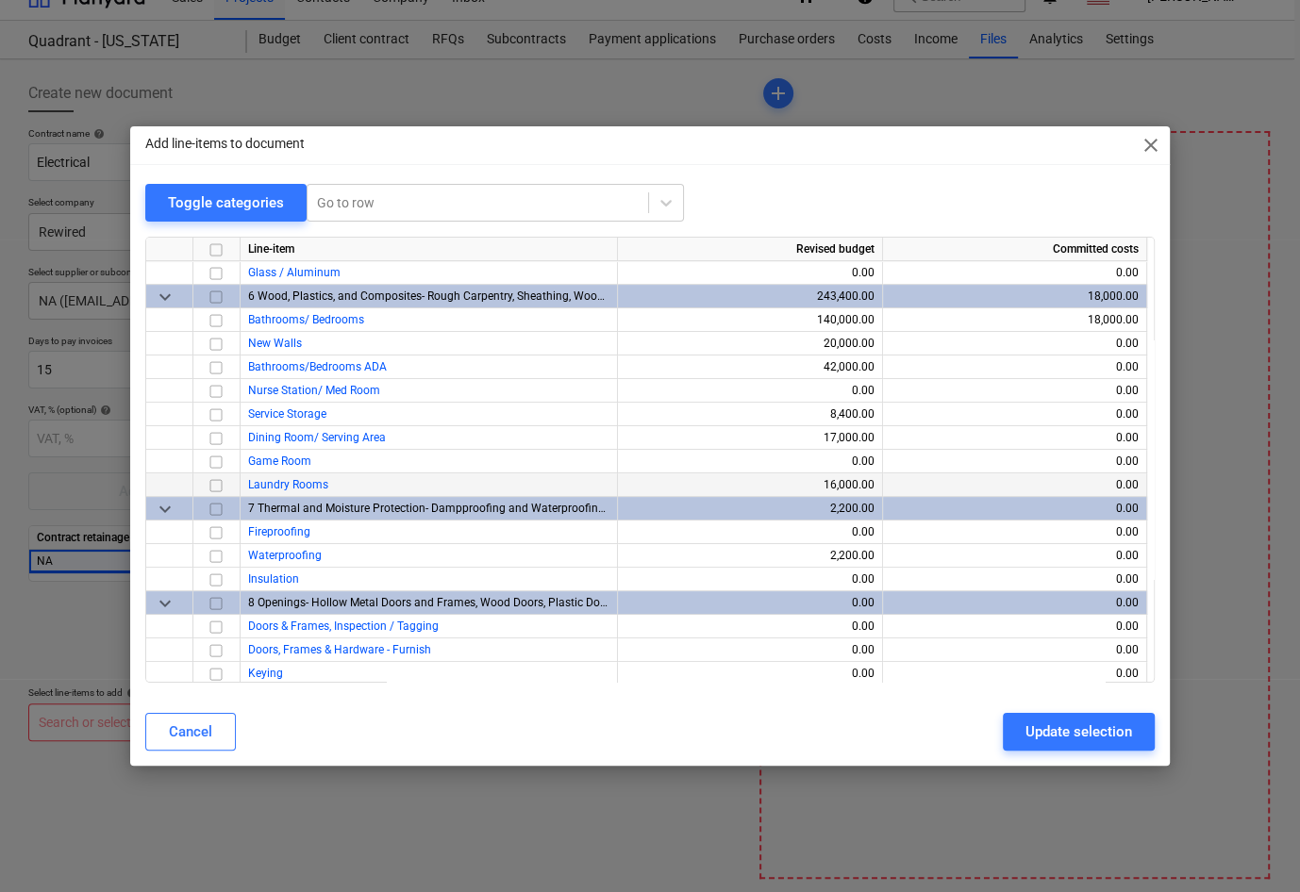
click at [213, 484] on input "checkbox" at bounding box center [216, 485] width 23 height 23
click at [211, 485] on input "checkbox" at bounding box center [216, 485] width 23 height 23
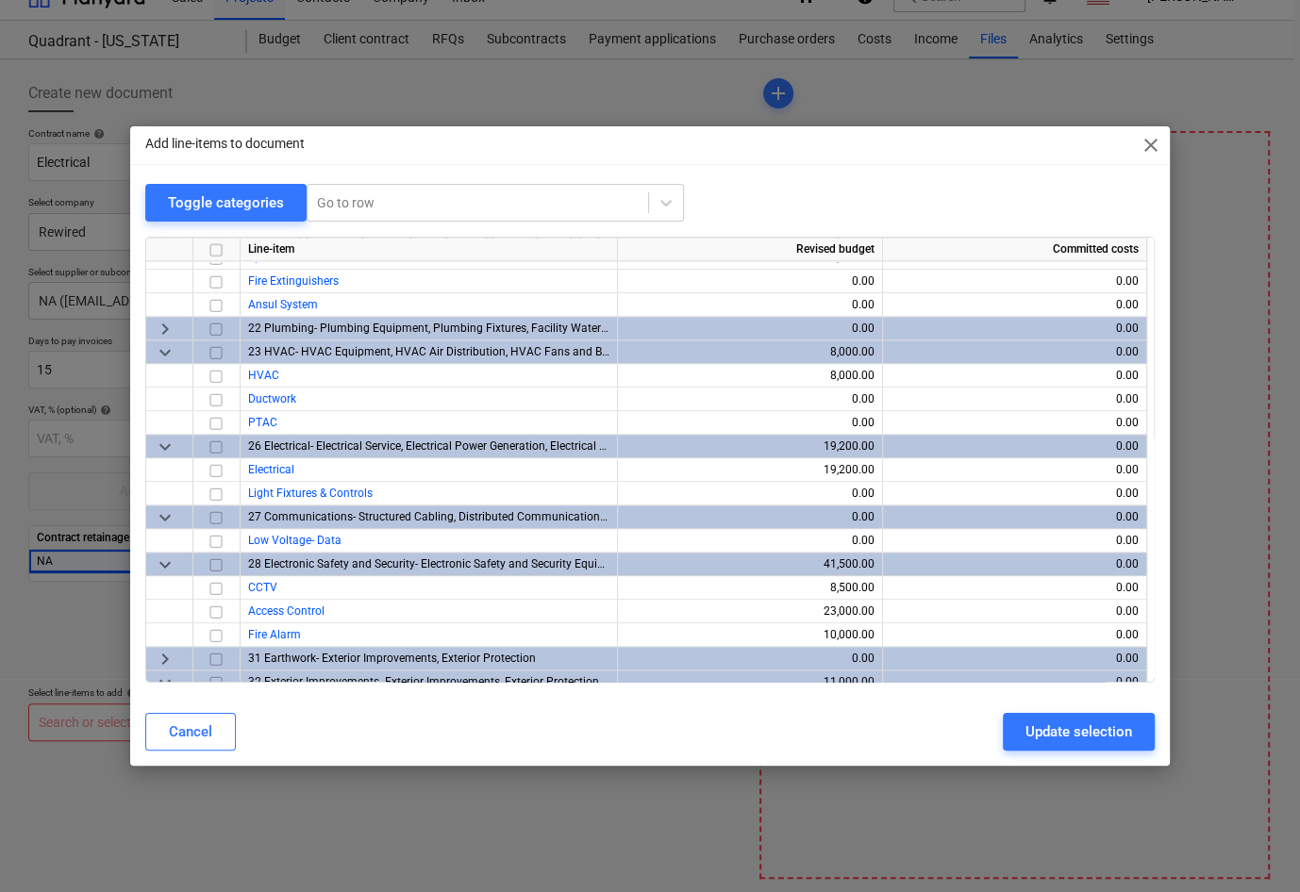
scroll to position [1509, 0]
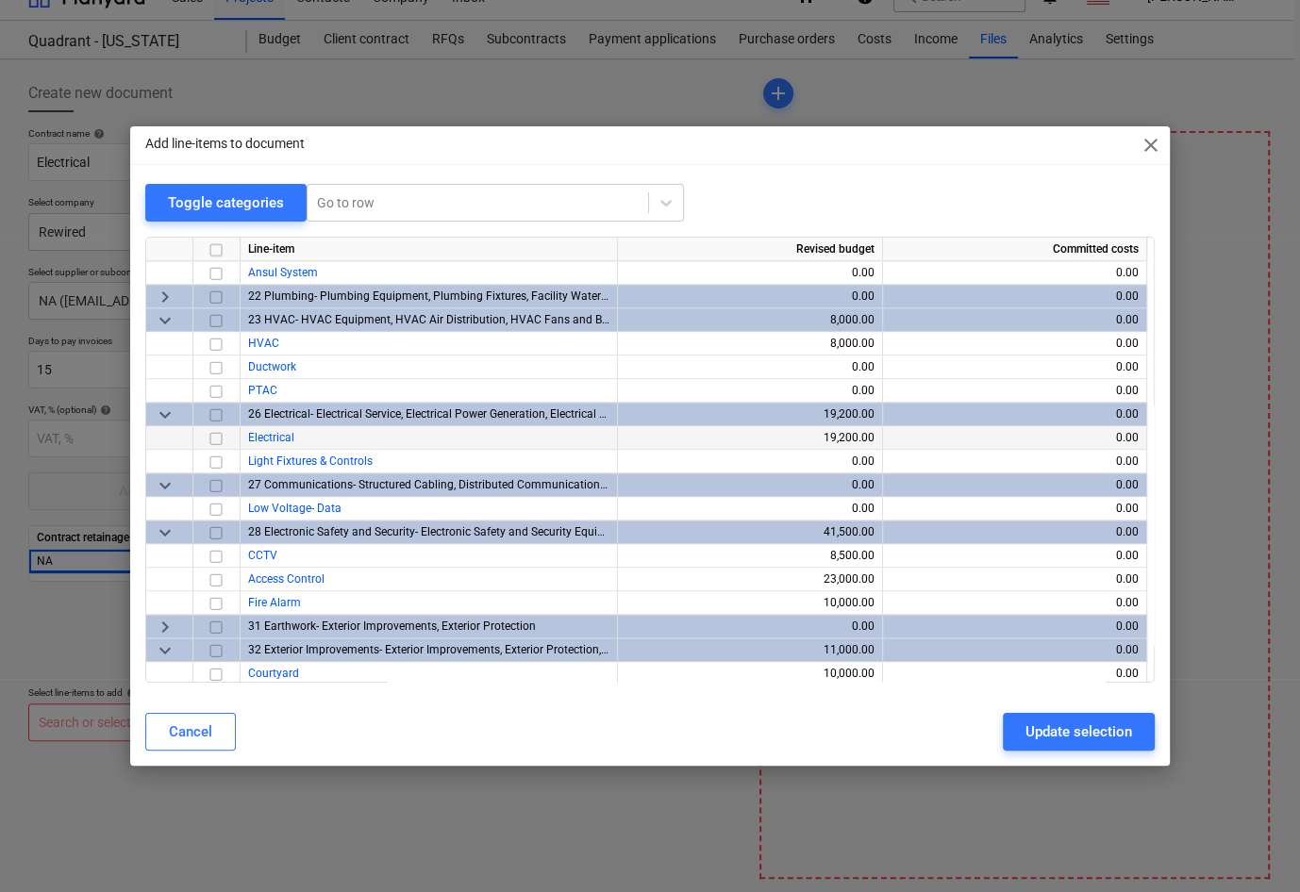
click at [212, 435] on input "checkbox" at bounding box center [216, 438] width 23 height 23
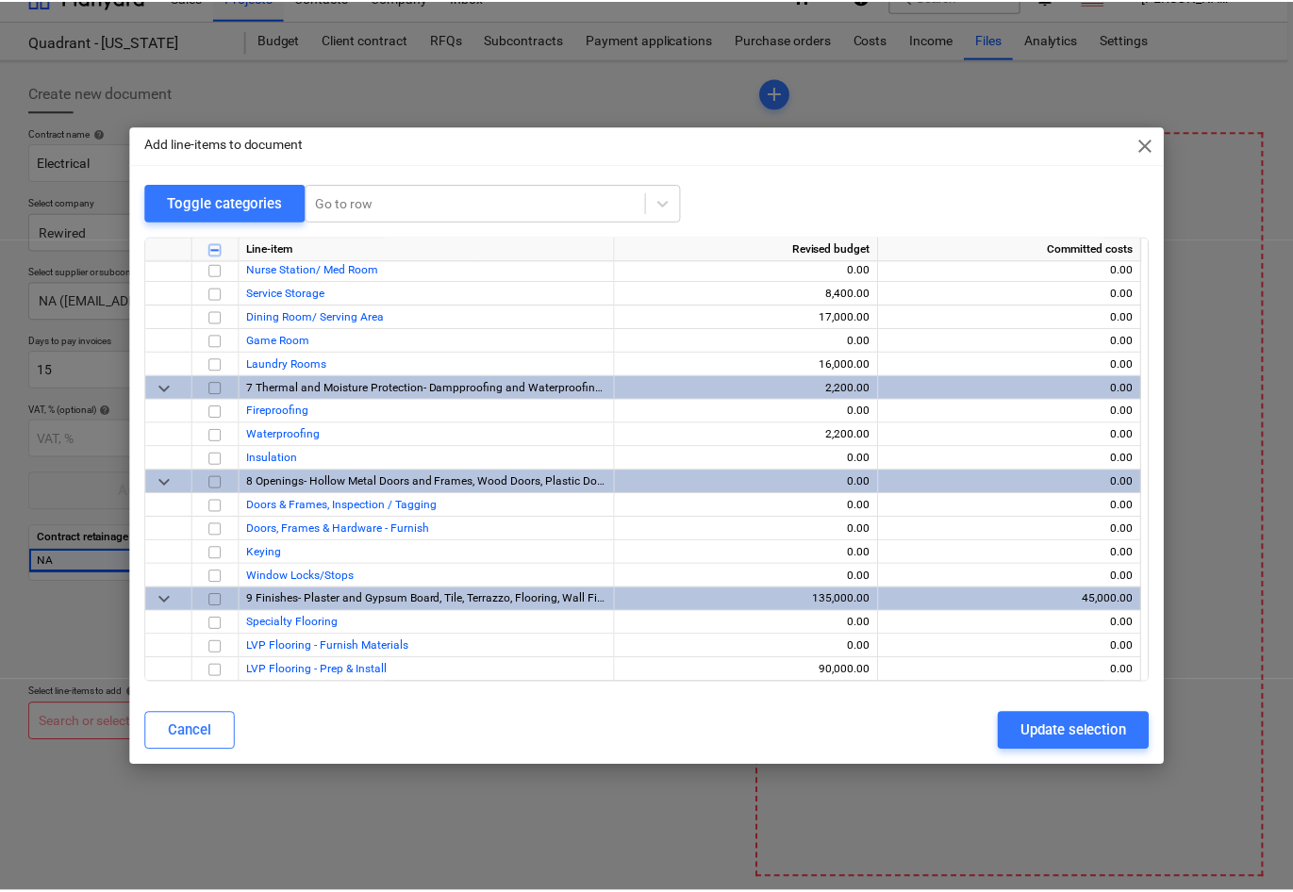
scroll to position [373, 0]
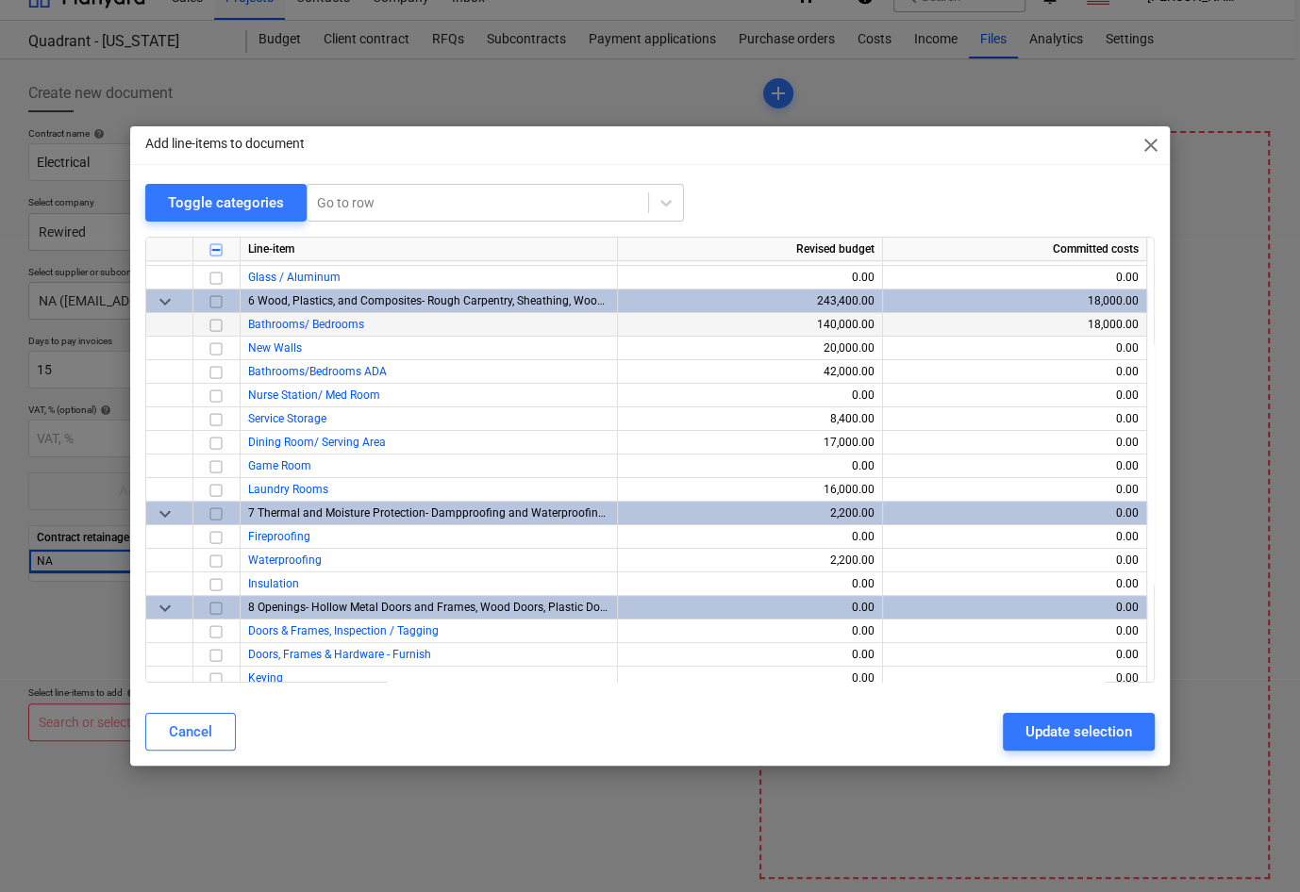
click at [215, 324] on input "checkbox" at bounding box center [216, 325] width 23 height 23
click at [213, 374] on input "checkbox" at bounding box center [216, 372] width 23 height 23
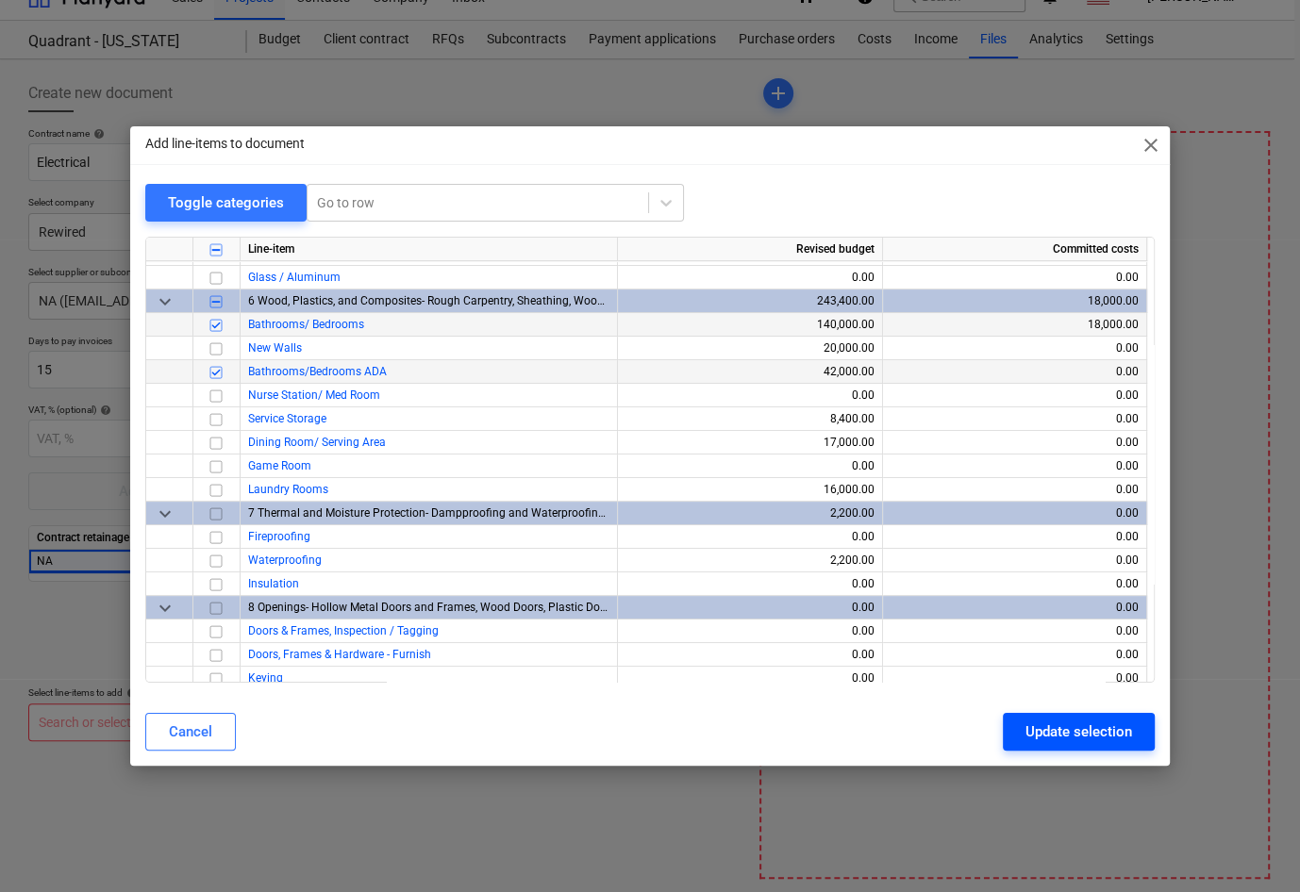
click at [1072, 736] on div "Update selection" at bounding box center [1078, 732] width 107 height 25
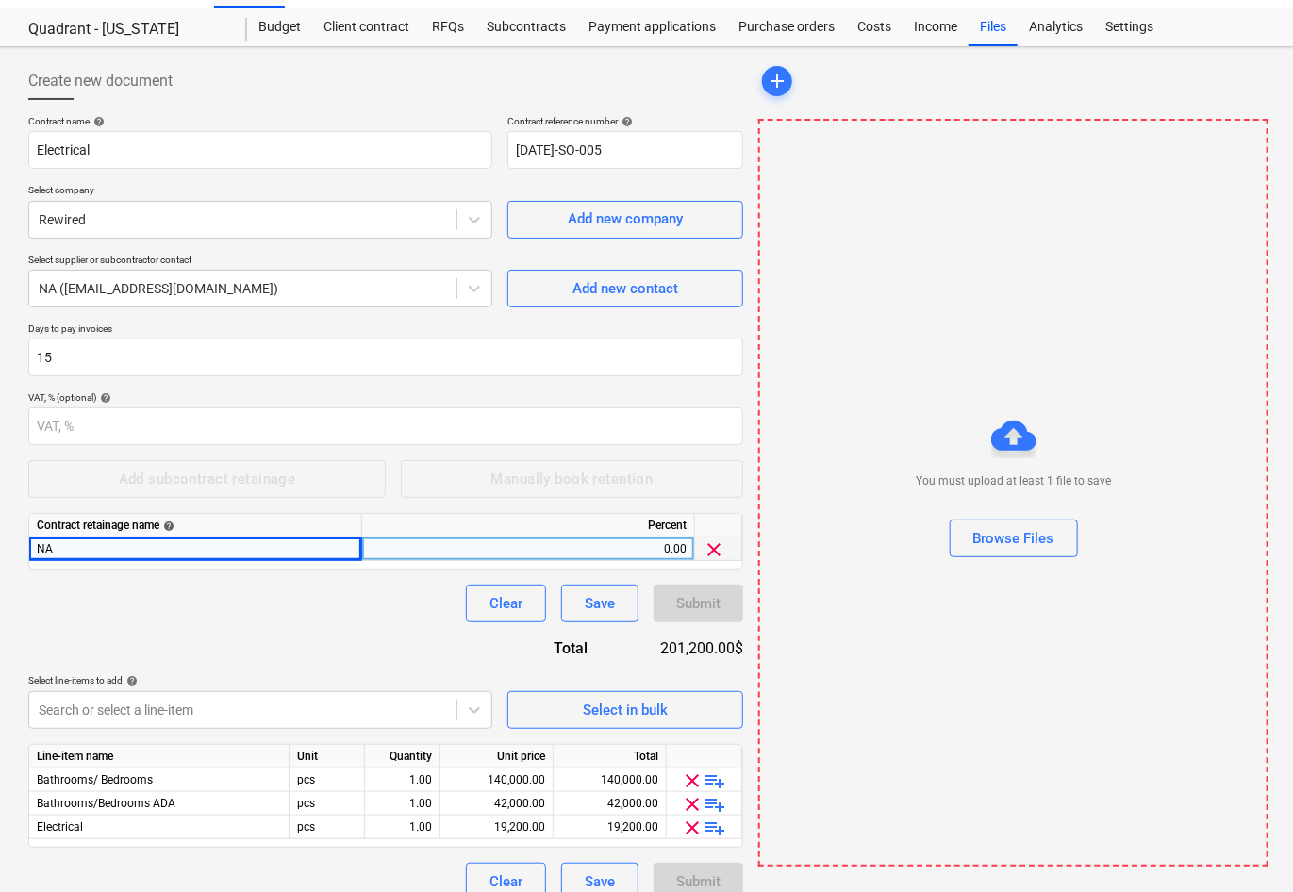
scroll to position [61, 0]
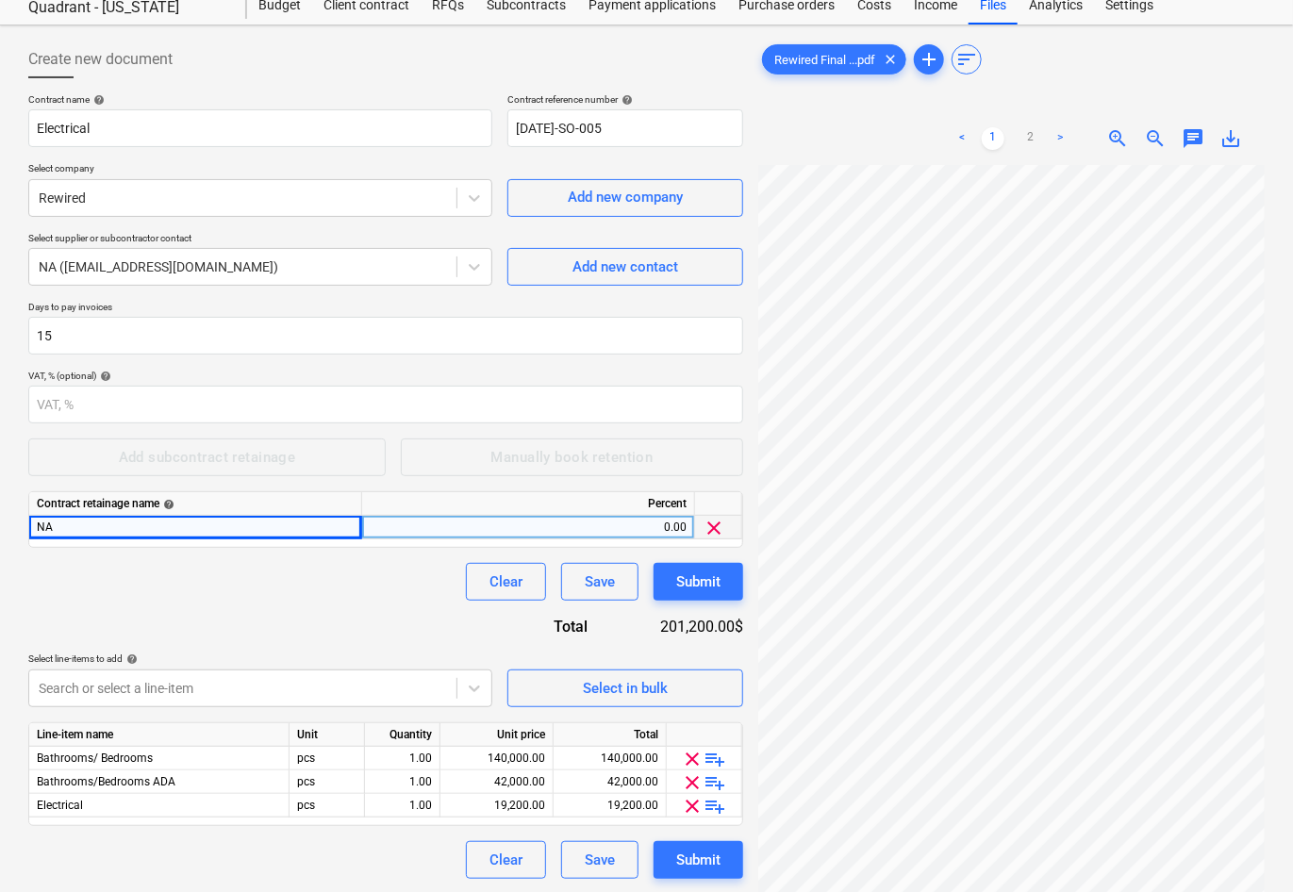
scroll to position [188, 0]
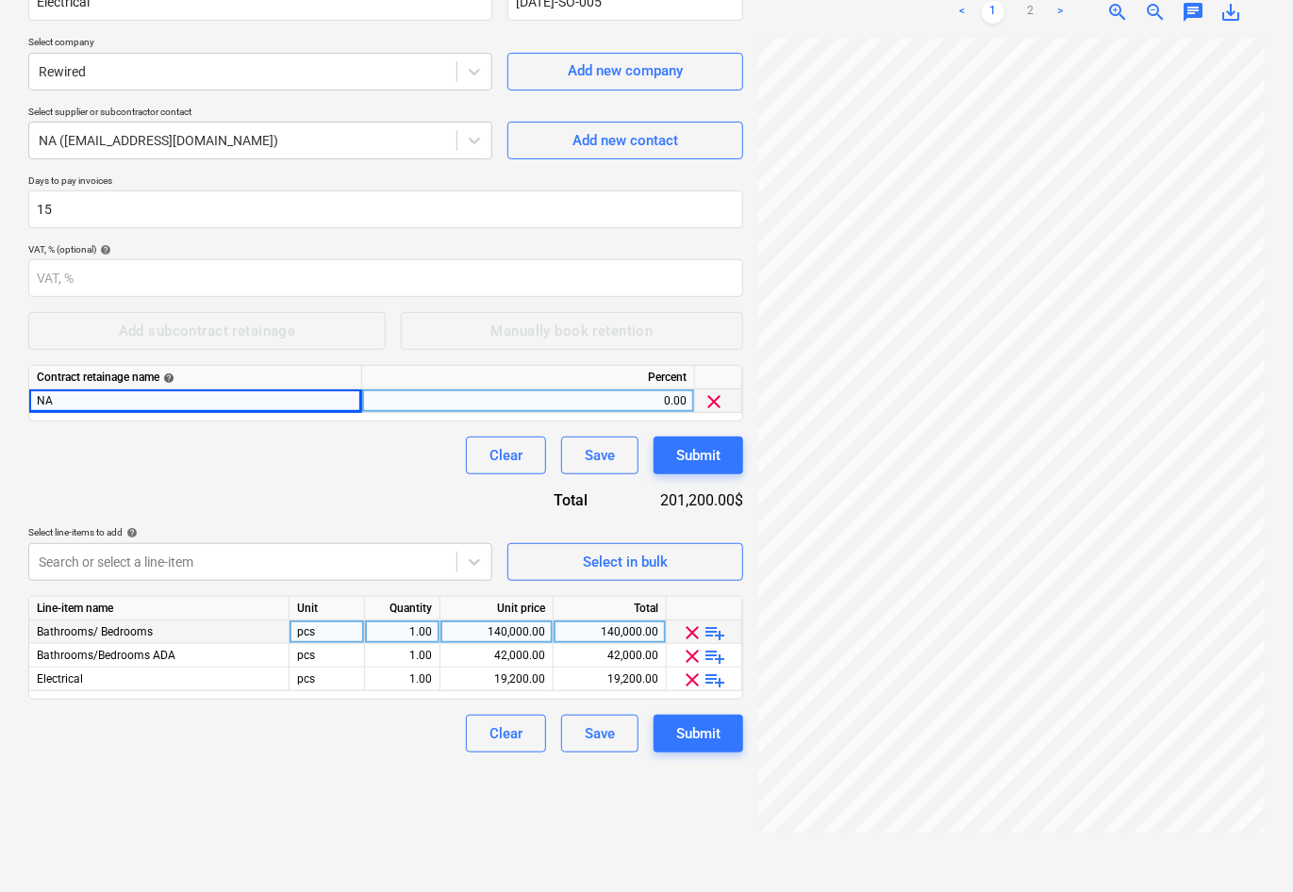
click at [527, 626] on div "140,000.00" at bounding box center [496, 633] width 97 height 24
type input "33000"
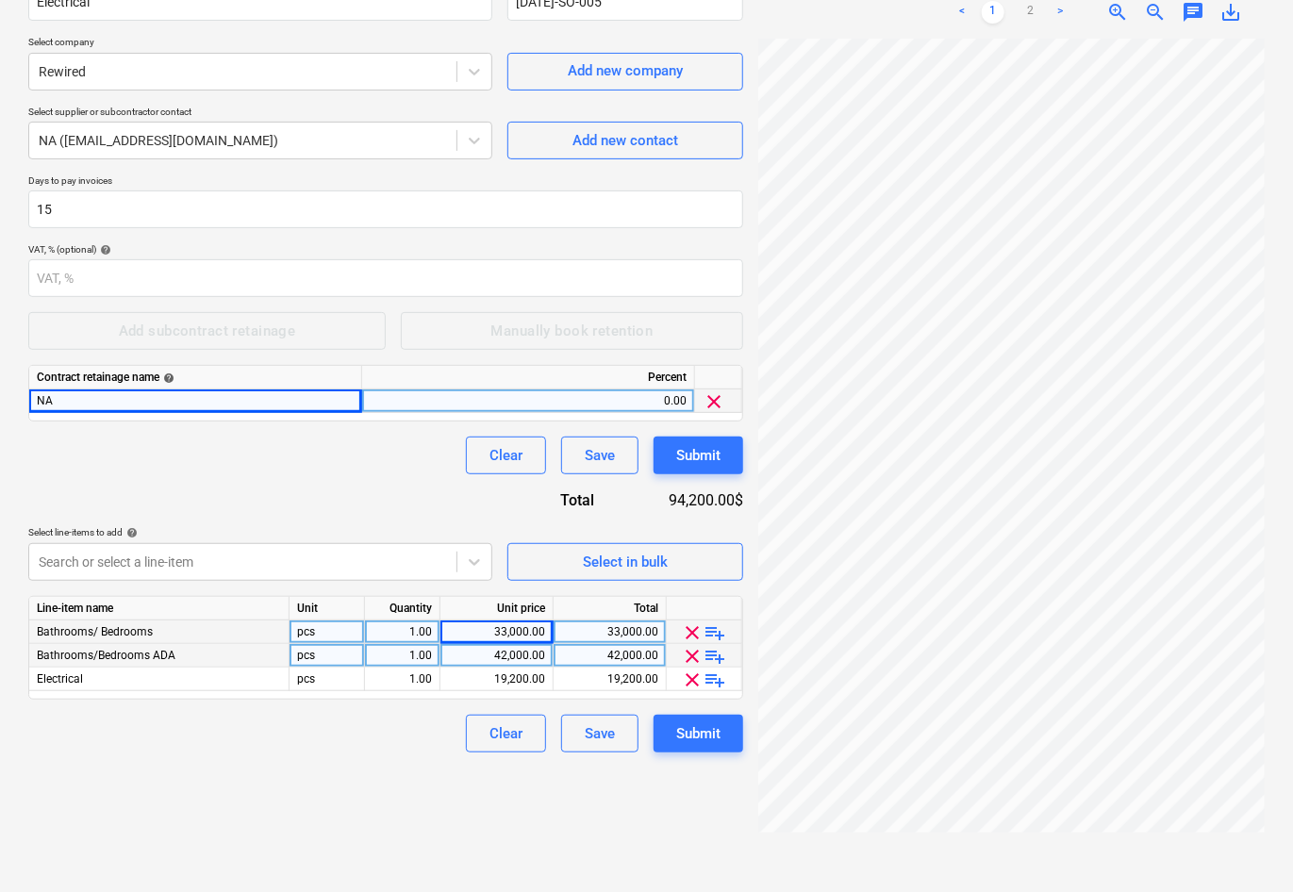
click at [515, 648] on div "42,000.00" at bounding box center [496, 656] width 97 height 24
click at [490, 648] on div "42,000.00" at bounding box center [496, 656] width 97 height 24
type input "7000"
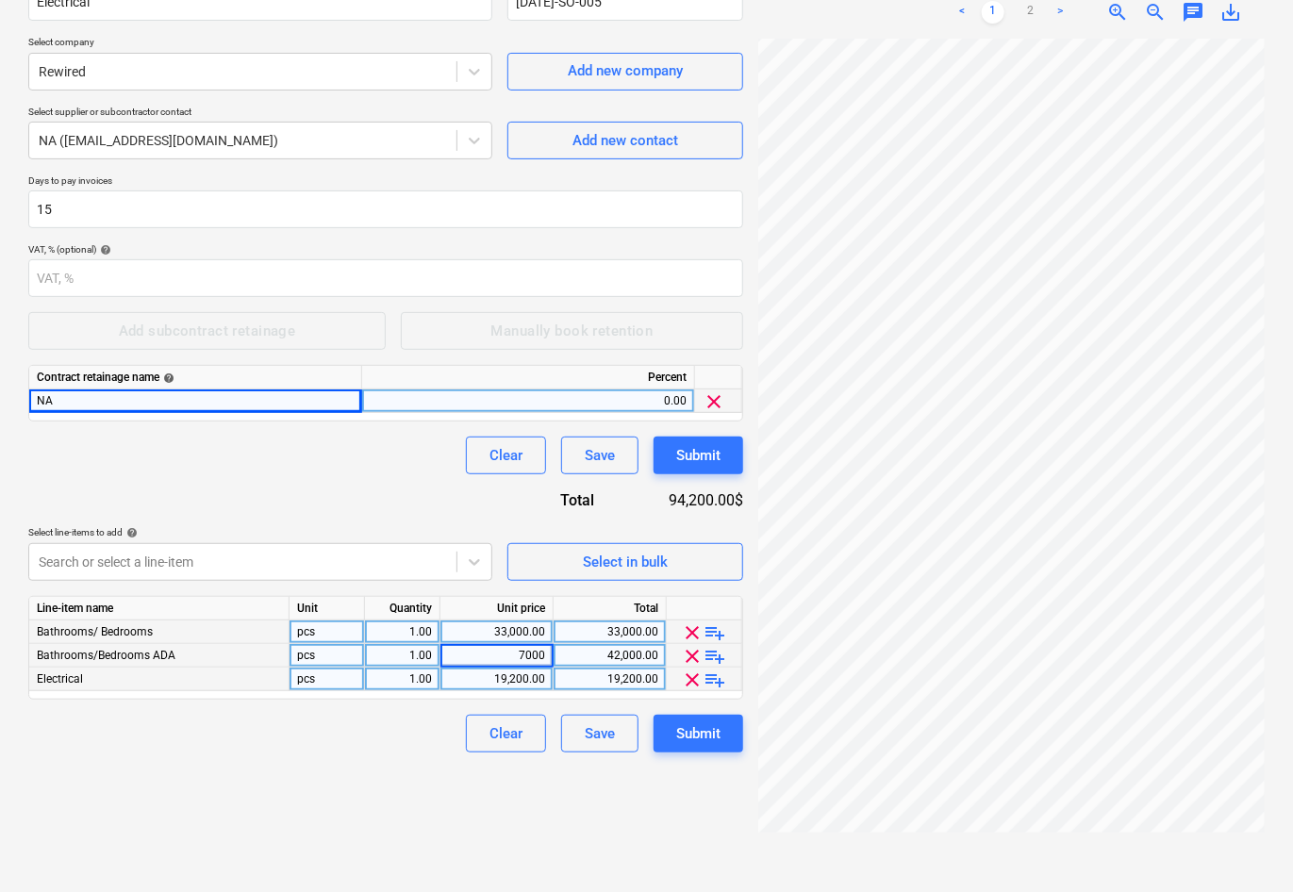
click at [524, 678] on div "19,200.00" at bounding box center [496, 680] width 97 height 24
click at [516, 652] on div "7,000.00" at bounding box center [496, 656] width 97 height 24
type input "6000"
click at [510, 676] on div "19,200.00" at bounding box center [496, 680] width 97 height 24
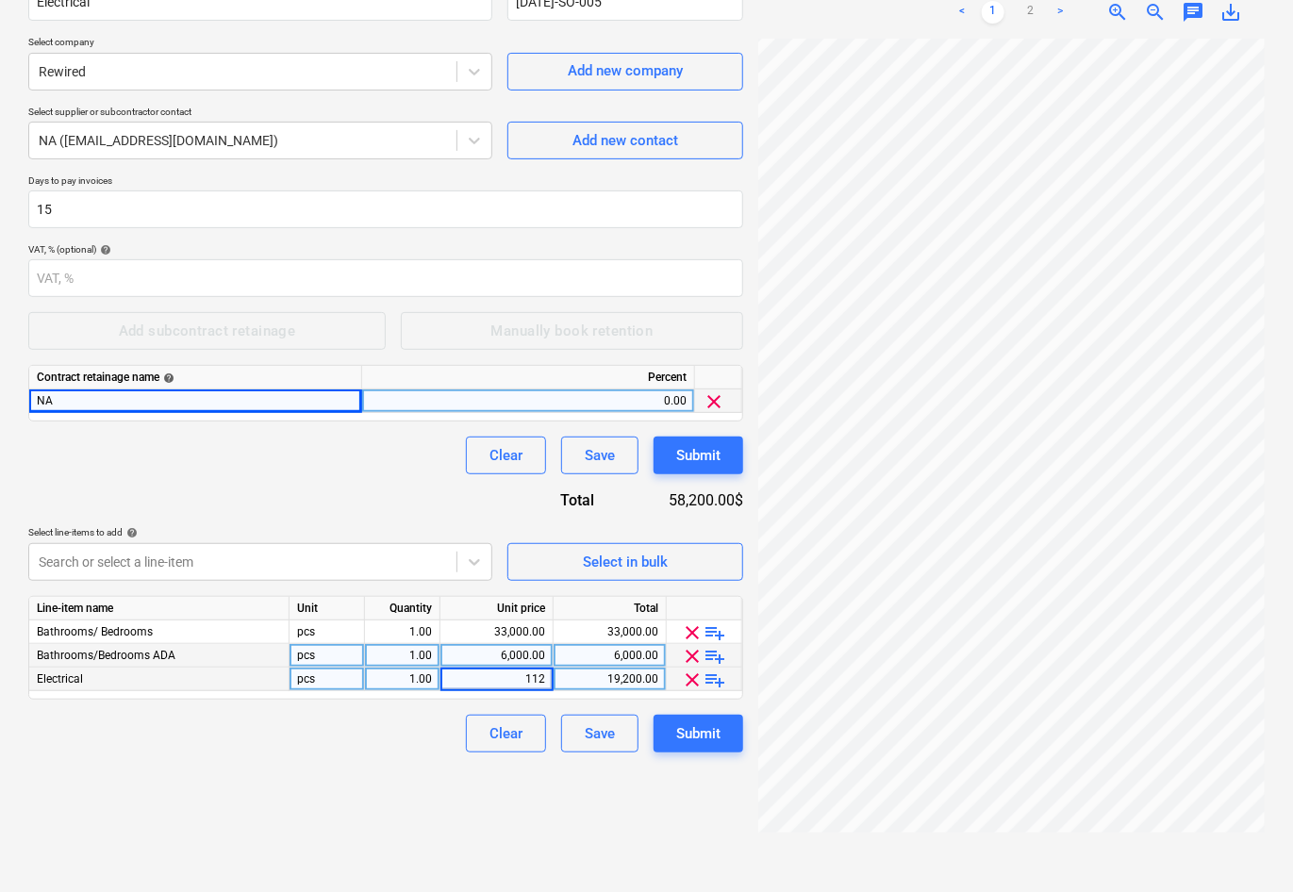
type input "1124"
click at [382, 457] on div "Clear Save Submit" at bounding box center [385, 456] width 715 height 38
click at [700, 732] on div "Submit" at bounding box center [698, 734] width 44 height 25
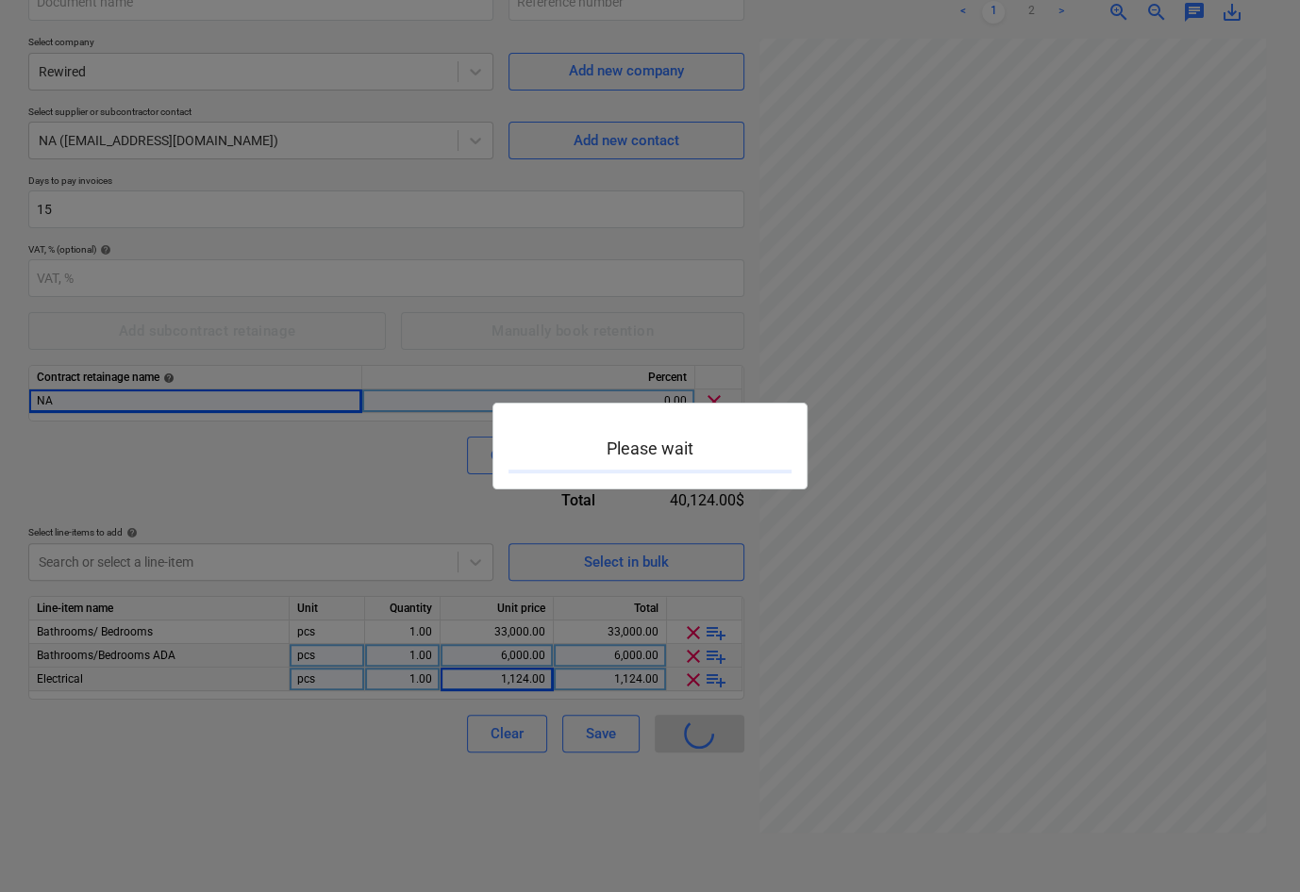
type input "[DATE]-SO-005"
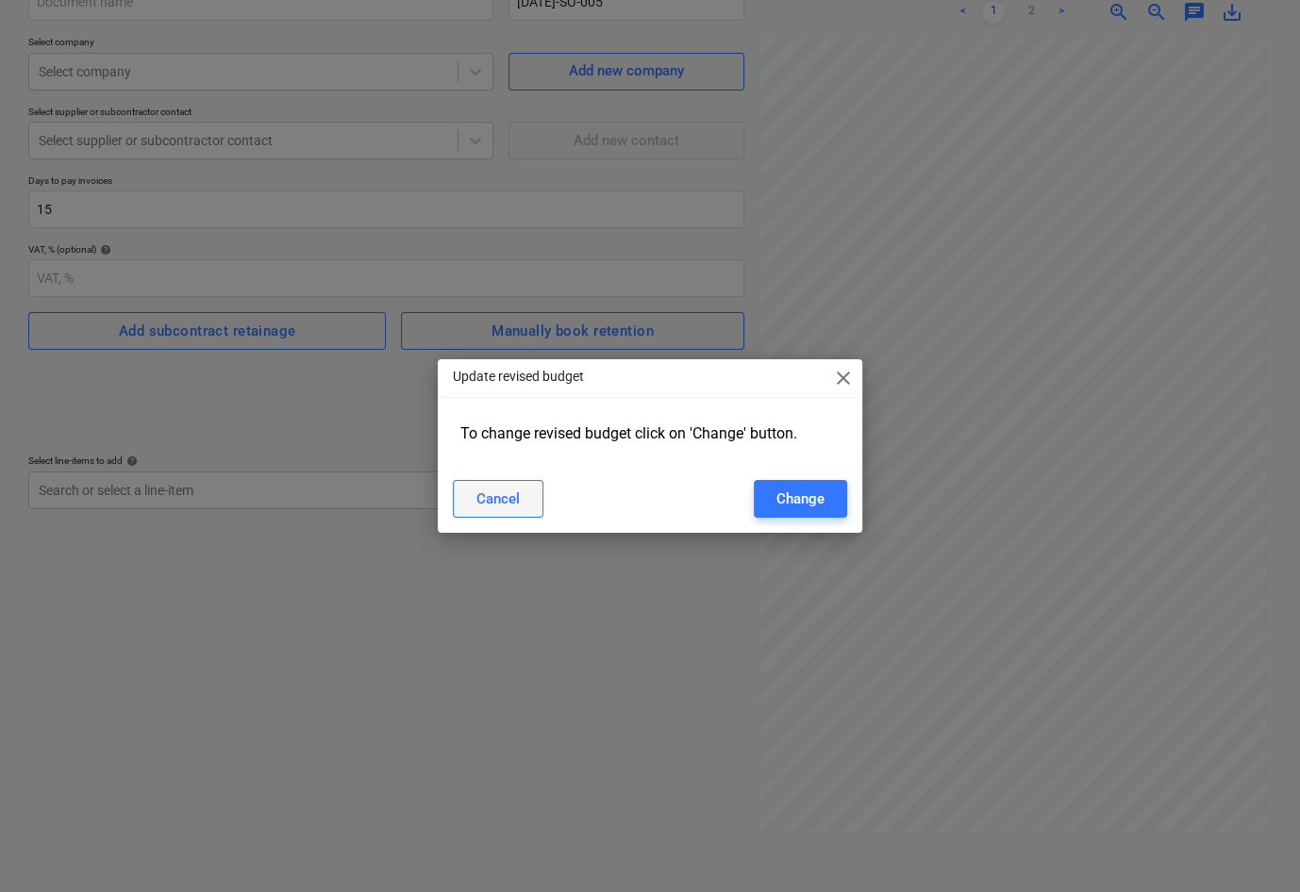
click at [519, 499] on button "Cancel" at bounding box center [498, 499] width 91 height 38
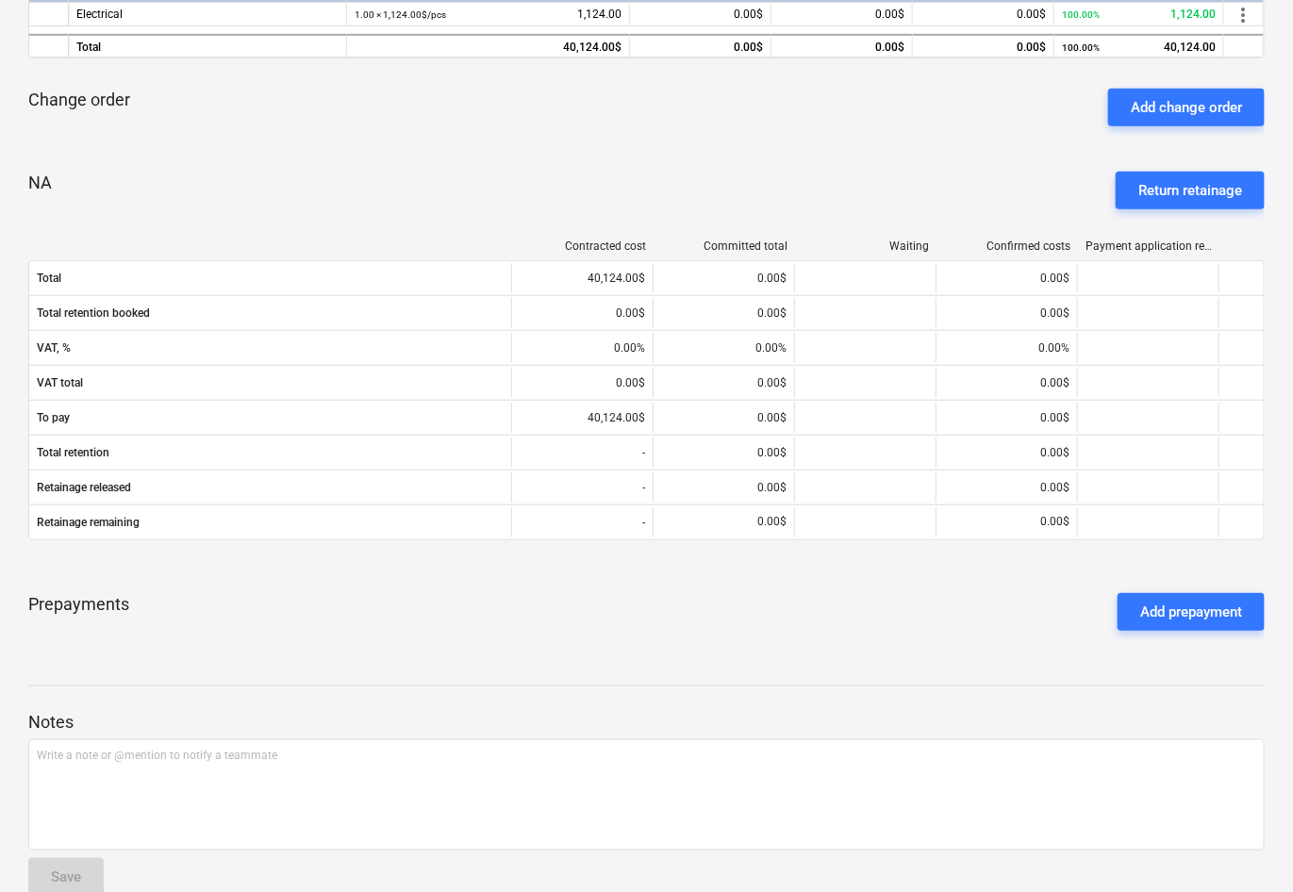
scroll to position [502, 0]
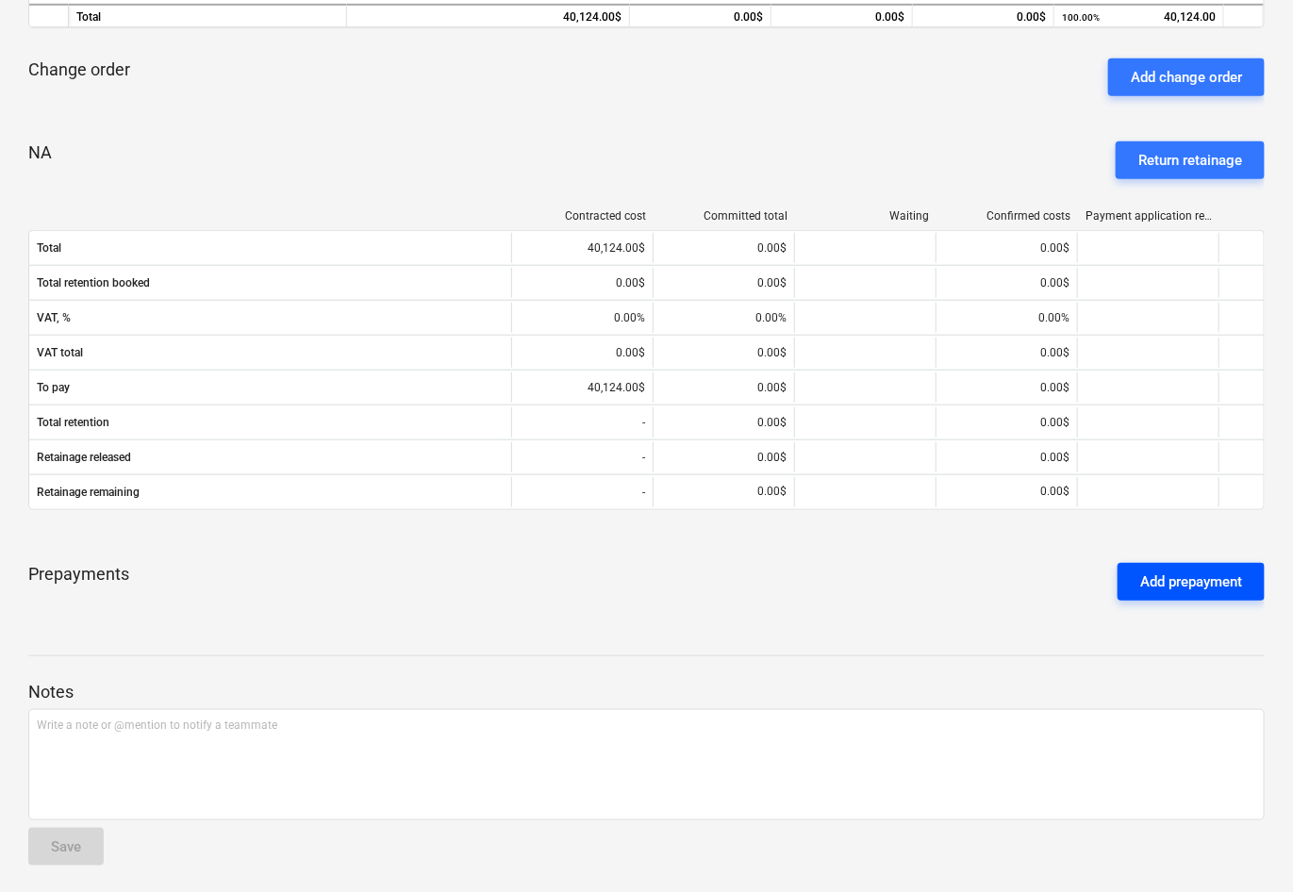
click at [1152, 577] on div "Add prepayment" at bounding box center [1191, 582] width 102 height 25
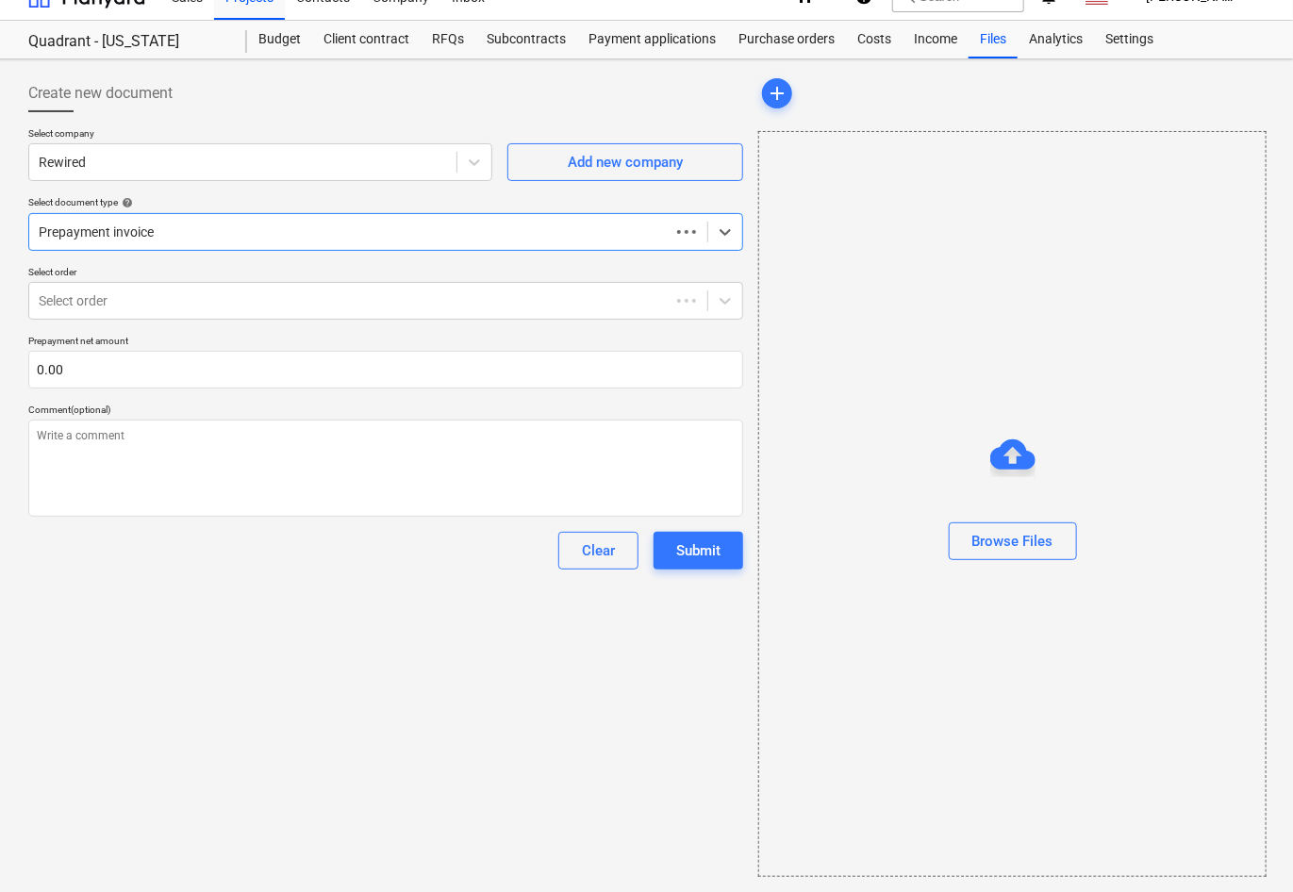
scroll to position [25, 0]
type textarea "x"
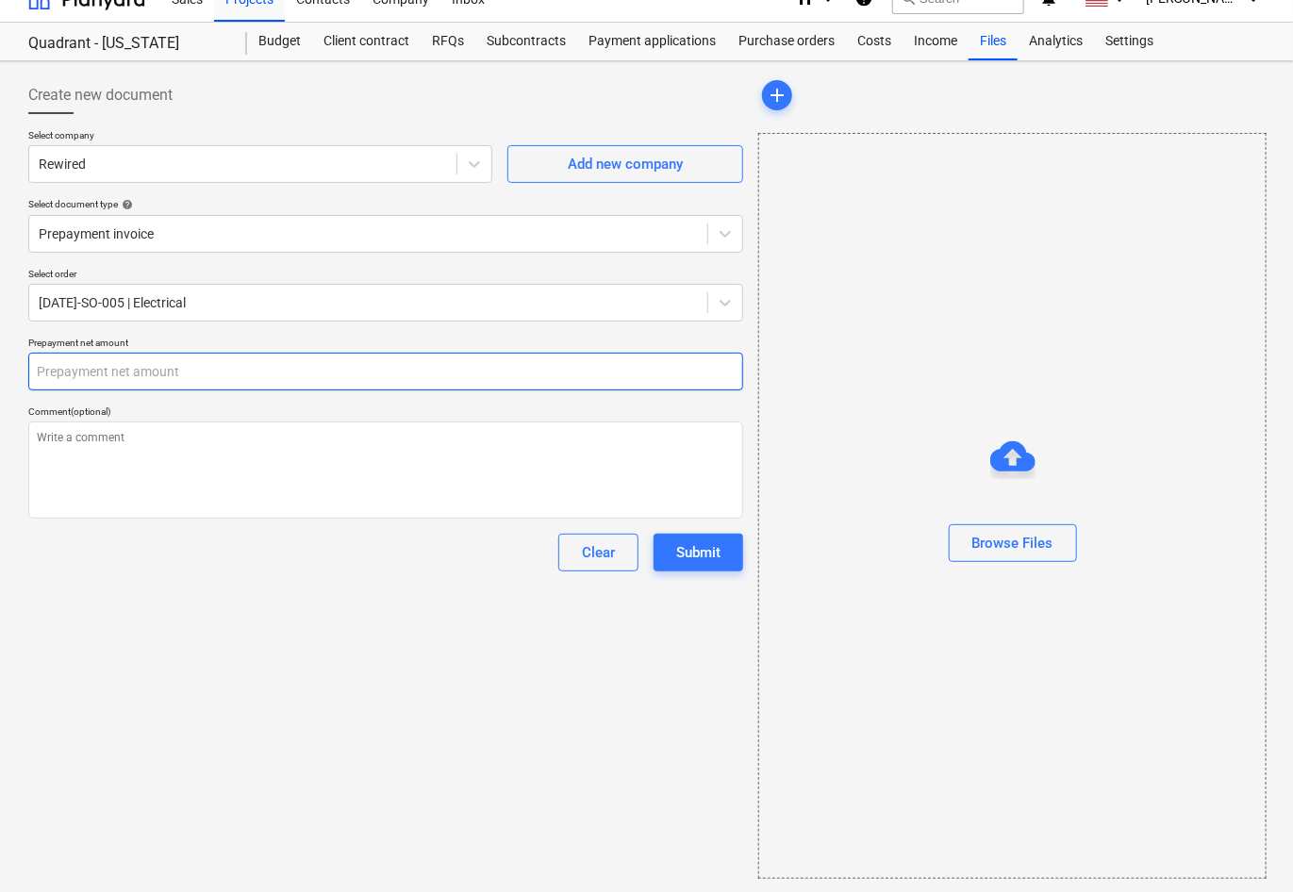
click at [134, 356] on input "text" at bounding box center [385, 372] width 715 height 38
type textarea "x"
type input "2"
type textarea "x"
type input "20"
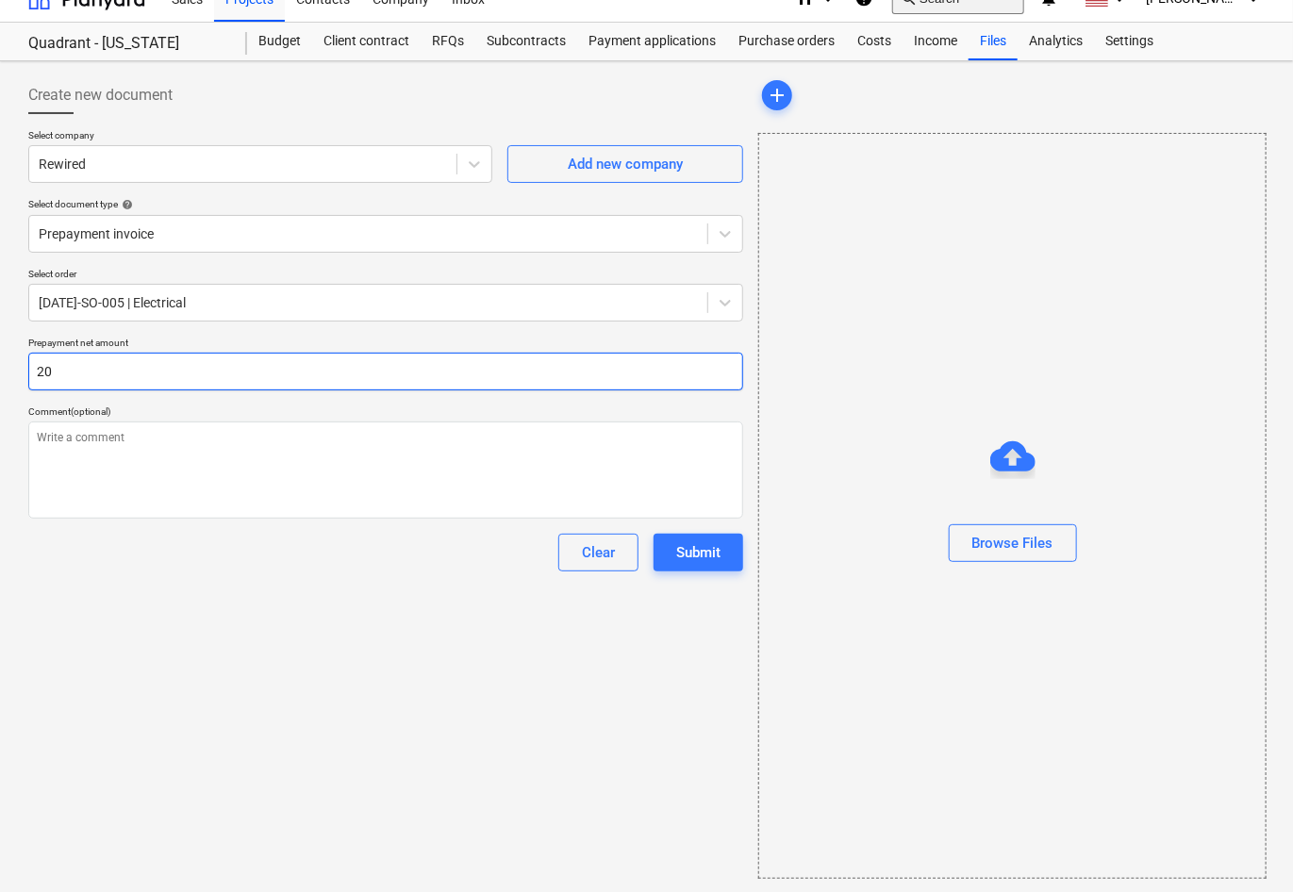
type textarea "x"
type input "200"
type textarea "x"
type input "2000"
type textarea "x"
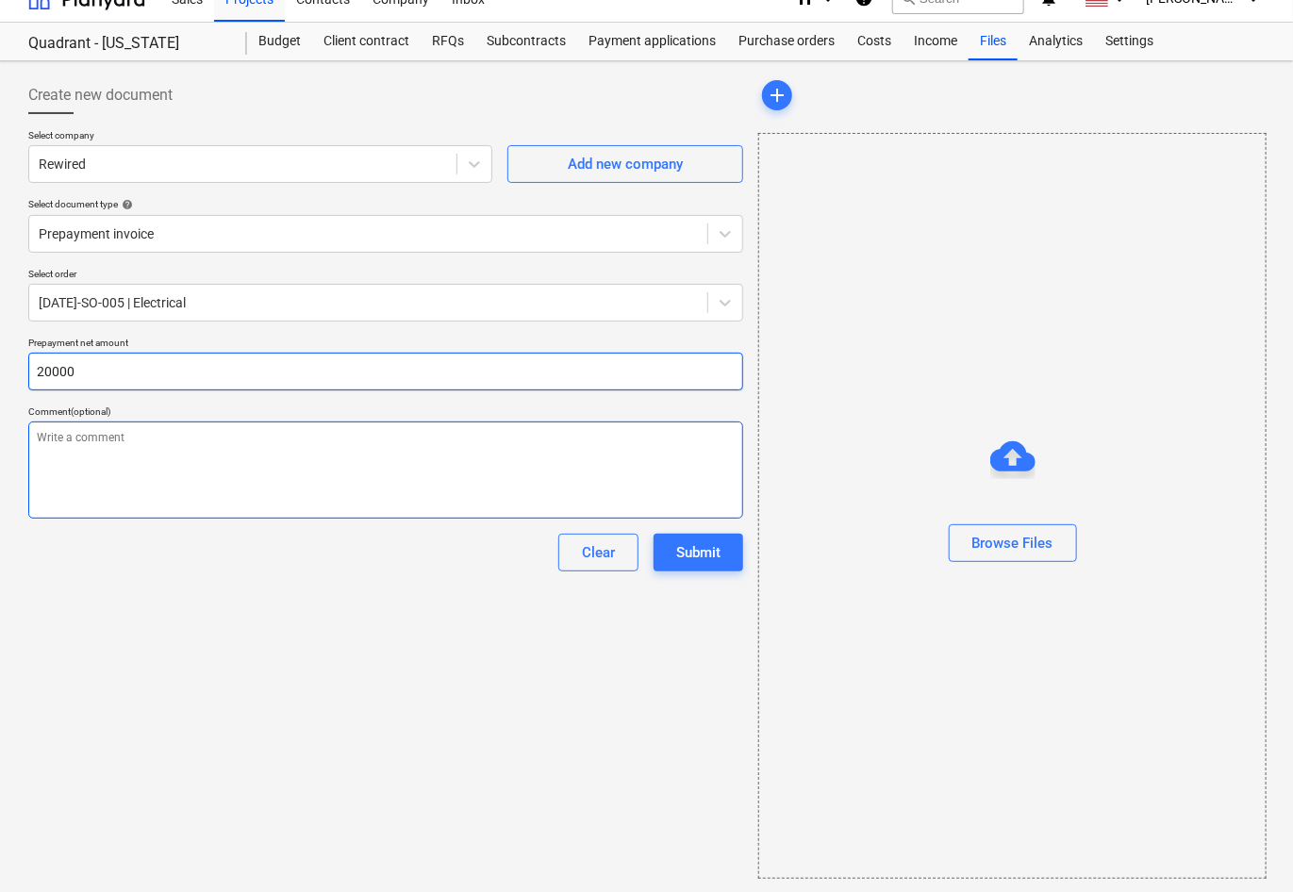
type input "20000"
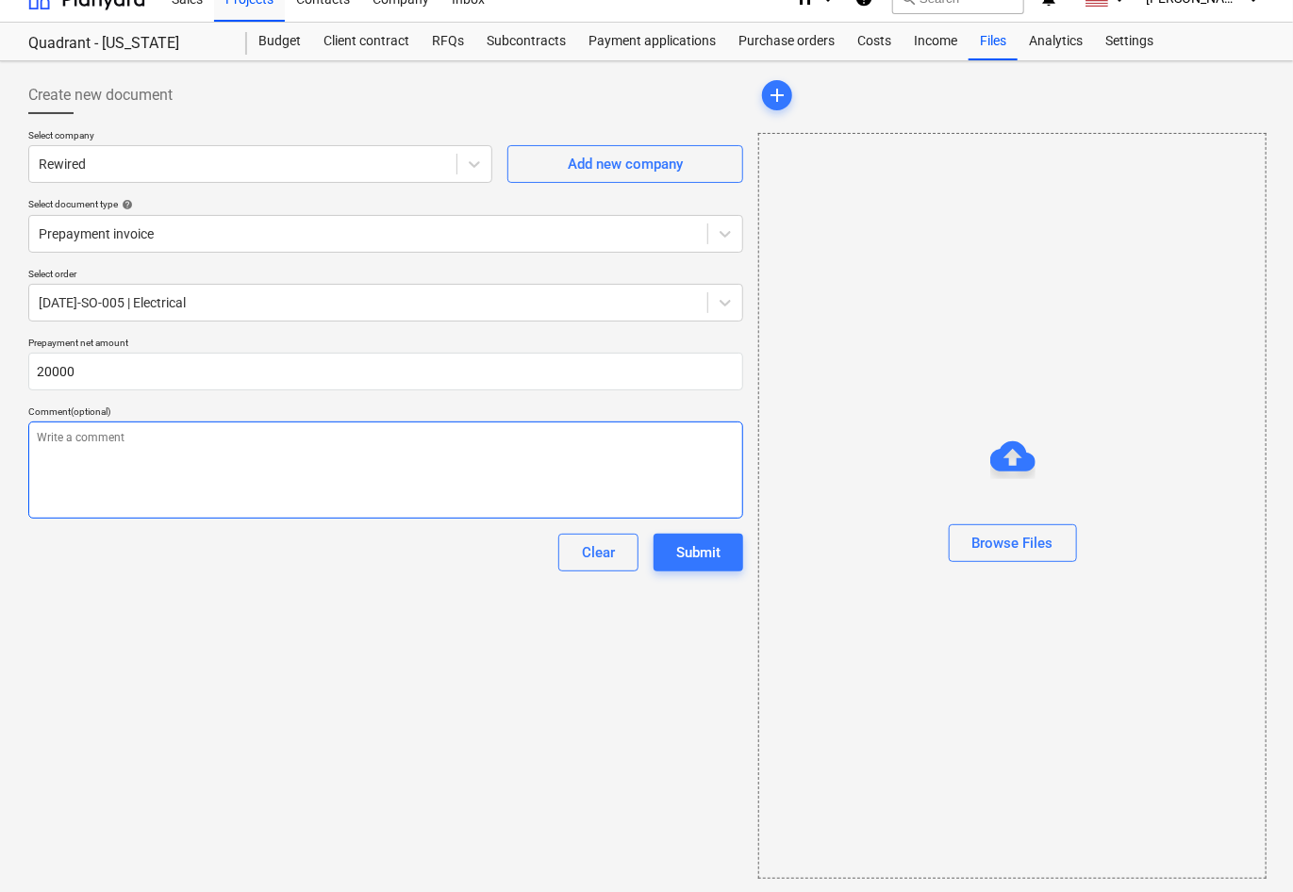
type textarea "x"
type input "20,000.00"
click at [506, 437] on textarea at bounding box center [385, 470] width 715 height 97
type textarea "x"
type textarea "D"
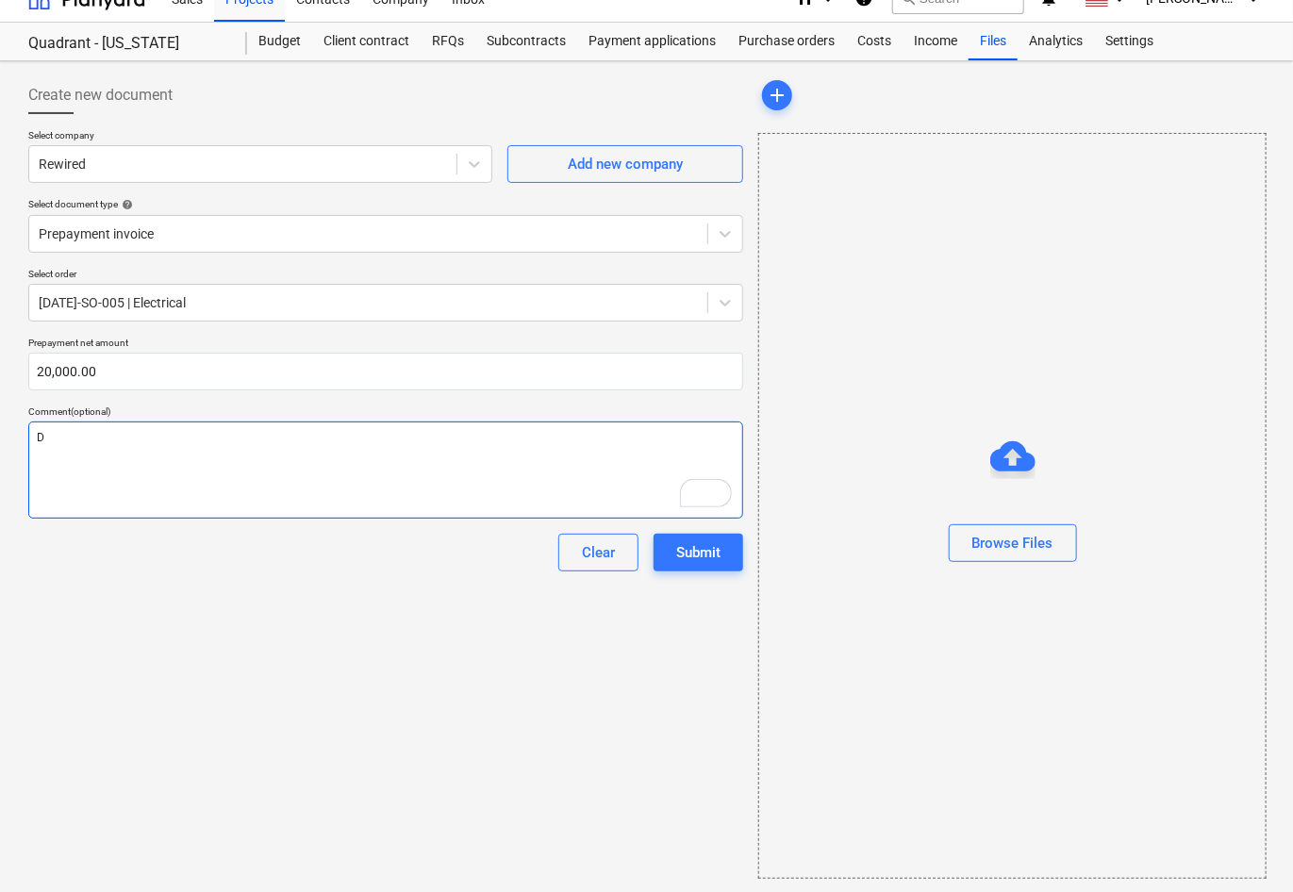
type textarea "x"
type textarea "De"
type textarea "x"
type textarea "Dep"
type textarea "x"
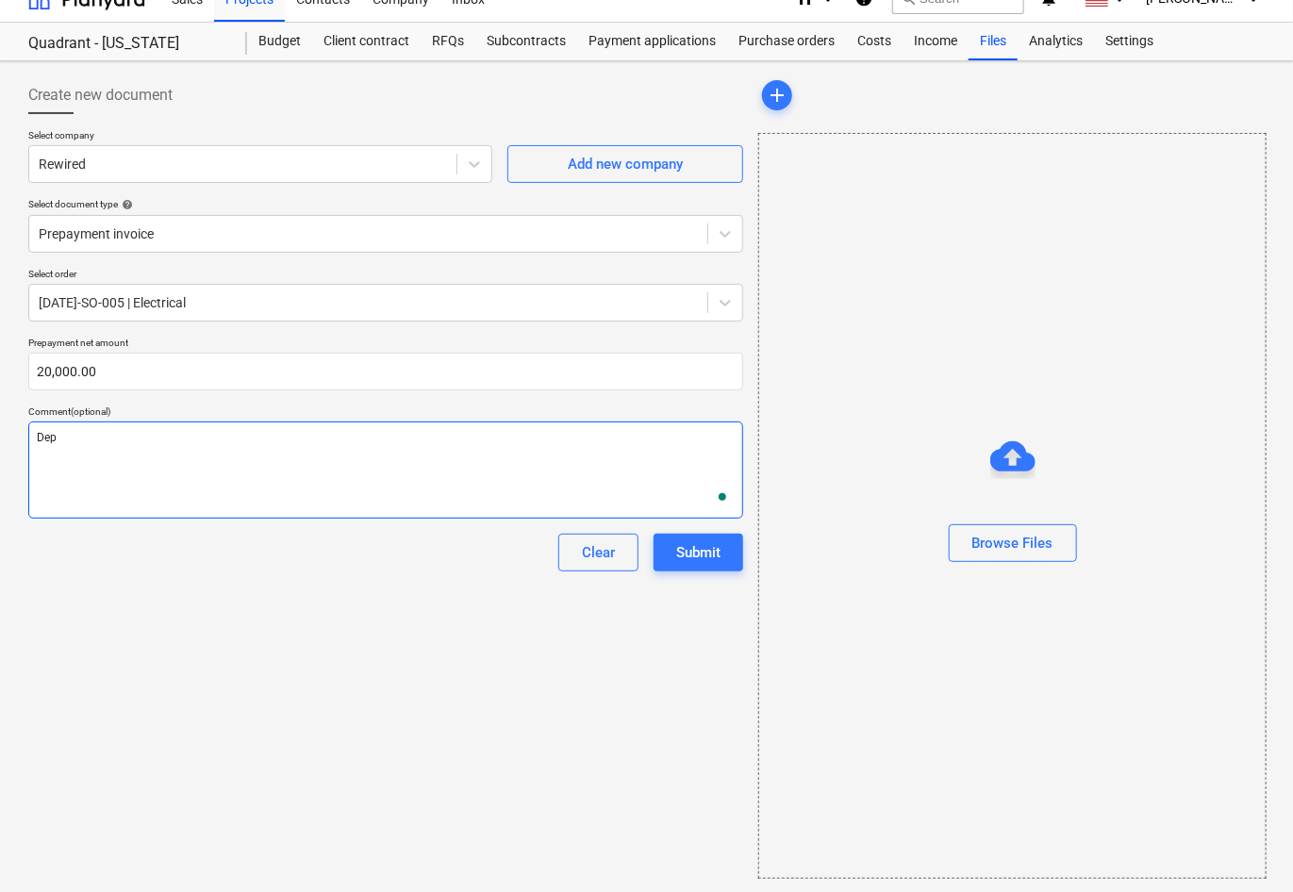
type textarea "Depo"
type textarea "x"
type textarea "Depos"
type textarea "x"
type textarea "Deposi"
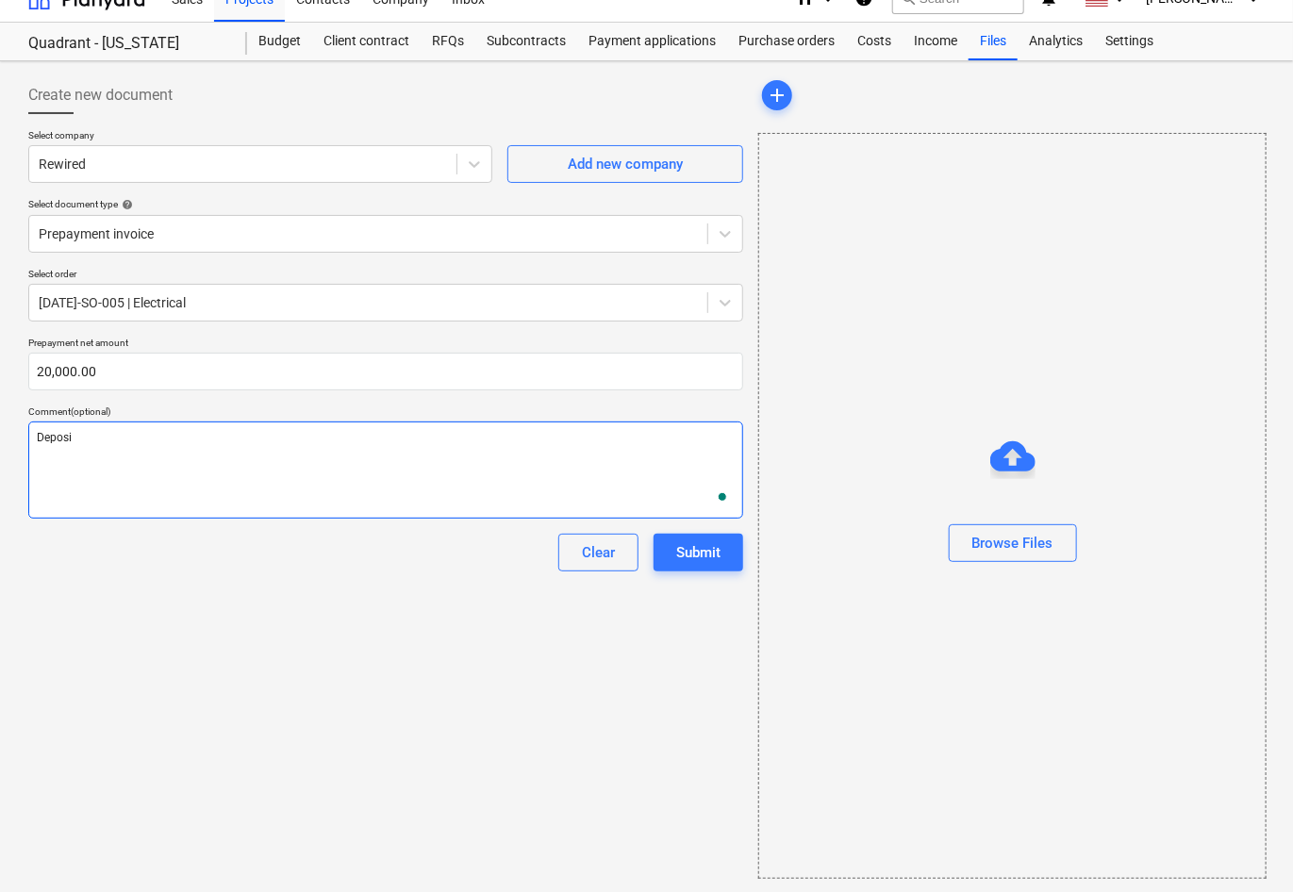
type textarea "x"
type textarea "Deposit"
type textarea "x"
type textarea "Deposit"
type textarea "x"
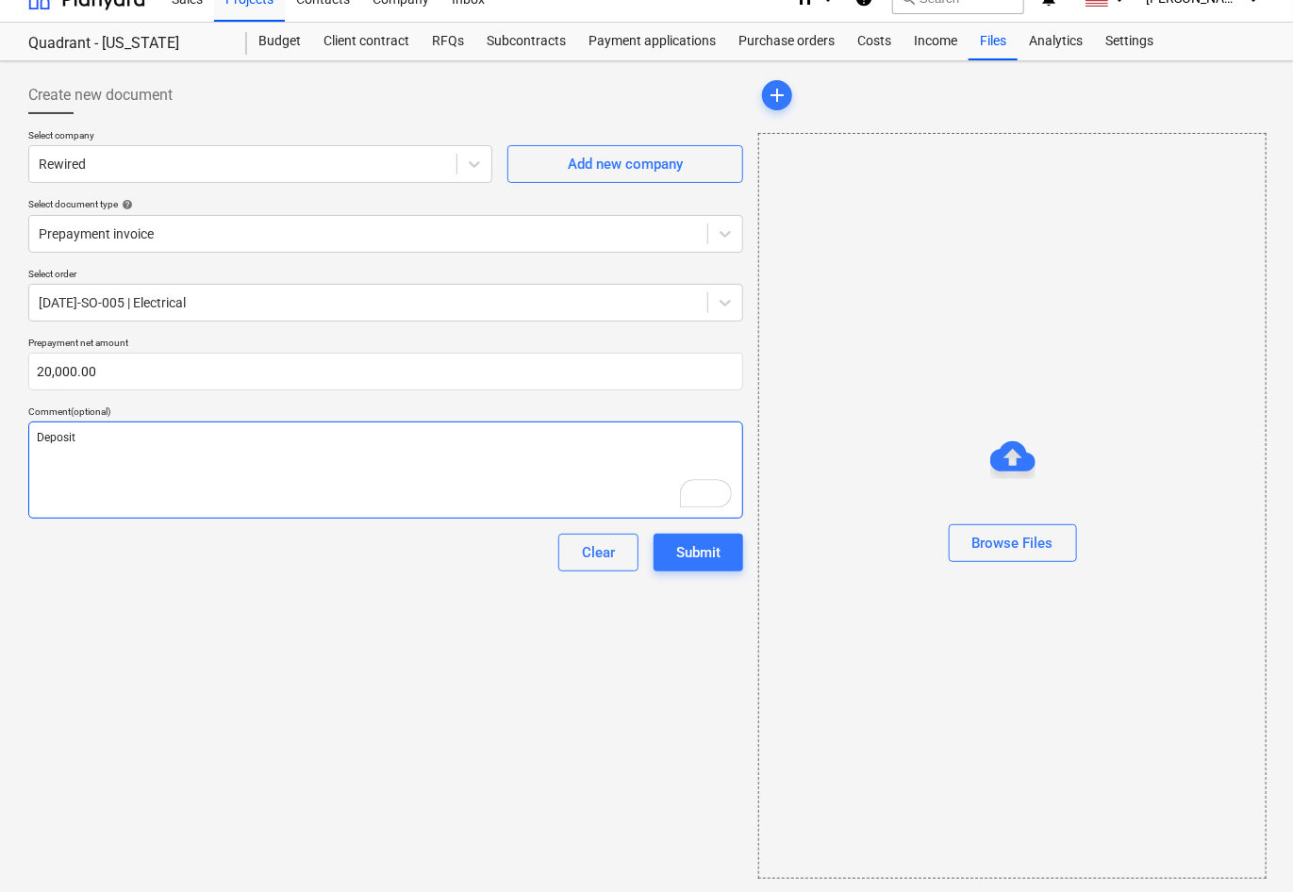
type textarea "Deposit f"
type textarea "x"
type textarea "Deposit fo"
type textarea "x"
type textarea "Deposit for"
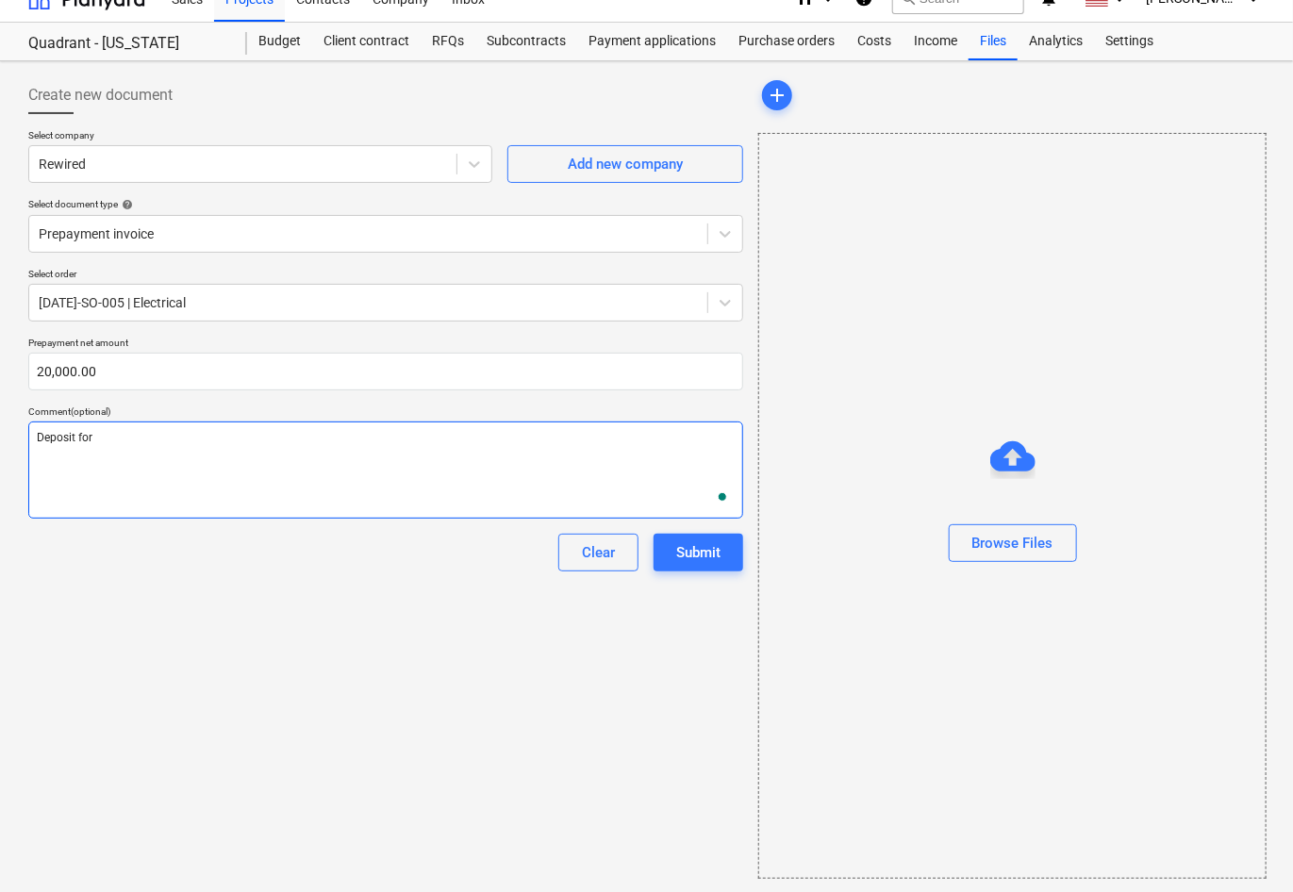
type textarea "x"
type textarea "Deposit for"
type textarea "x"
type textarea "Deposit for c"
type textarea "x"
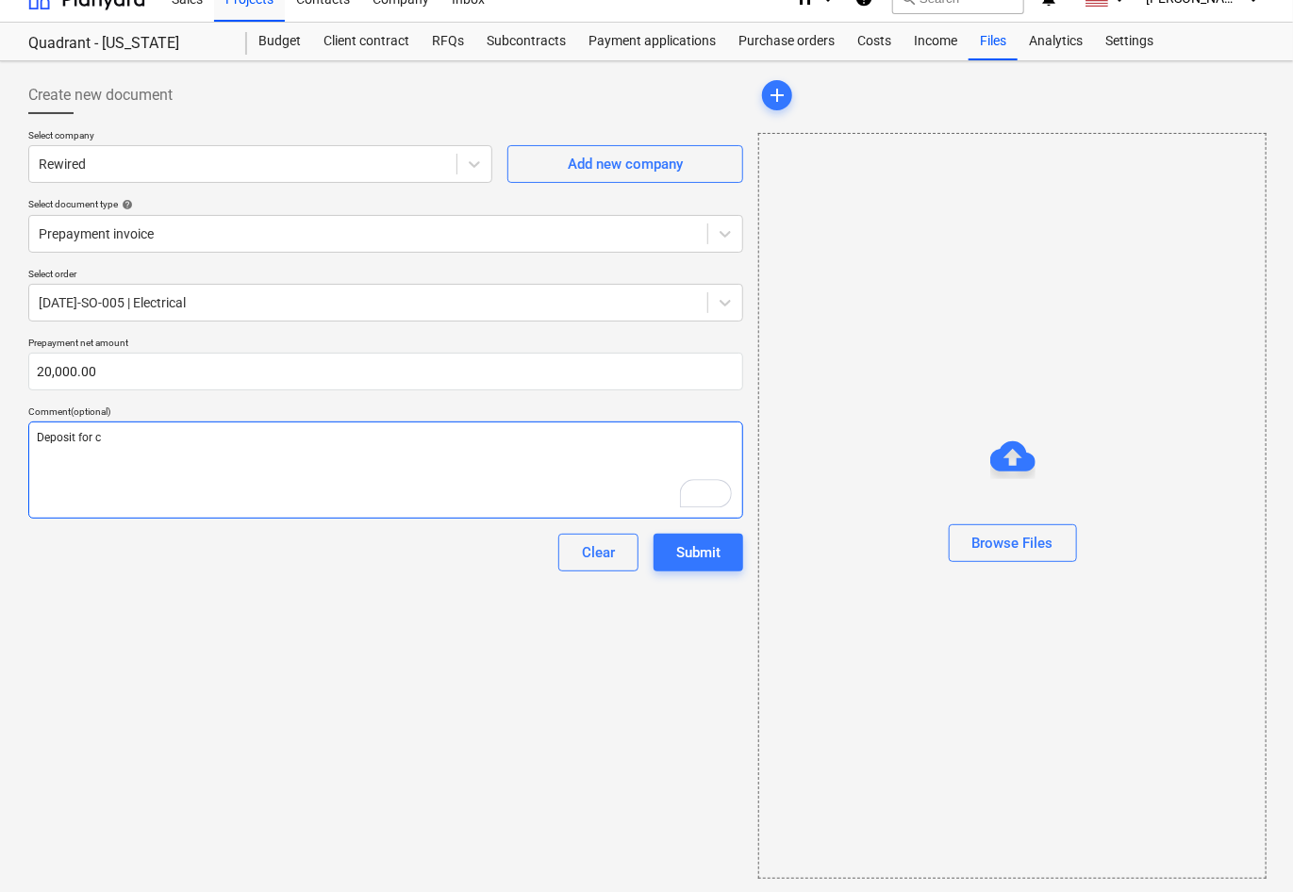
type textarea "Deposit for co"
type textarea "x"
type textarea "Deposit for con"
type textarea "x"
type textarea "Deposit for cont"
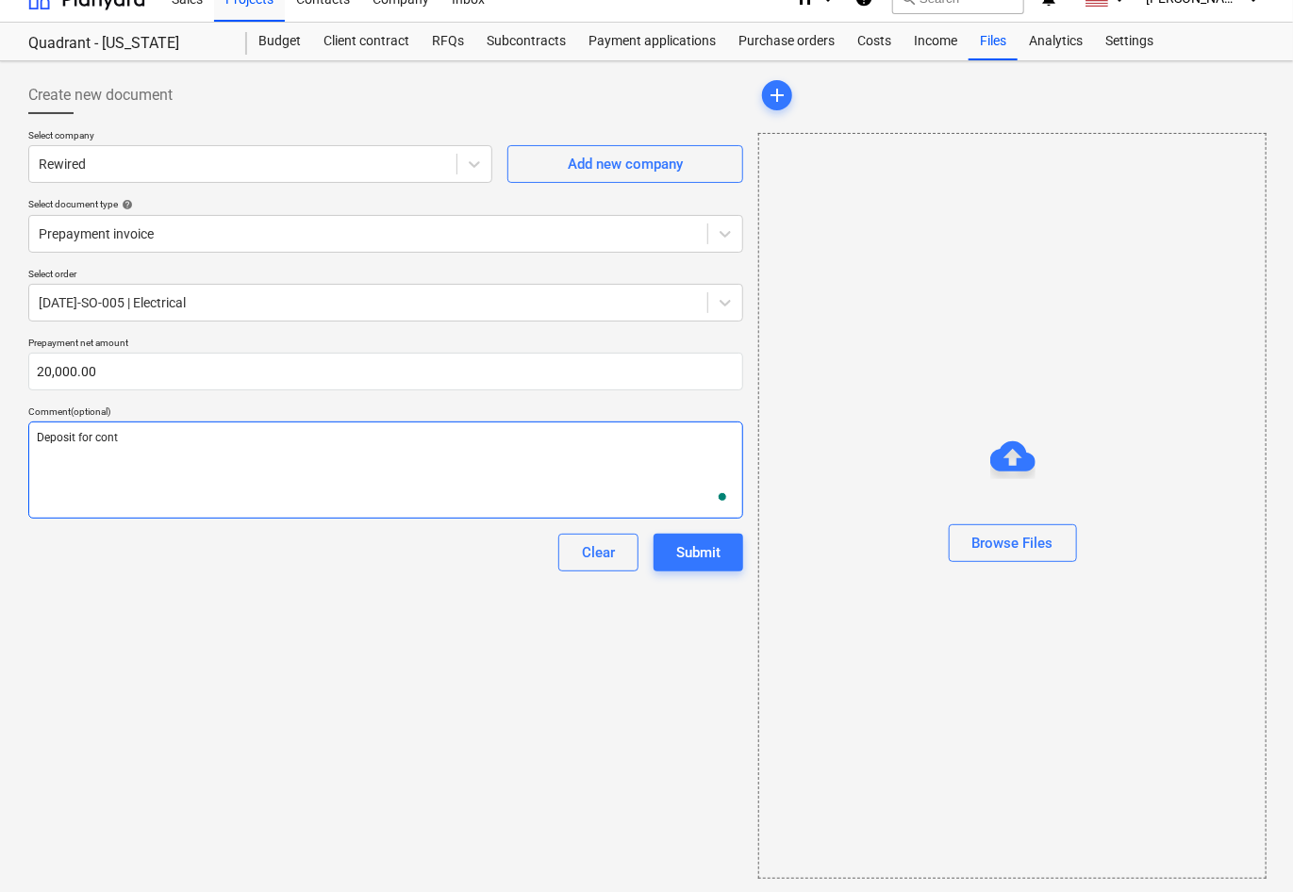
type textarea "x"
type textarea "Deposit for contr"
type textarea "x"
type textarea "Deposit for contra"
type textarea "x"
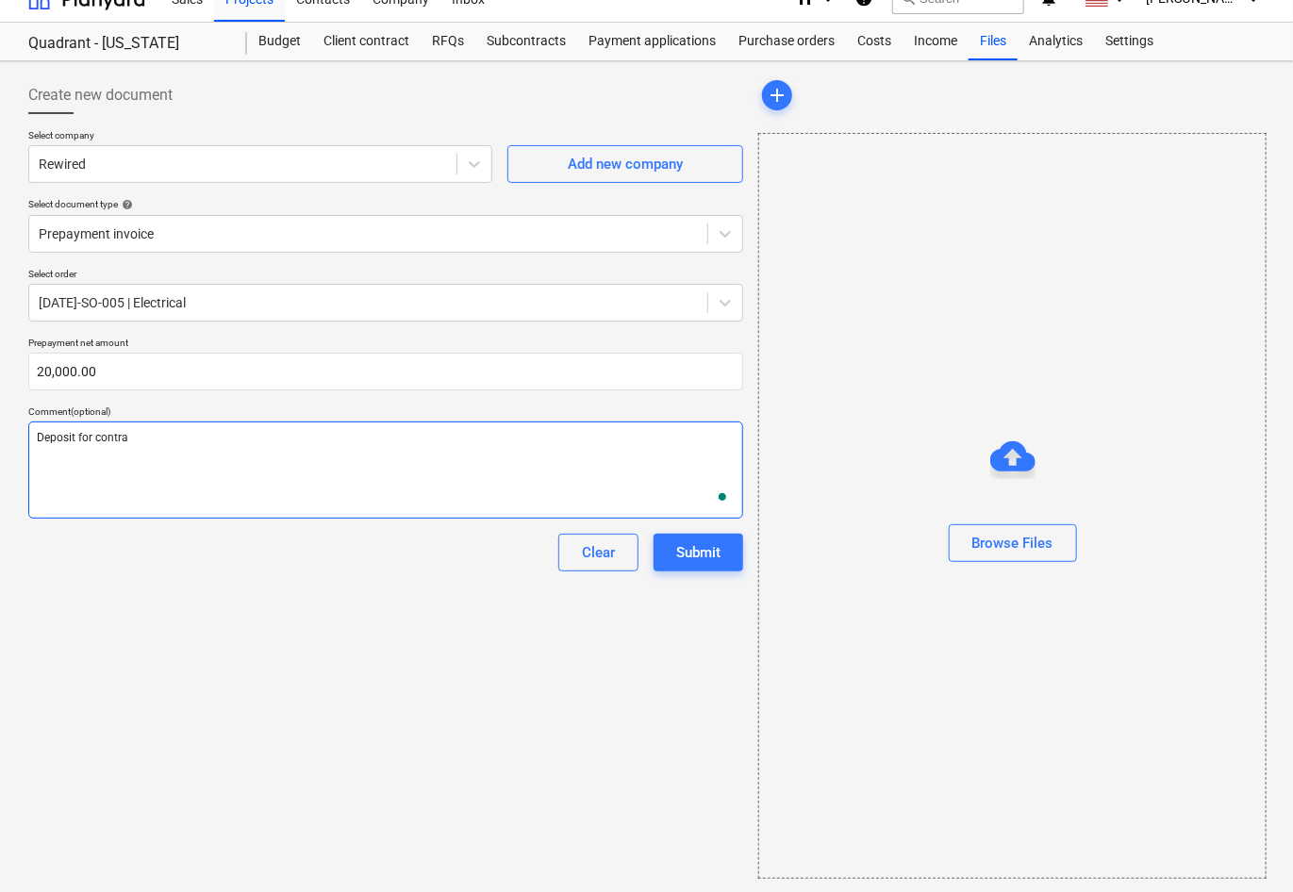
type textarea "Deposit for contrac"
type textarea "x"
type textarea "Deposit for contract"
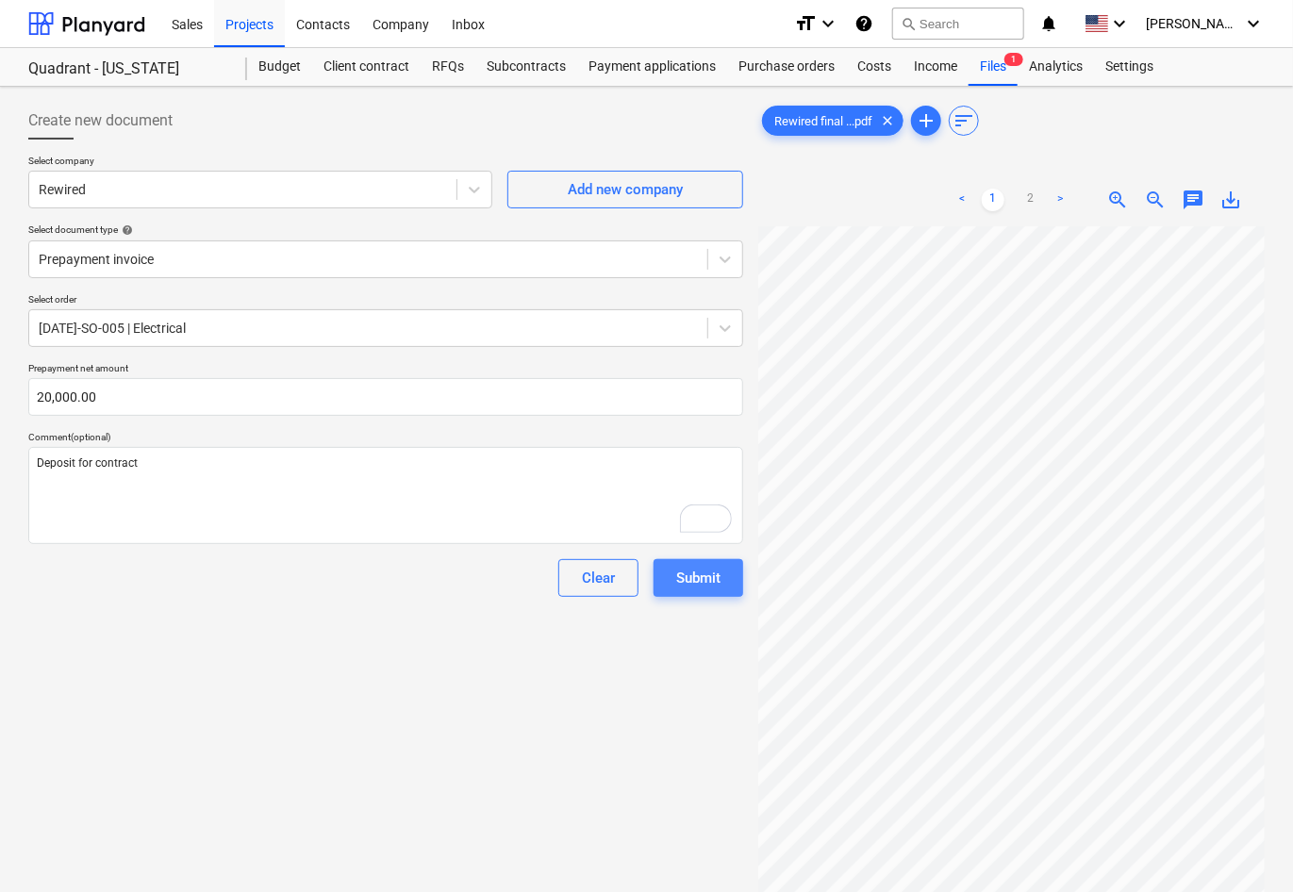
click at [696, 564] on button "Submit" at bounding box center [699, 578] width 90 height 38
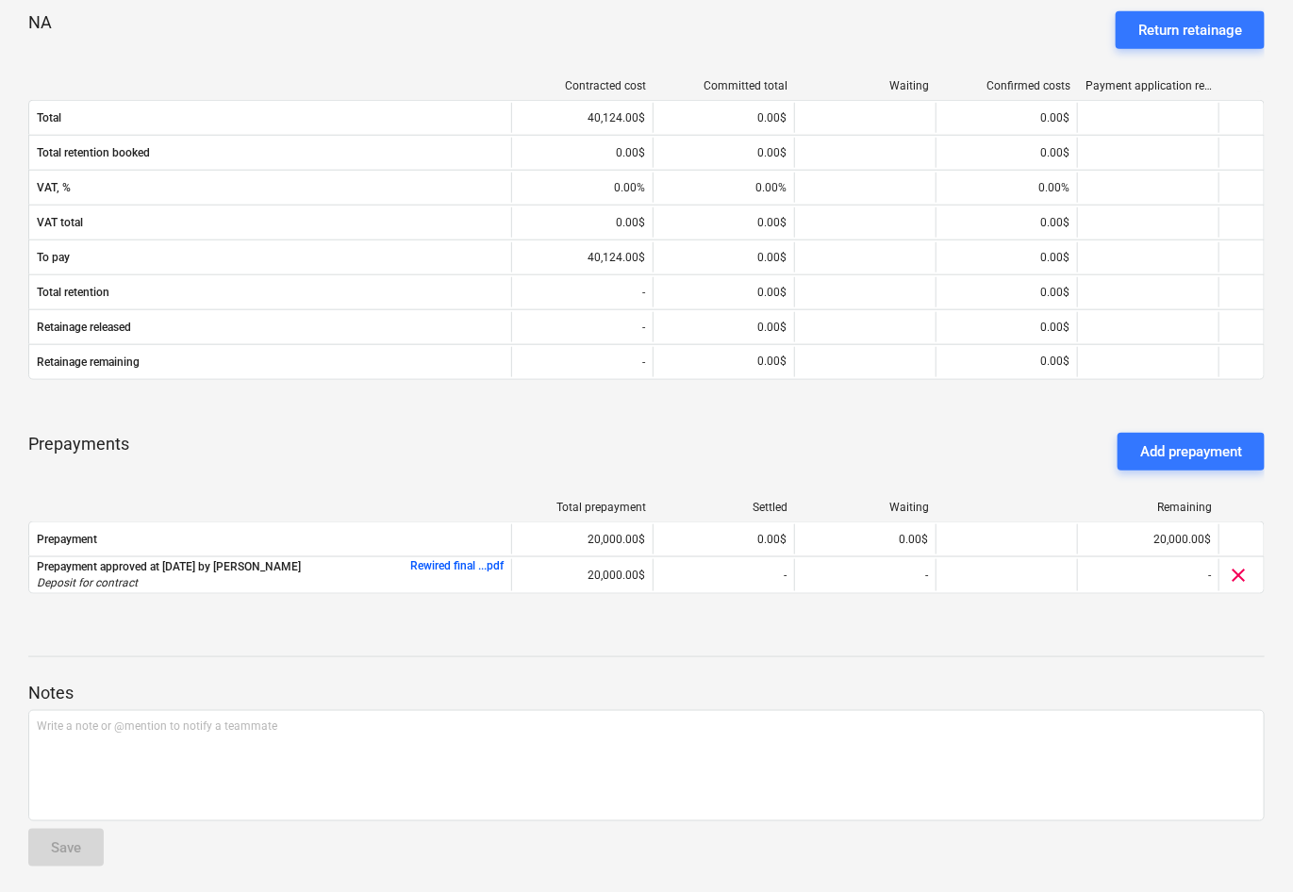
scroll to position [633, 0]
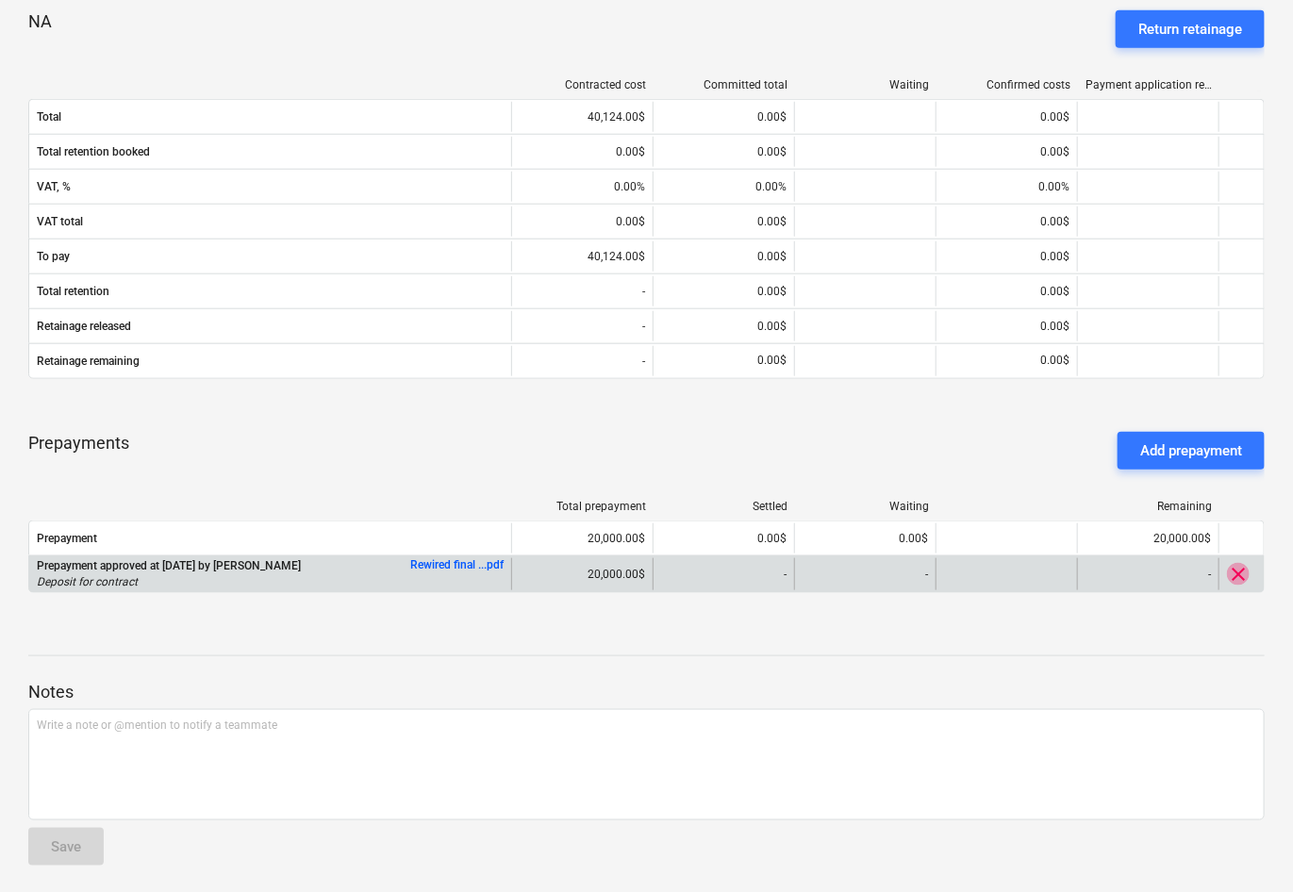
click at [1240, 571] on span "clear" at bounding box center [1238, 574] width 23 height 23
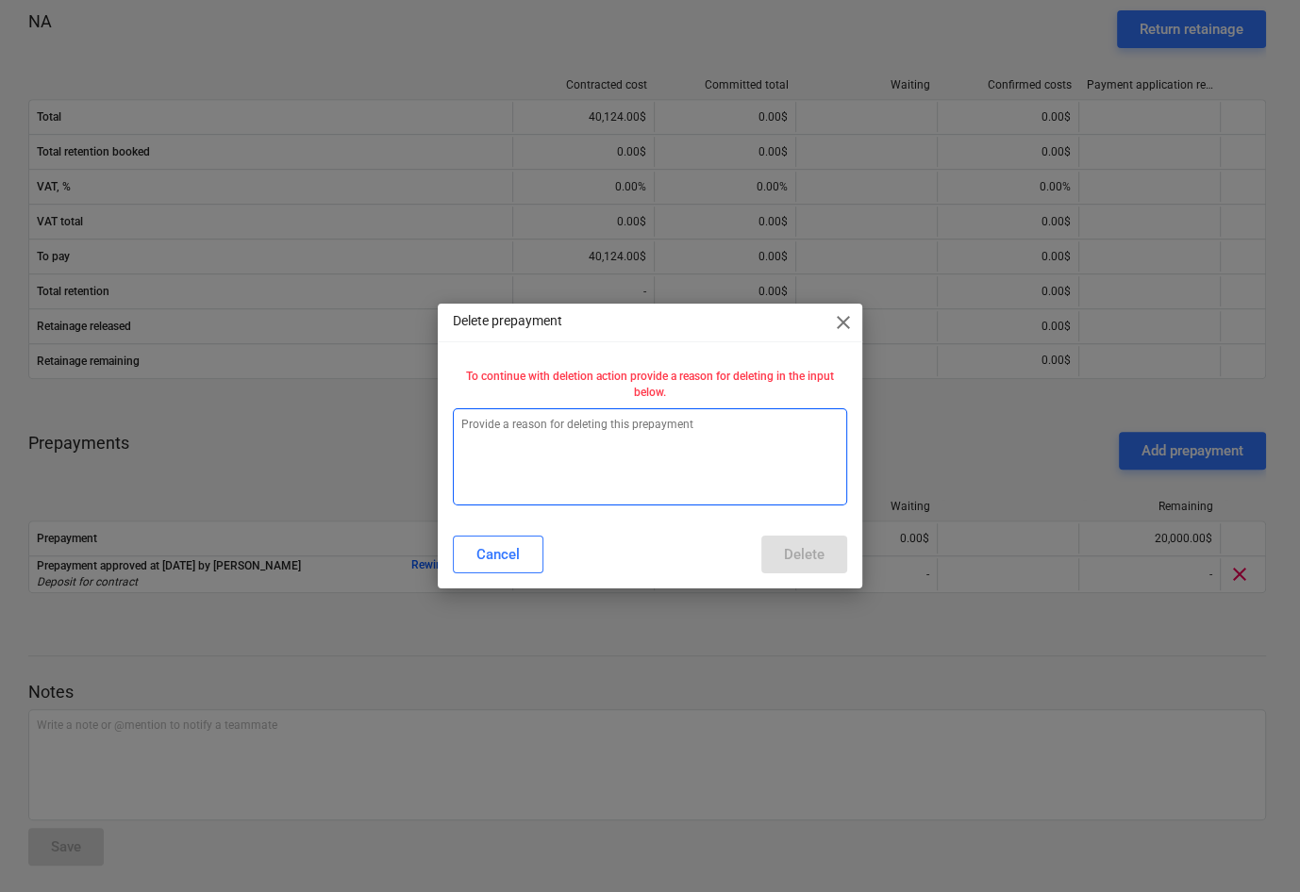
click at [662, 434] on textarea at bounding box center [650, 456] width 394 height 97
type textarea "x"
type textarea "M"
type textarea "x"
type textarea "Mi"
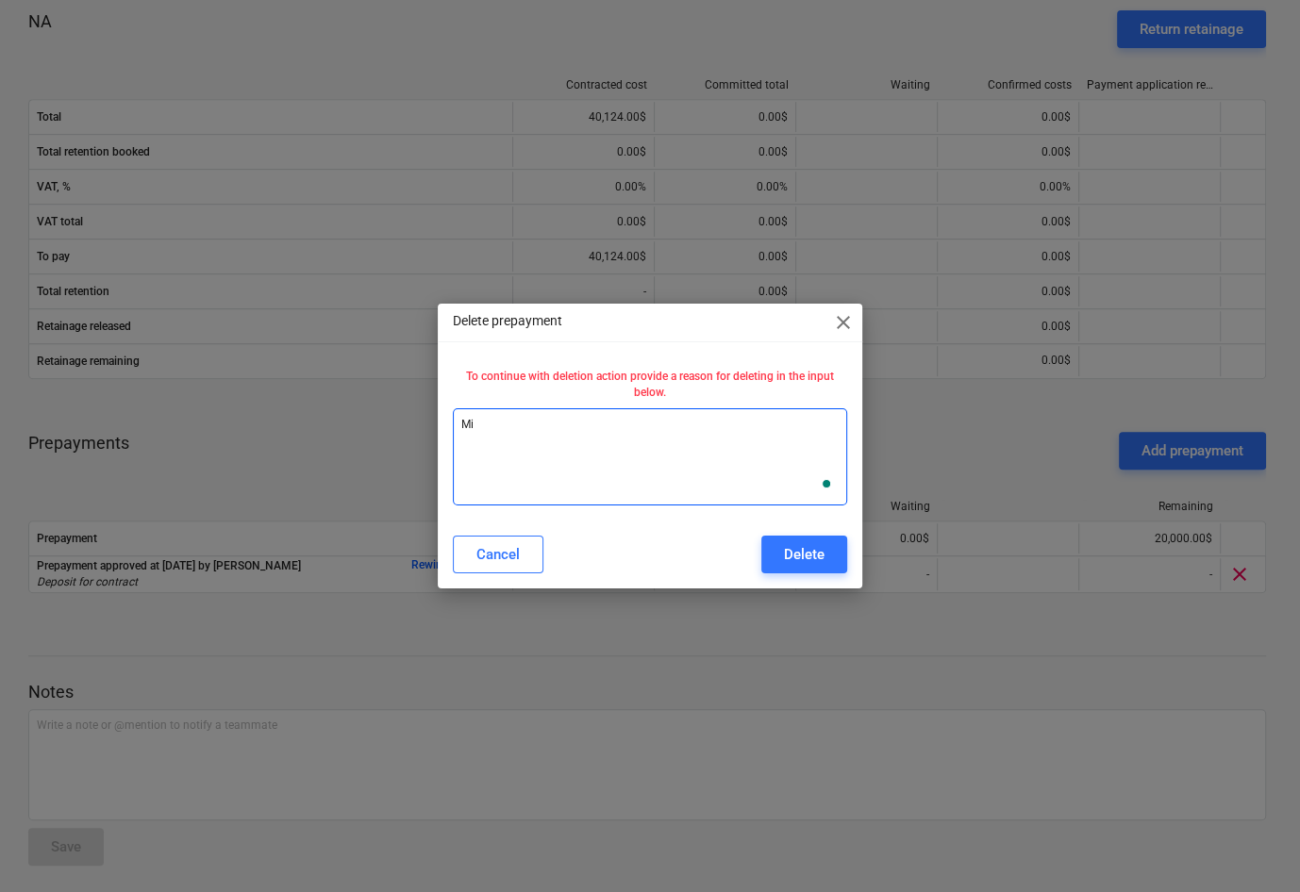
type textarea "x"
type textarea "Mis"
type textarea "x"
type textarea "Mist"
type textarea "x"
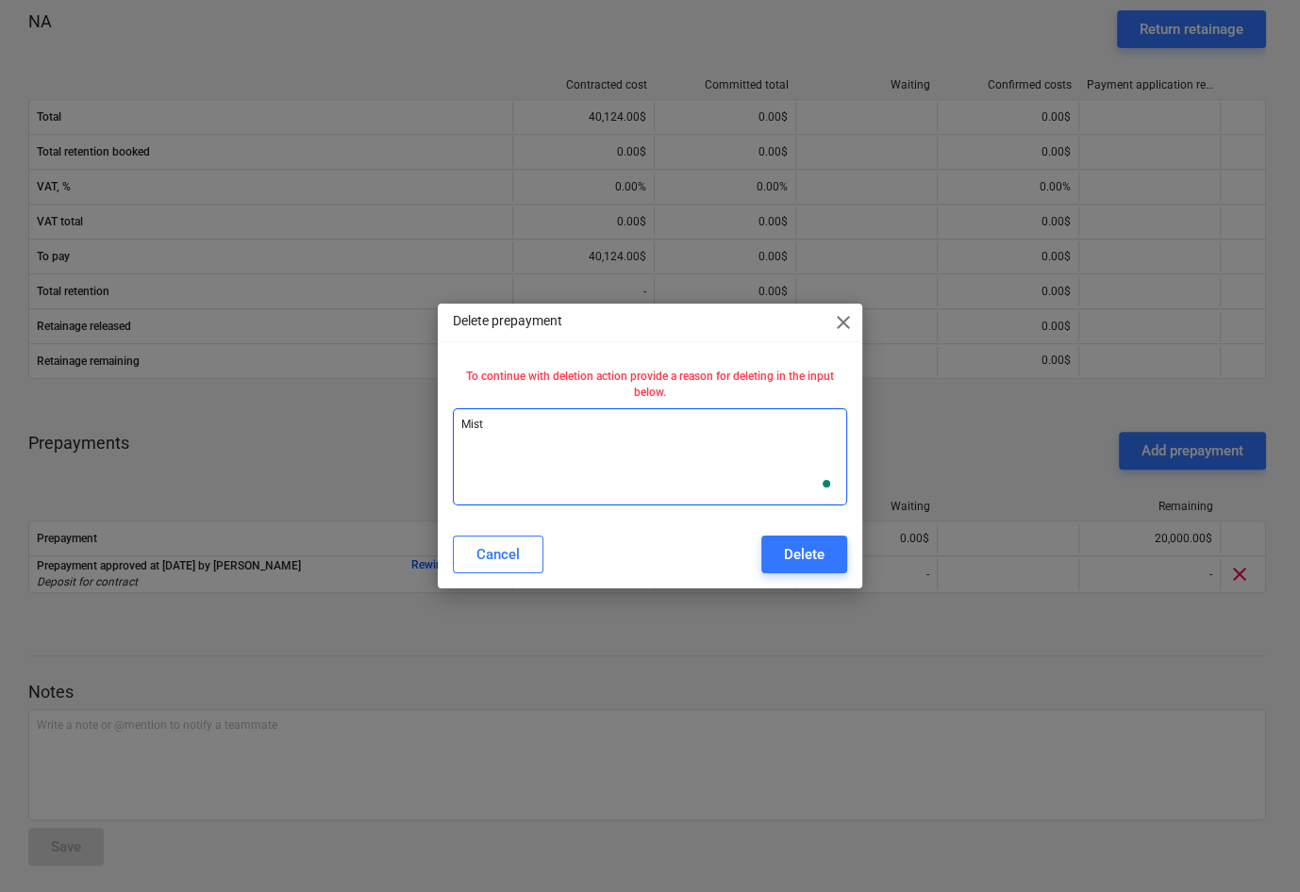
type textarea "Mista"
type textarea "x"
type textarea "[PERSON_NAME]"
type textarea "x"
type textarea "Mistake"
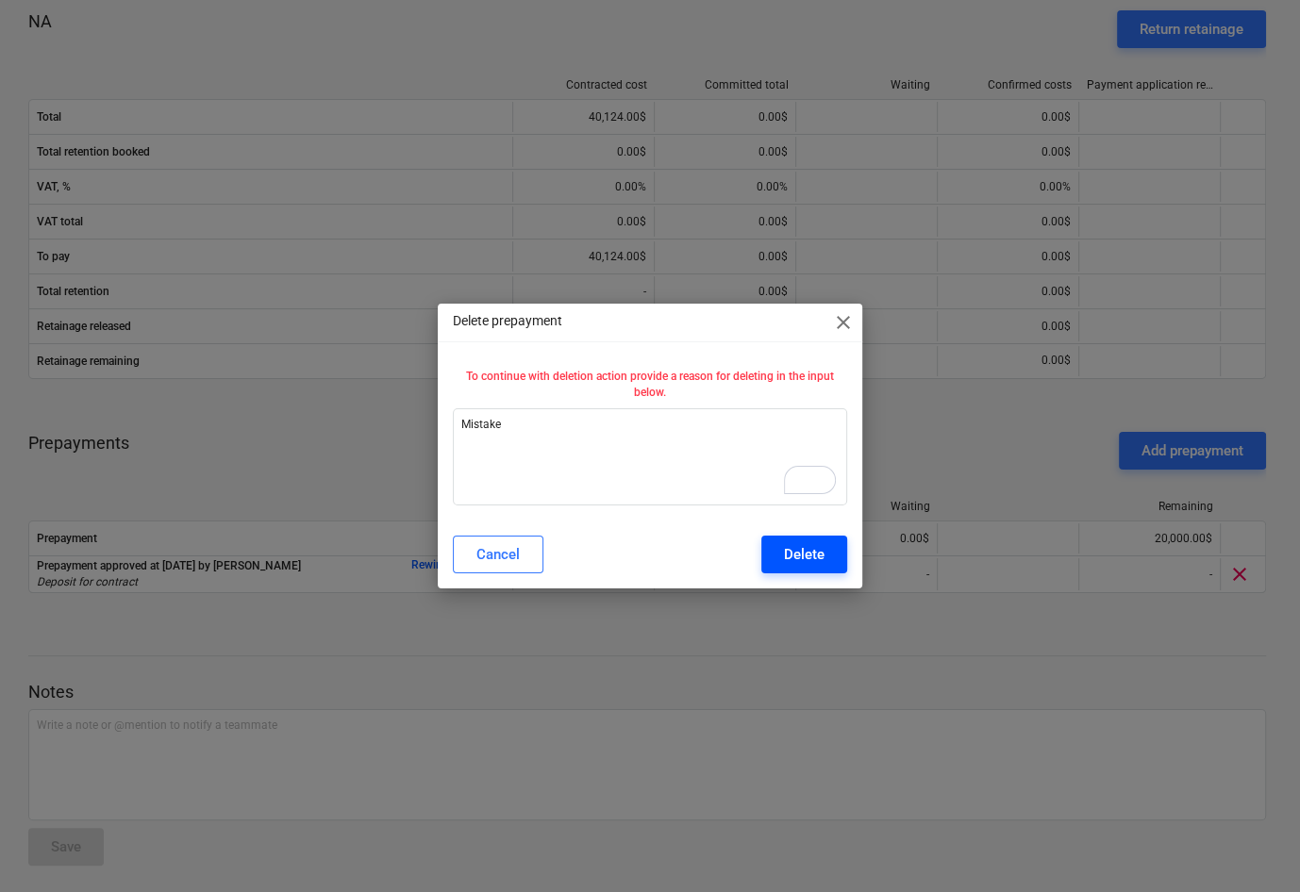
click at [798, 556] on div "Delete" at bounding box center [804, 554] width 41 height 25
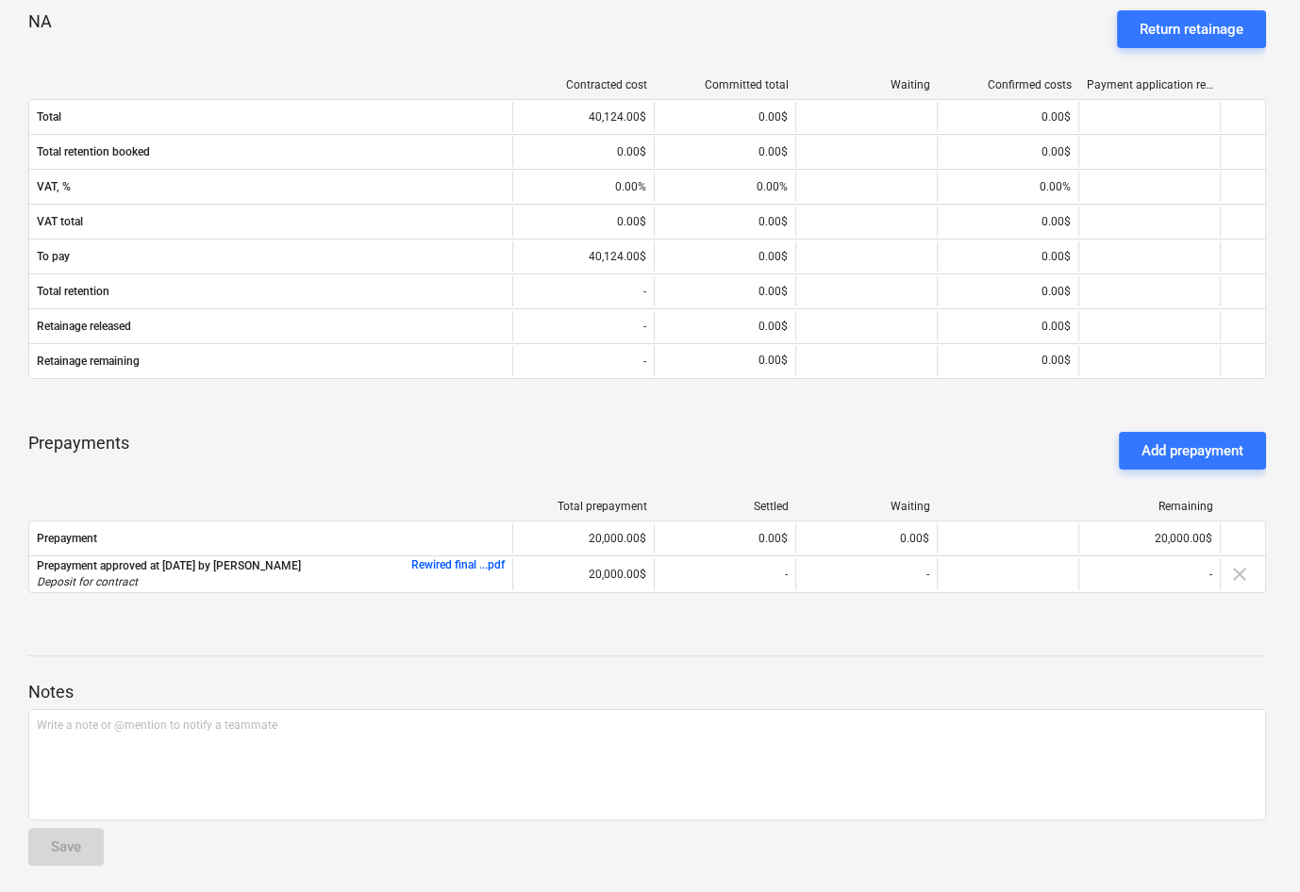
type textarea "x"
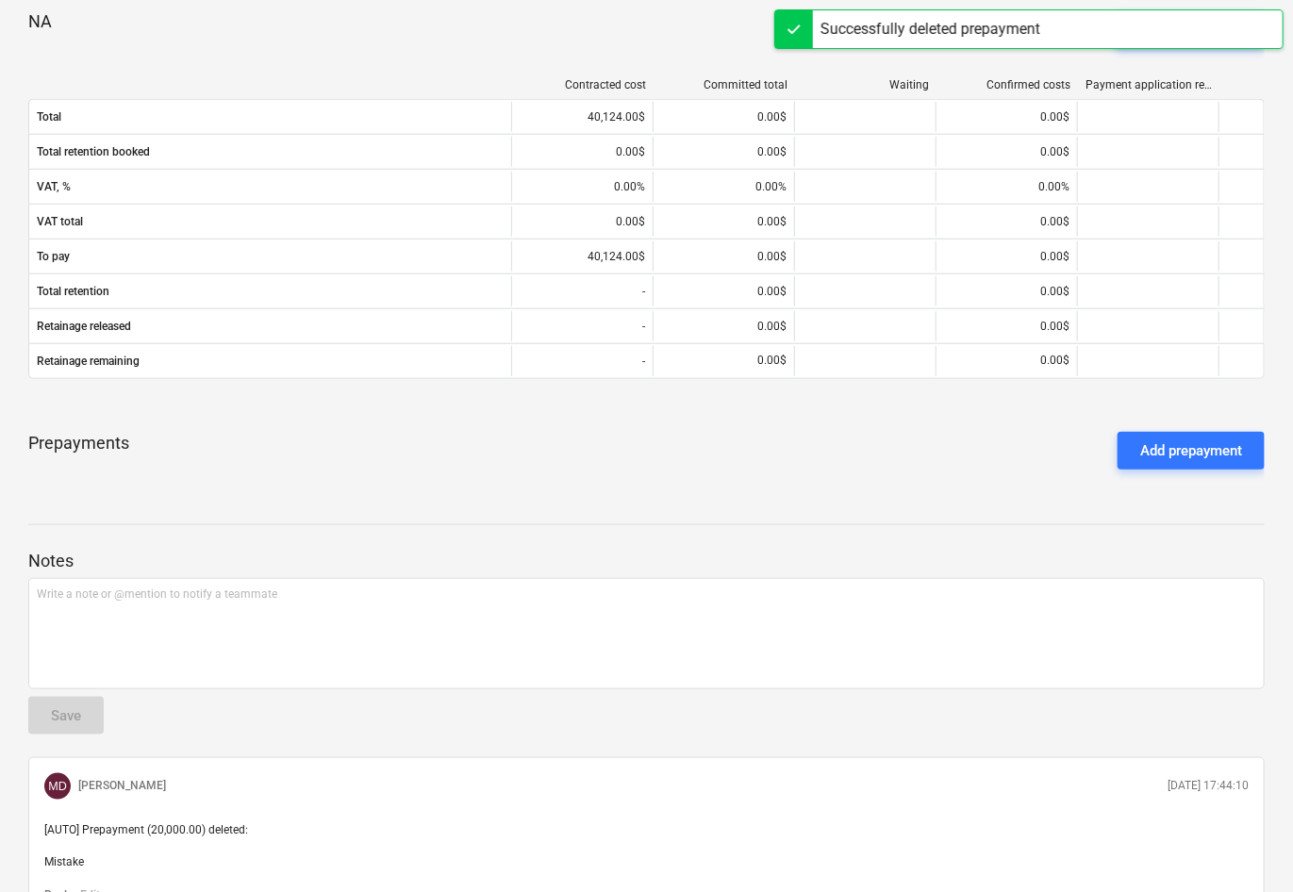
scroll to position [0, 0]
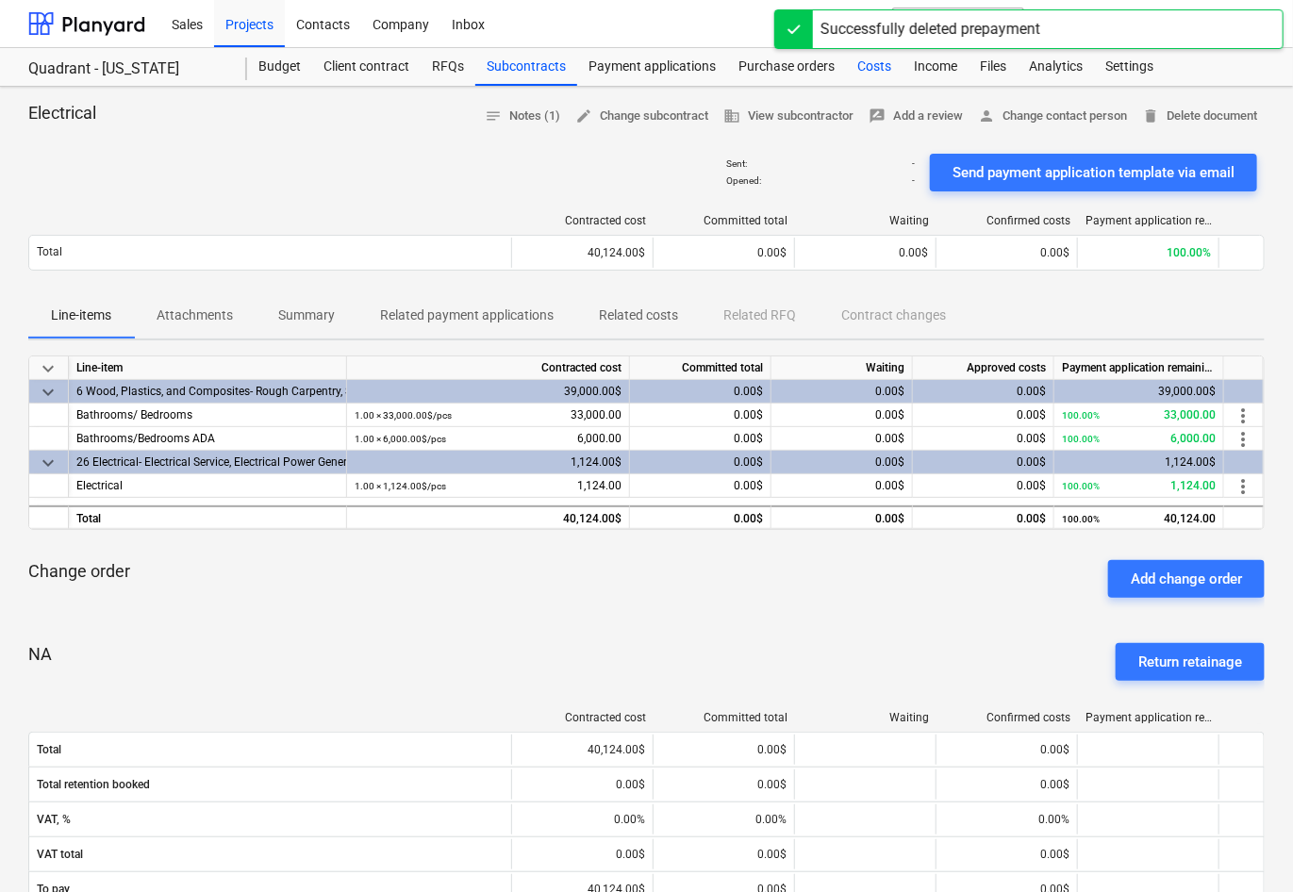
click at [861, 65] on div "Costs" at bounding box center [874, 67] width 57 height 38
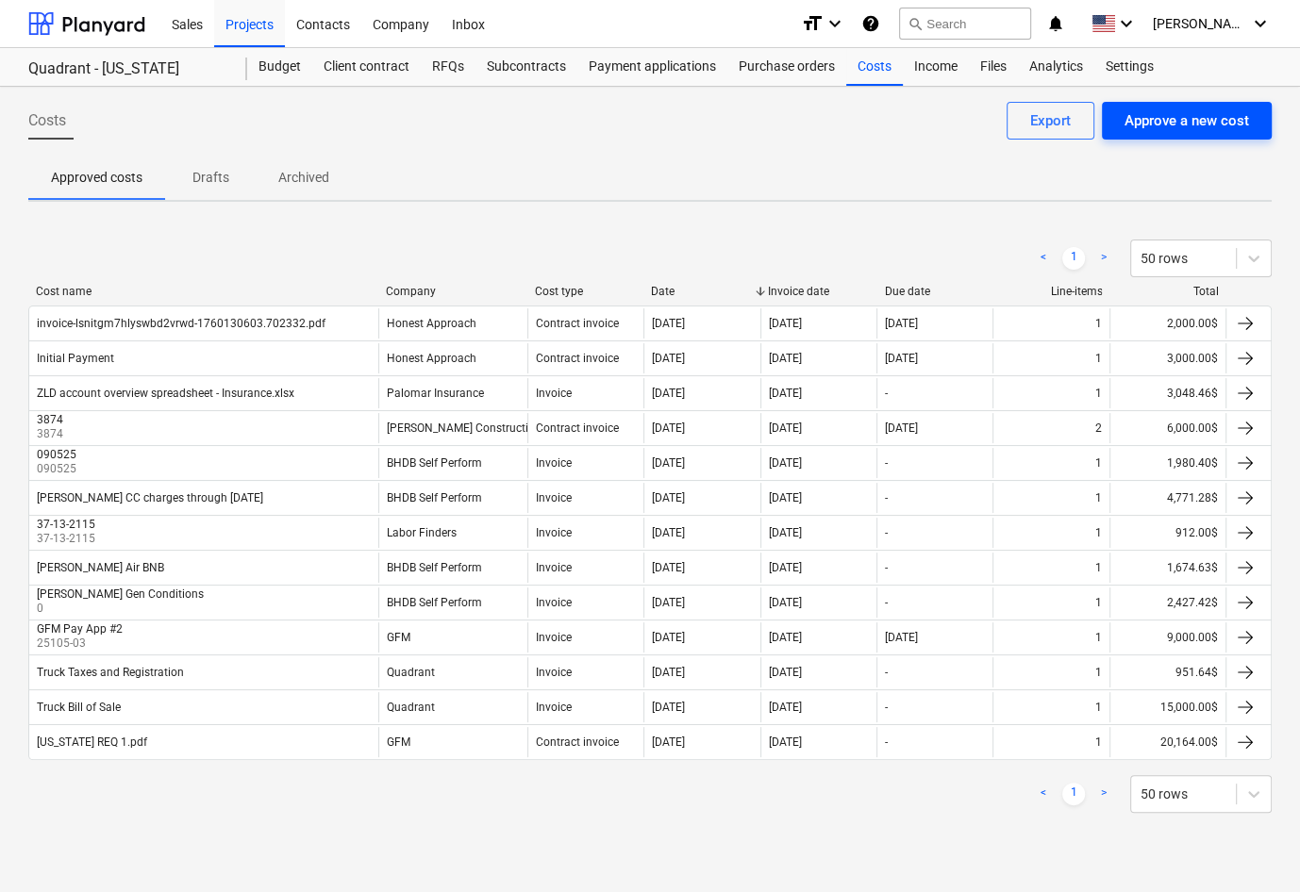
click at [1181, 116] on div "Approve a new cost" at bounding box center [1186, 120] width 125 height 25
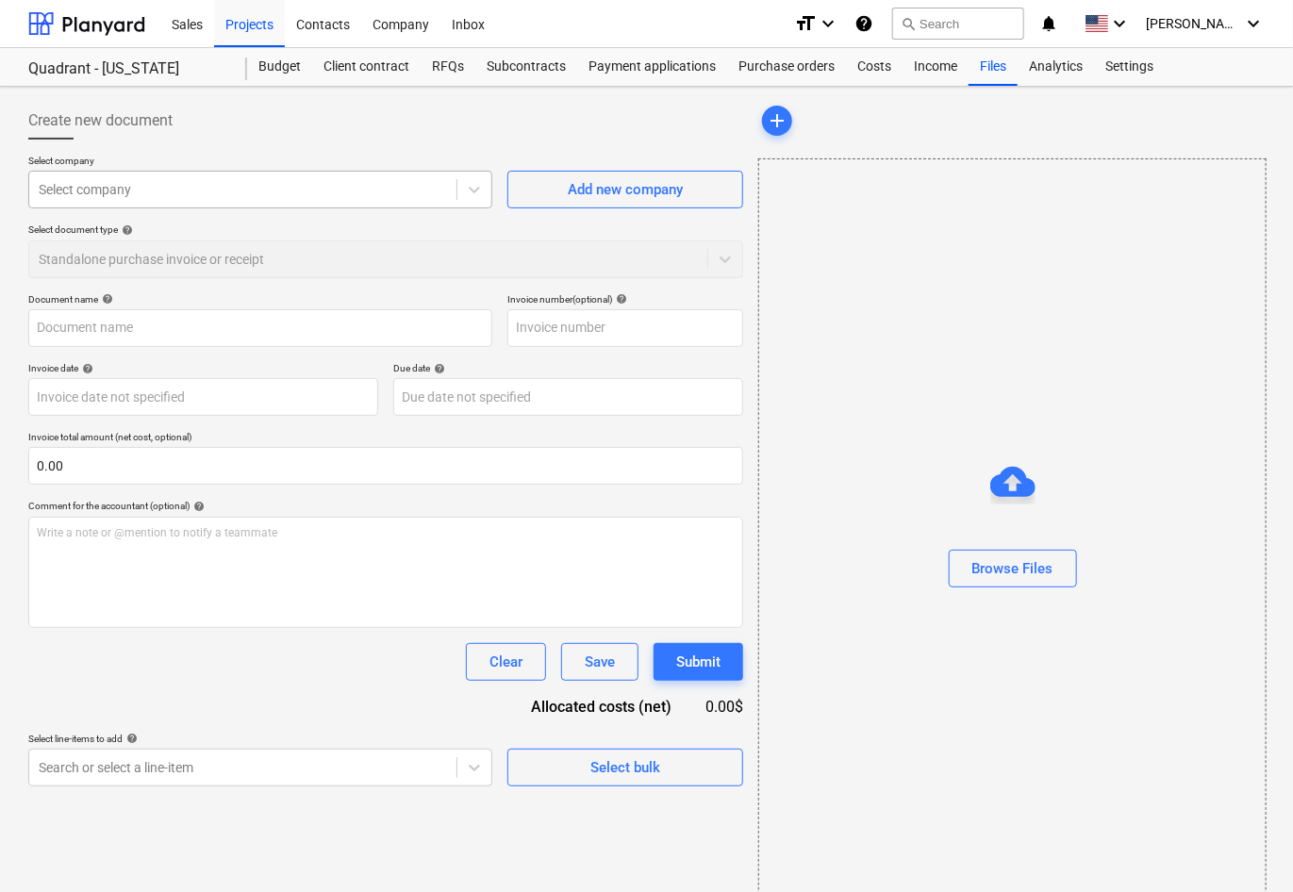
click at [403, 185] on div at bounding box center [243, 189] width 408 height 19
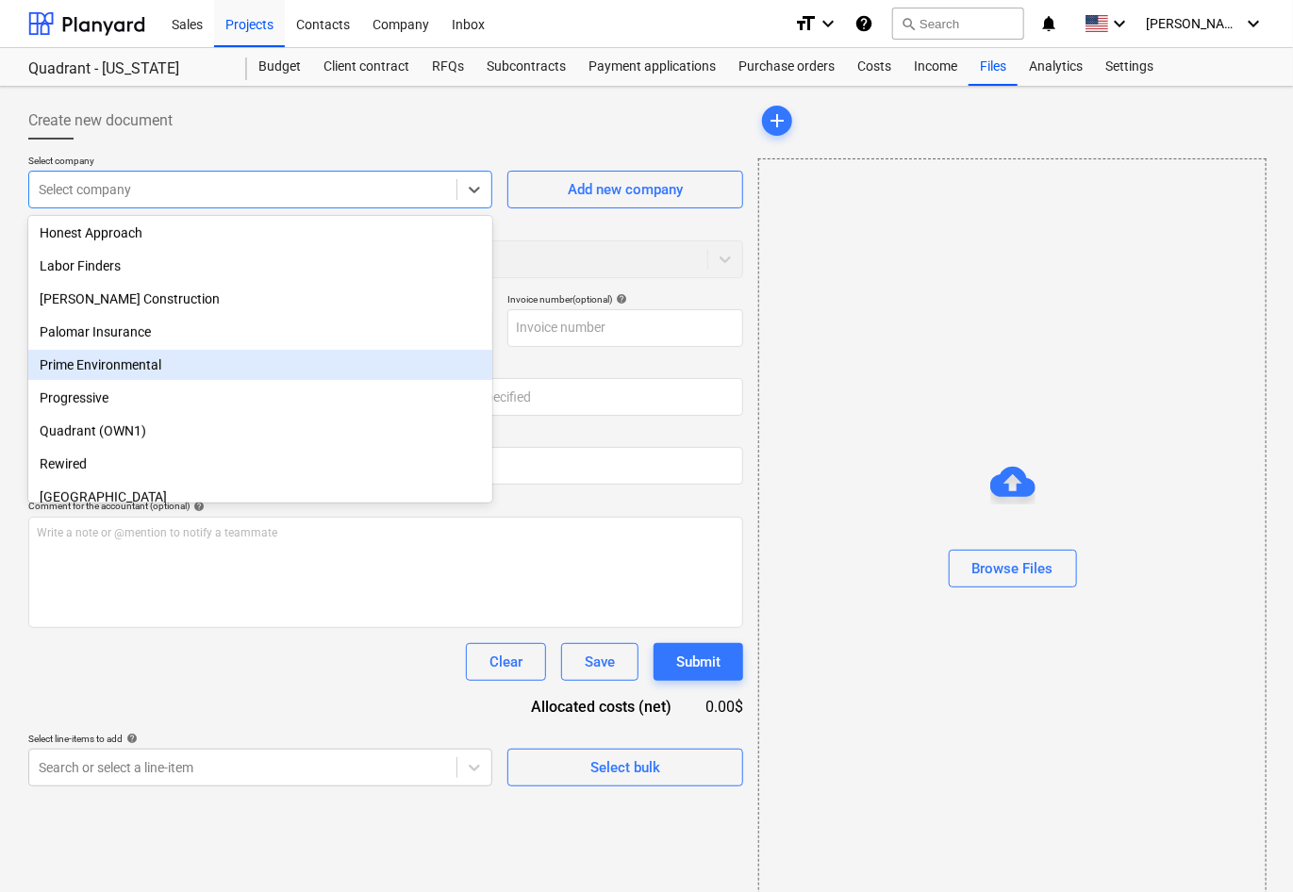
scroll to position [409, 0]
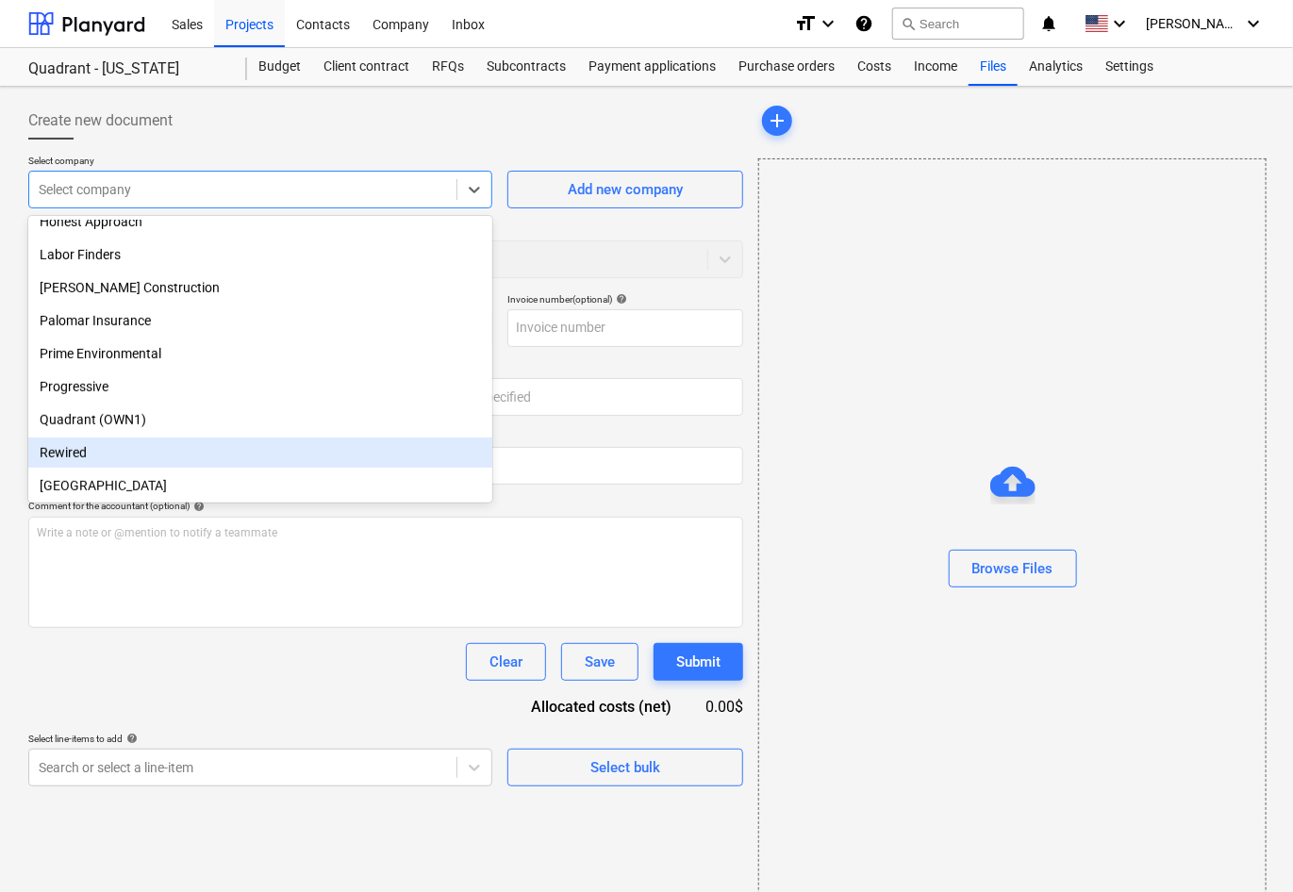
click at [83, 450] on div "Rewired" at bounding box center [260, 453] width 464 height 30
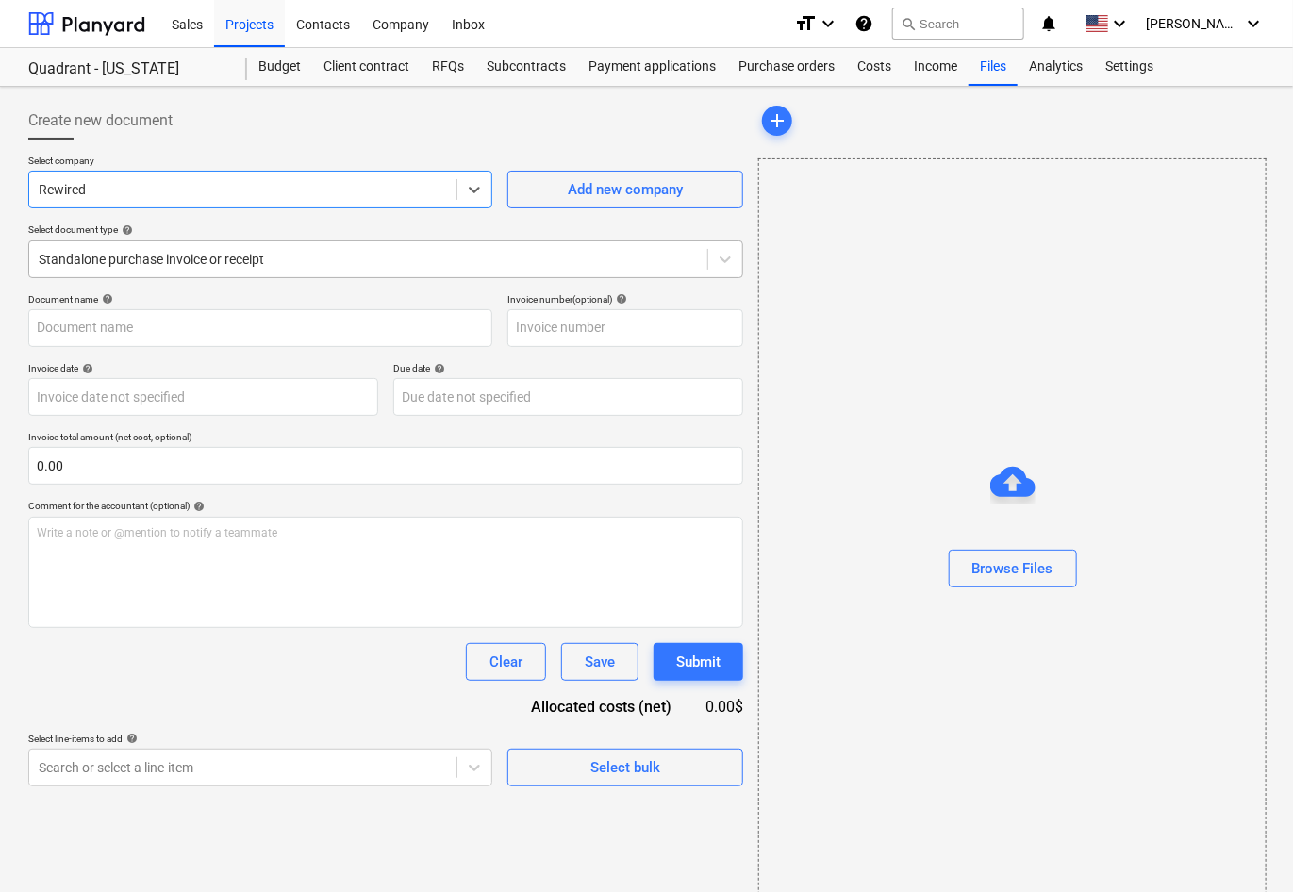
click at [395, 251] on div at bounding box center [368, 259] width 659 height 19
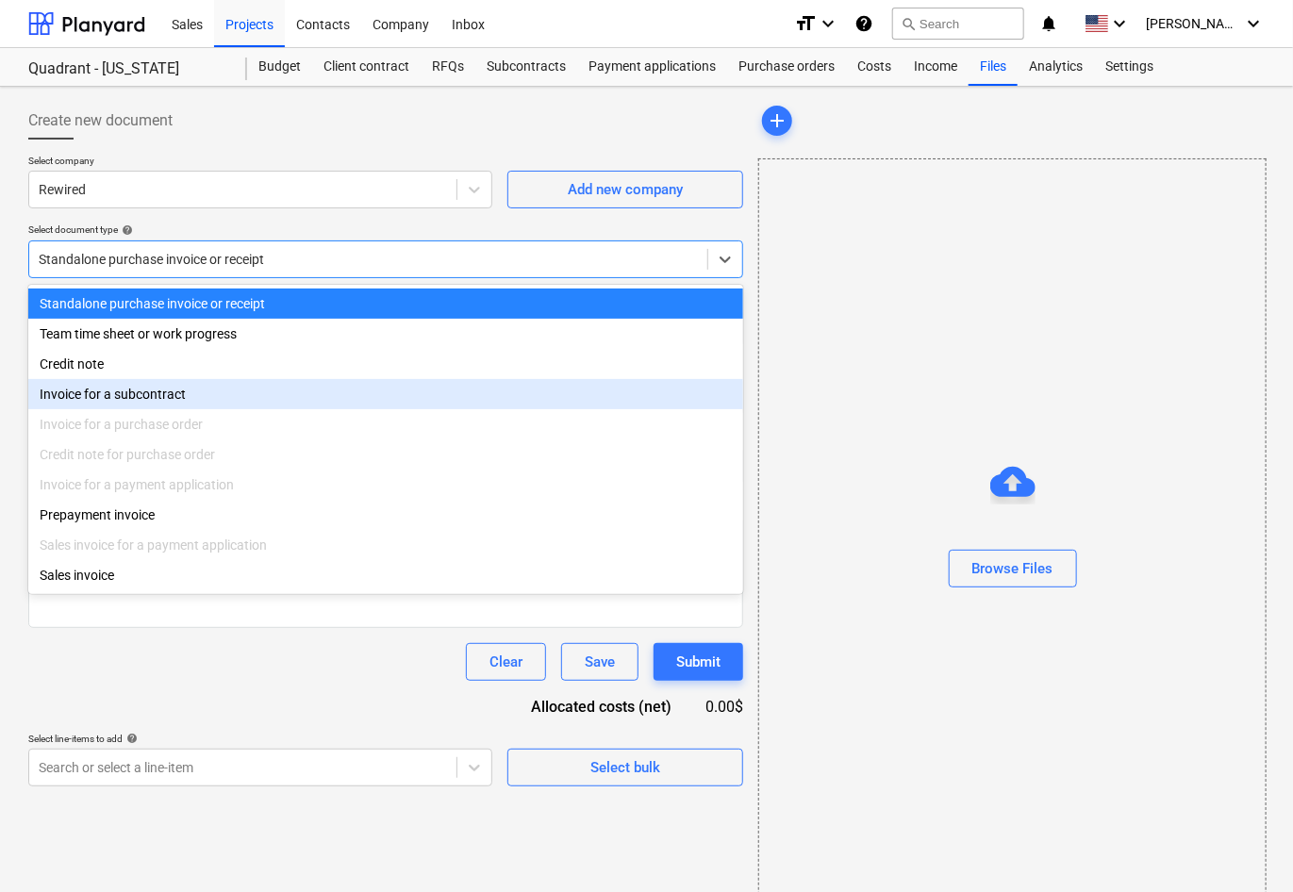
click at [166, 391] on div "Invoice for a subcontract" at bounding box center [385, 394] width 715 height 30
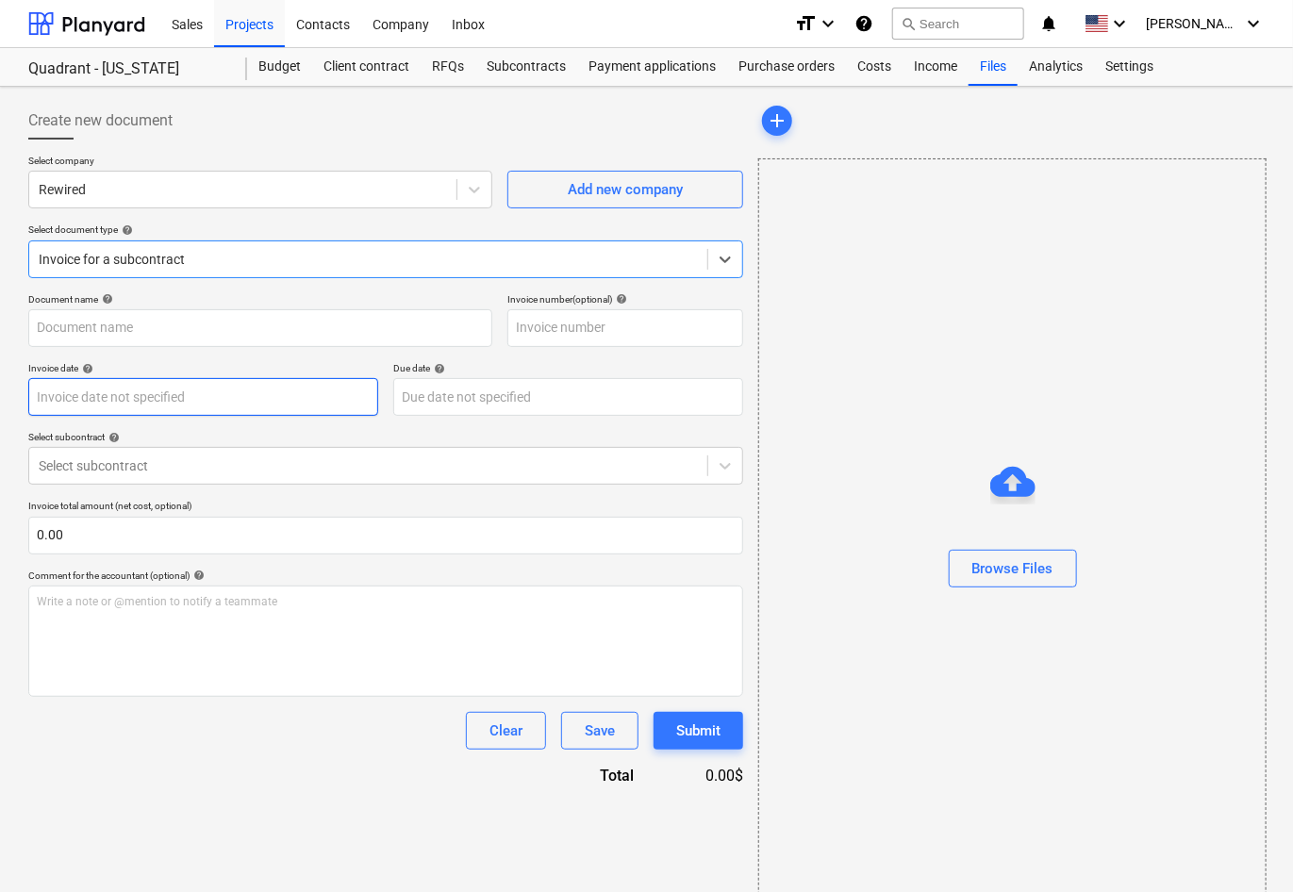
click at [168, 393] on body "Sales Projects Contacts Company Inbox format_size keyboard_arrow_down help sear…" at bounding box center [646, 446] width 1293 height 892
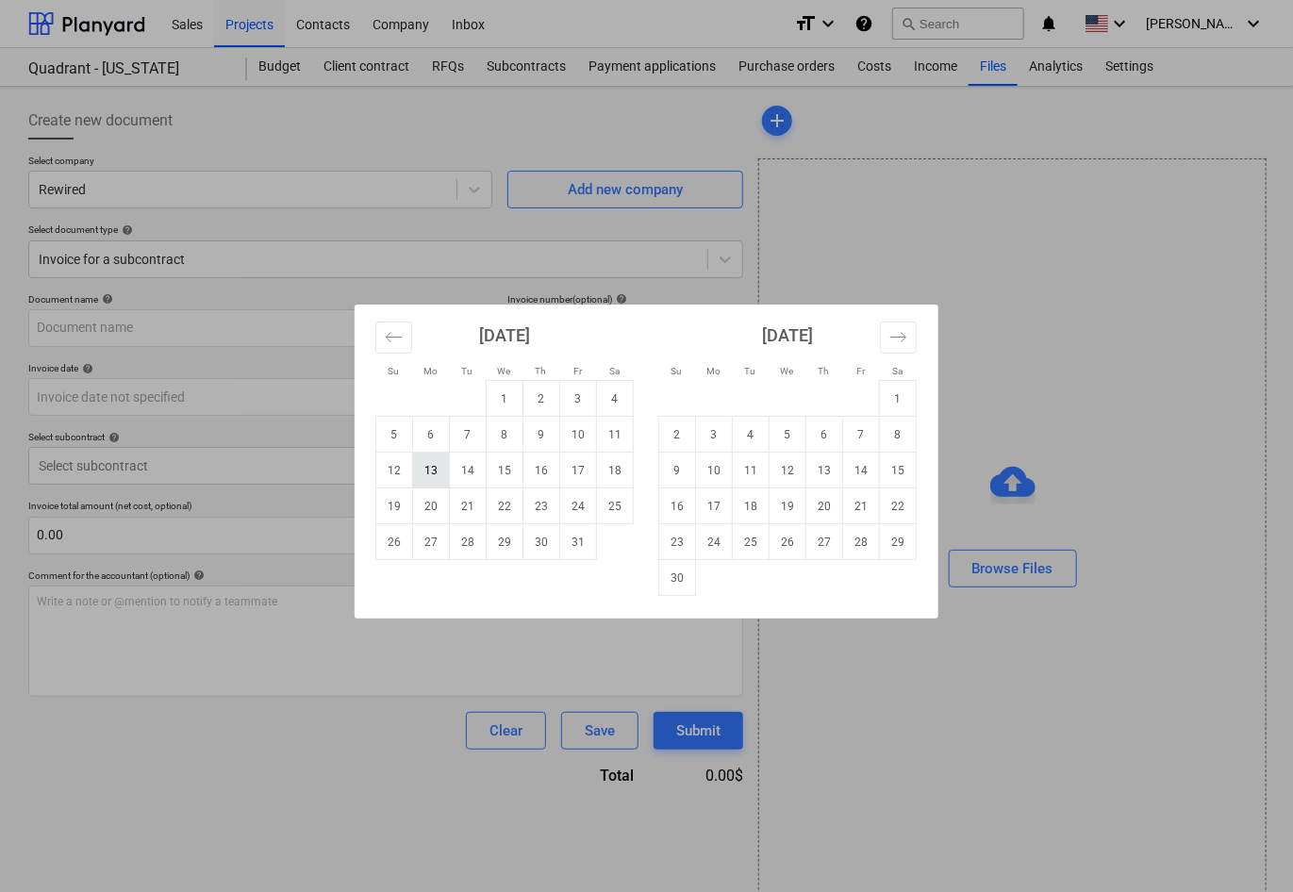
click at [432, 476] on td "13" at bounding box center [431, 471] width 37 height 36
type input "[DATE]"
click at [518, 383] on body "Sales Projects Contacts Company Inbox format_size keyboard_arrow_down help sear…" at bounding box center [646, 446] width 1293 height 892
click at [434, 470] on td "13" at bounding box center [431, 471] width 37 height 36
type input "[DATE]"
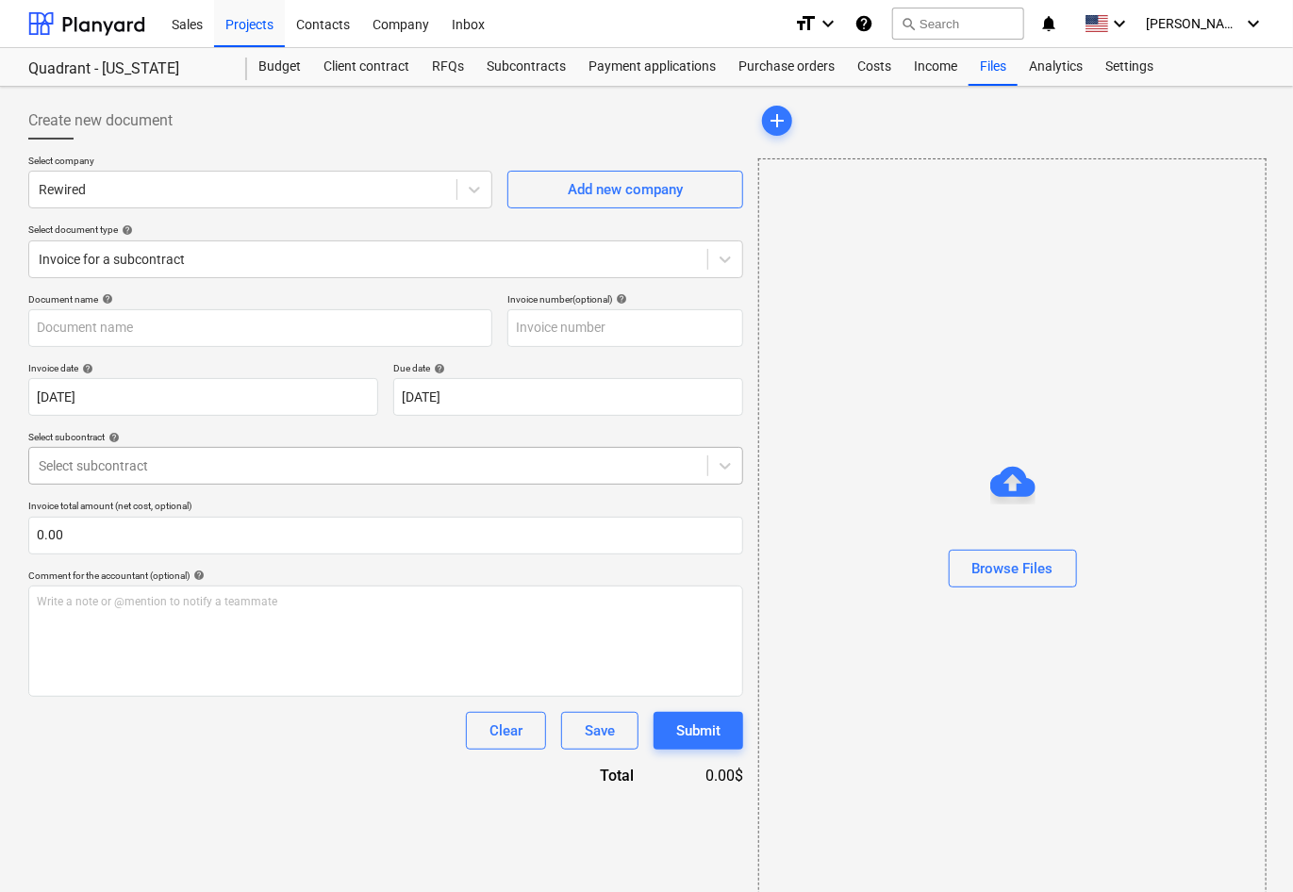
click at [349, 463] on div at bounding box center [368, 466] width 659 height 19
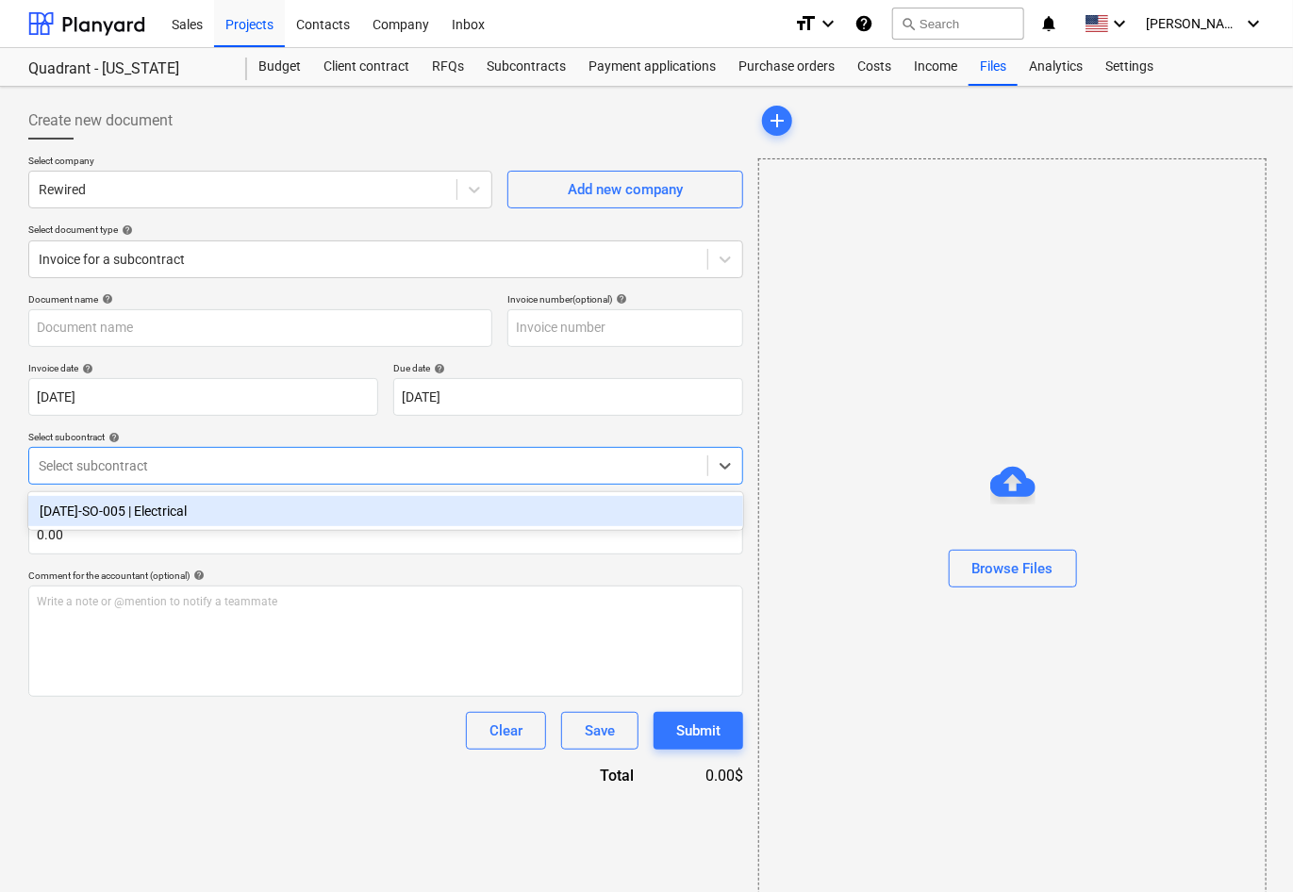
click at [326, 510] on div "[DATE]-SO-005 | Electrical" at bounding box center [385, 511] width 715 height 30
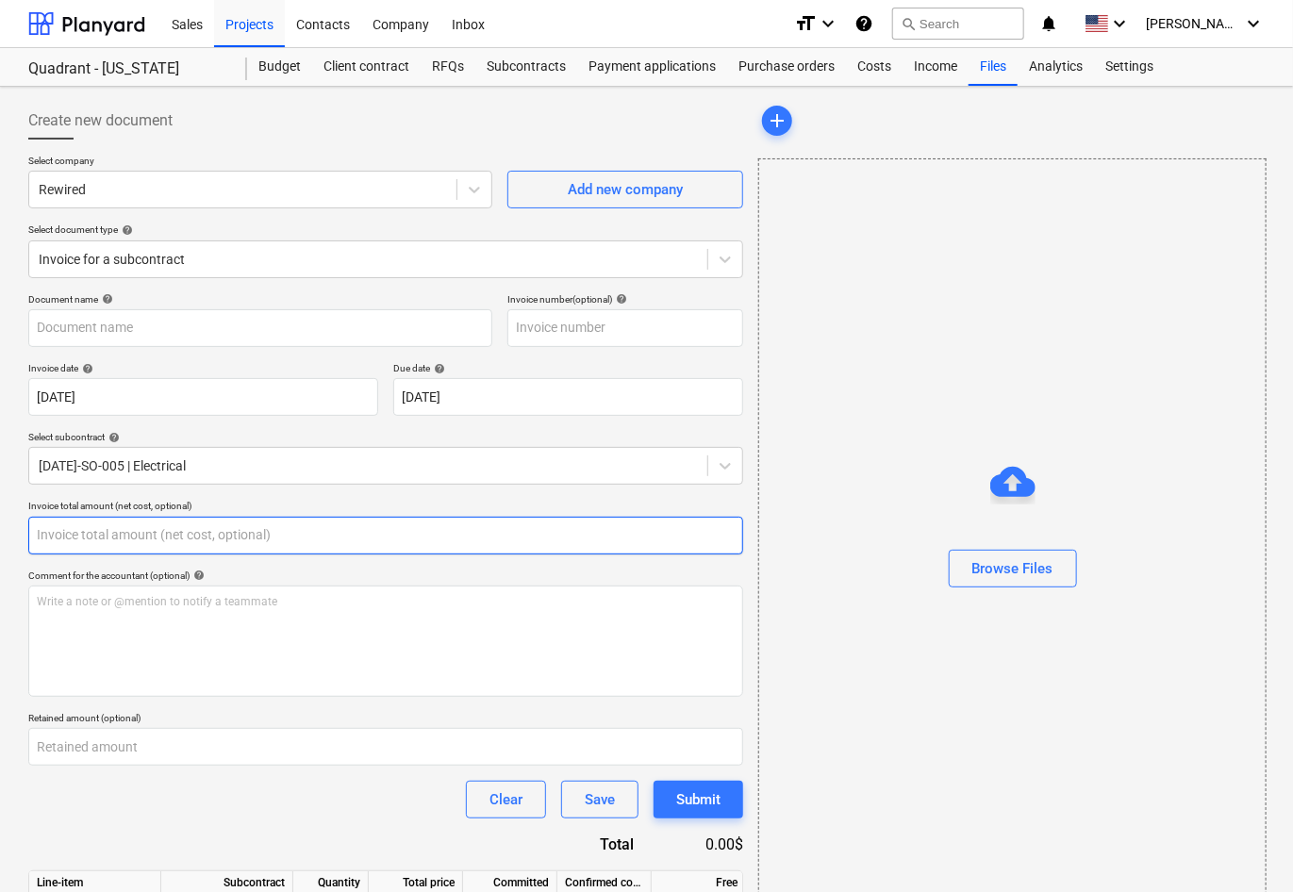
click at [188, 526] on input "text" at bounding box center [385, 536] width 715 height 38
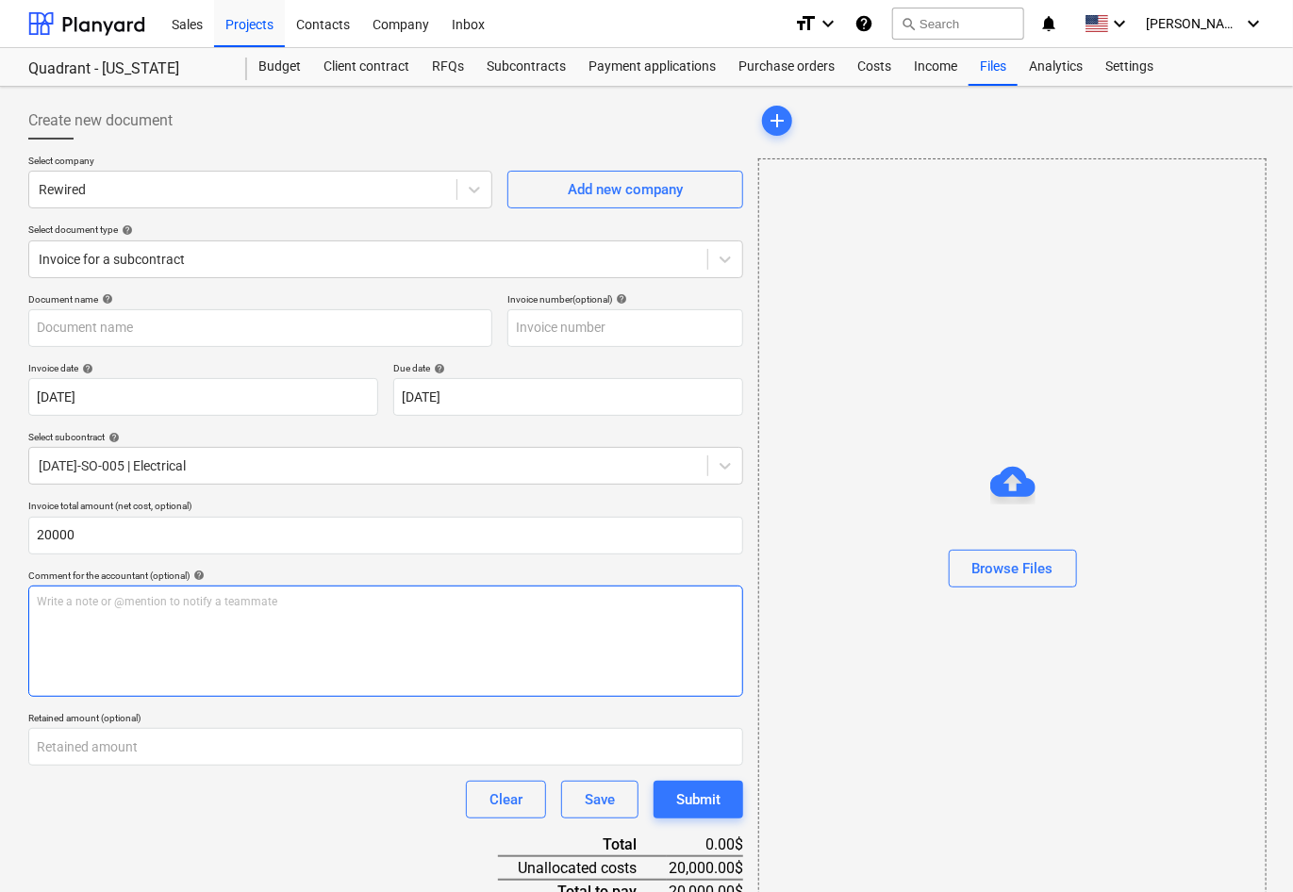
type input "20,000.00"
click at [253, 602] on p "Write a note or @mention to notify a teammate [PERSON_NAME]" at bounding box center [386, 602] width 698 height 16
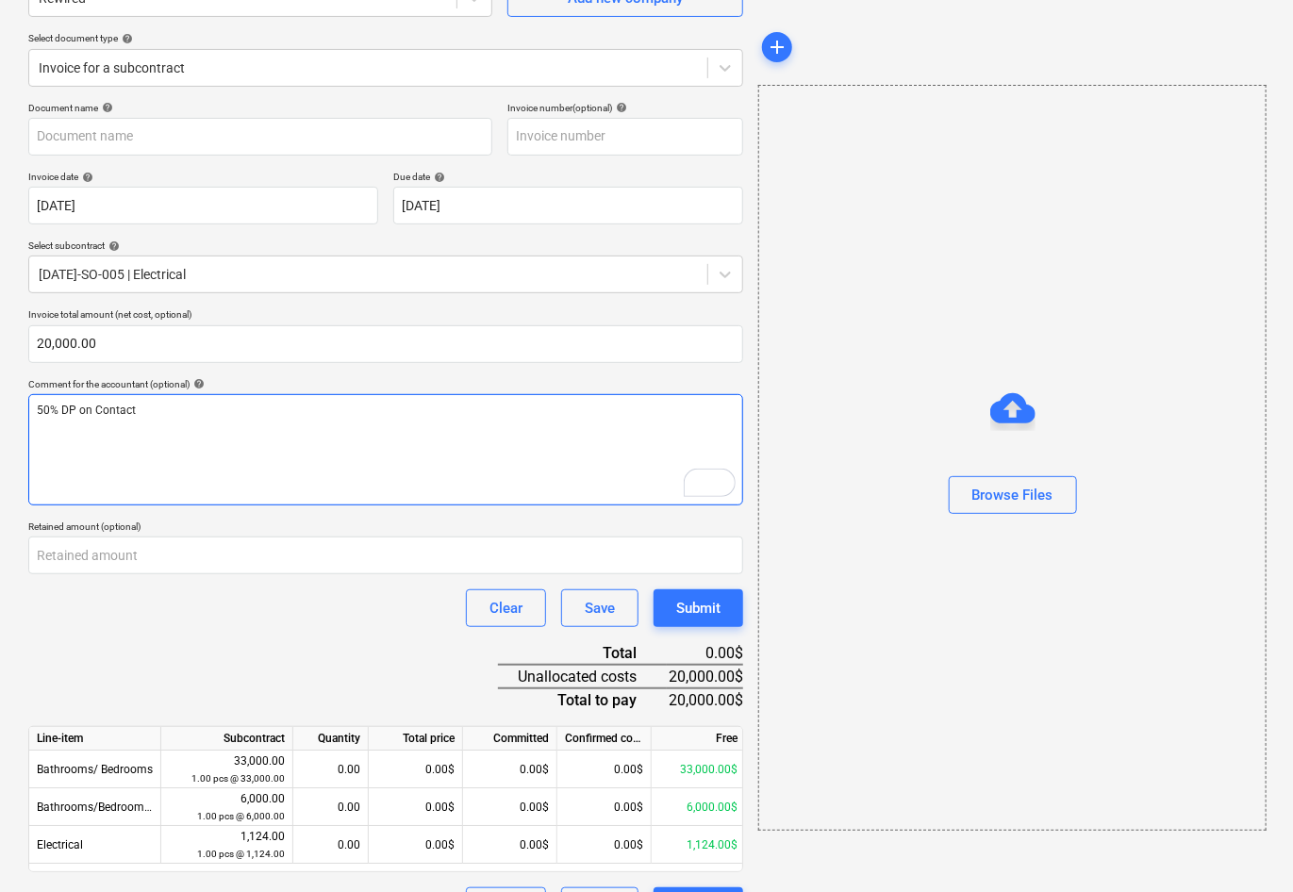
scroll to position [238, 0]
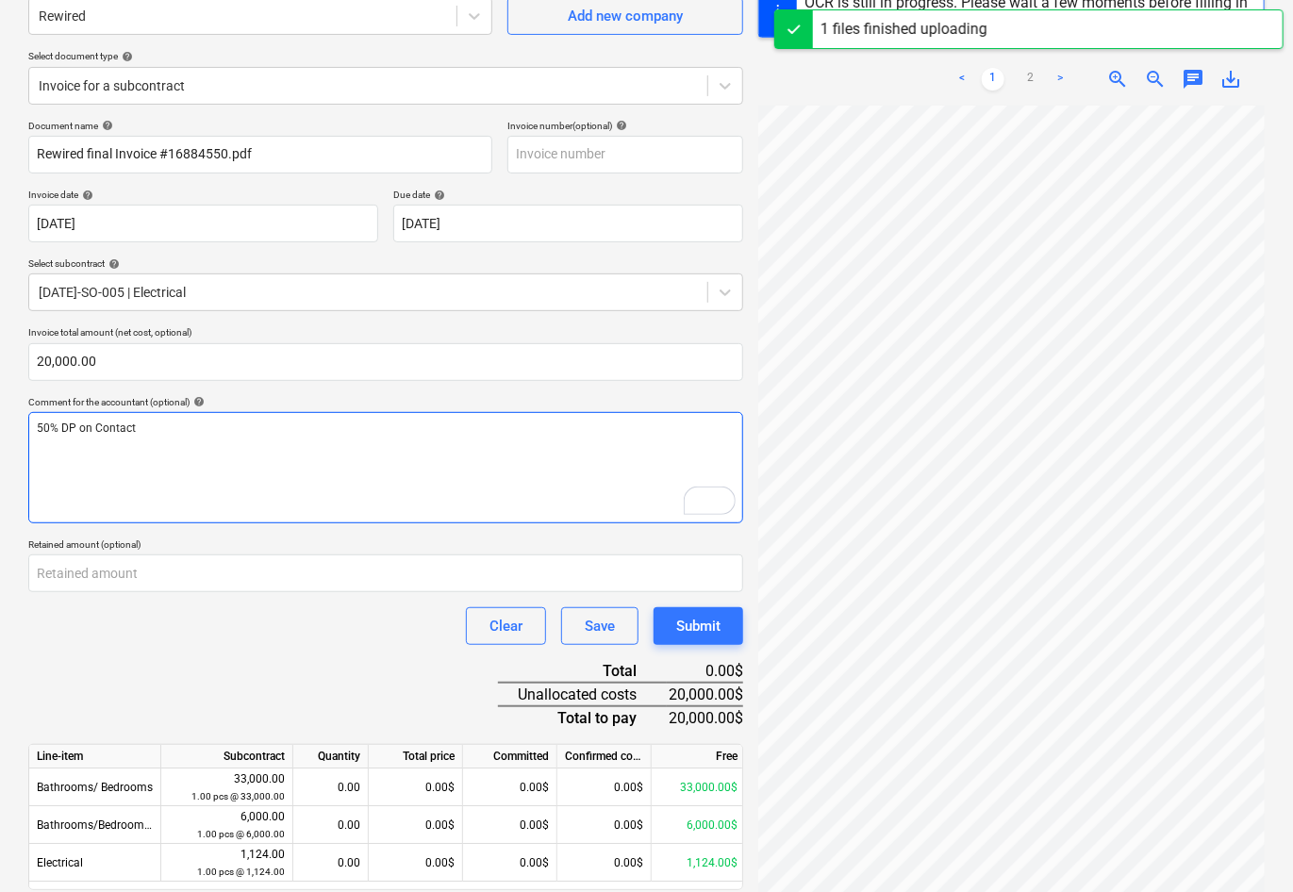
scroll to position [241, 0]
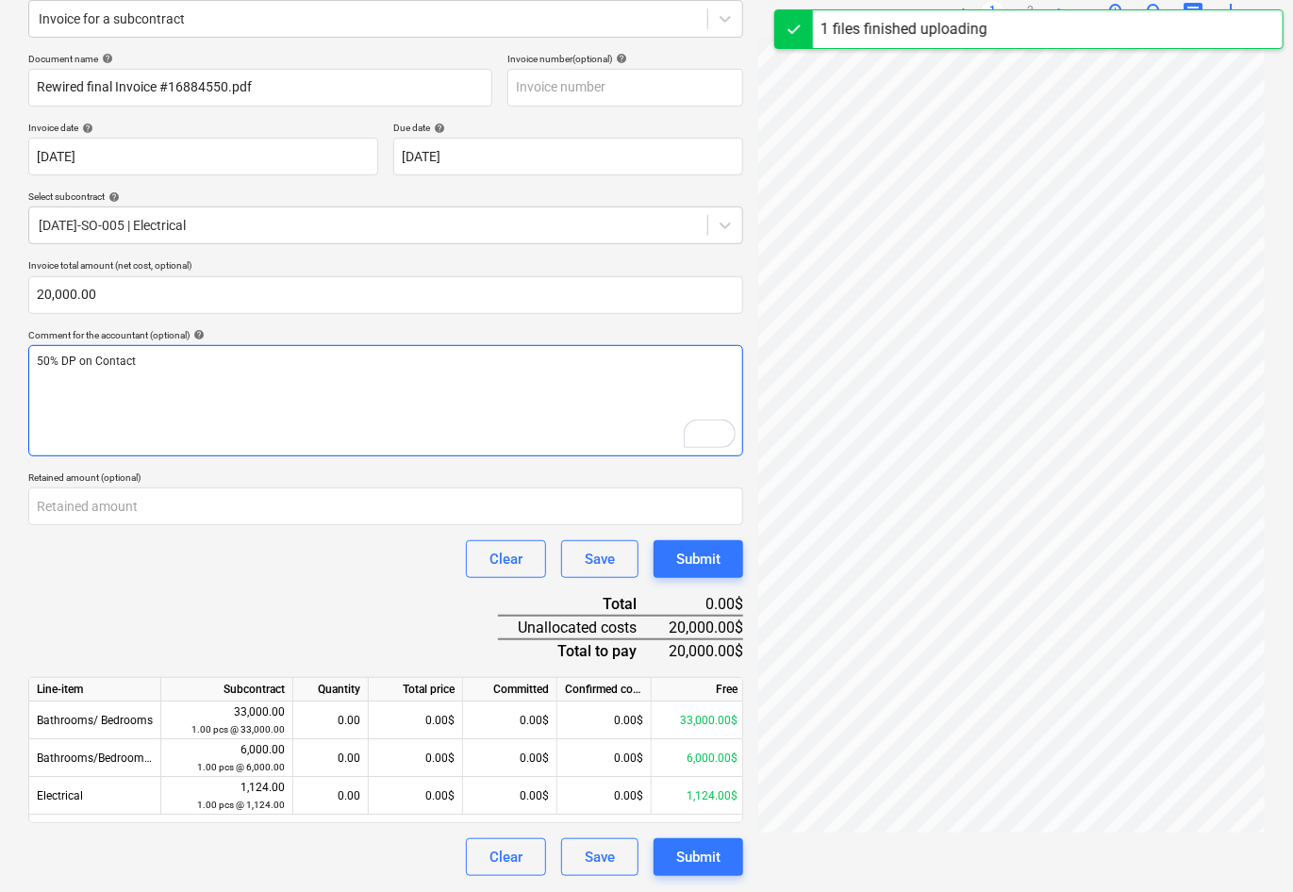
type input "16884550"
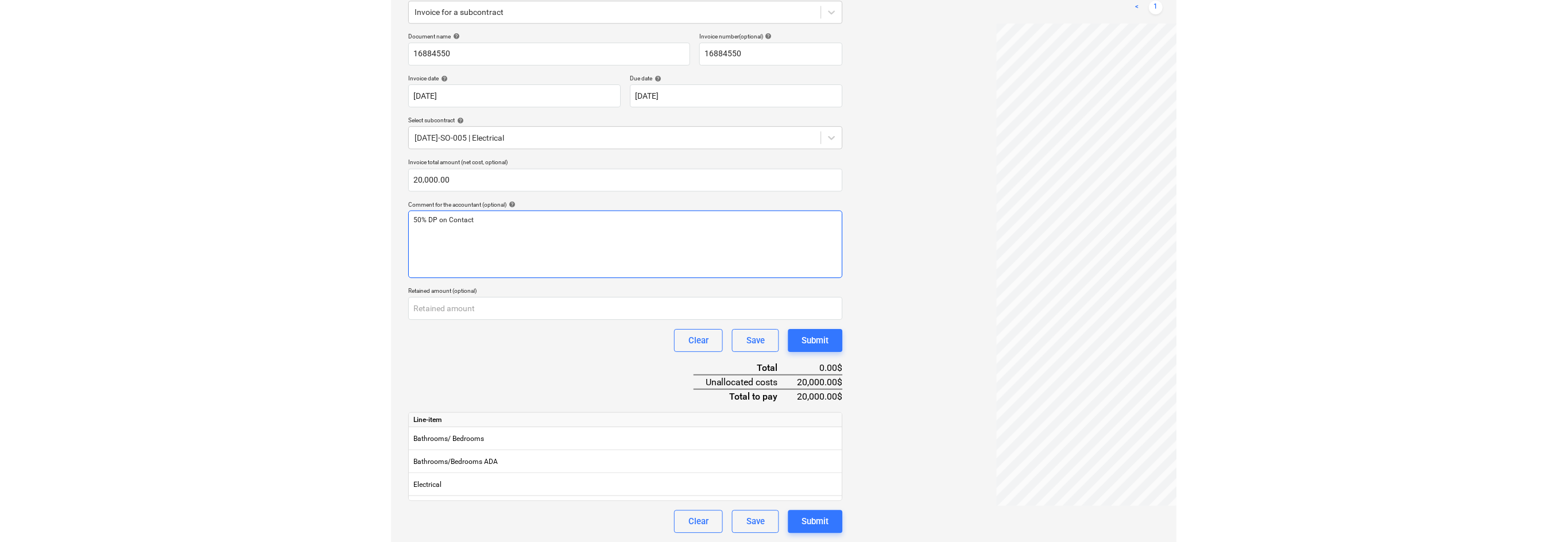
scroll to position [146, 0]
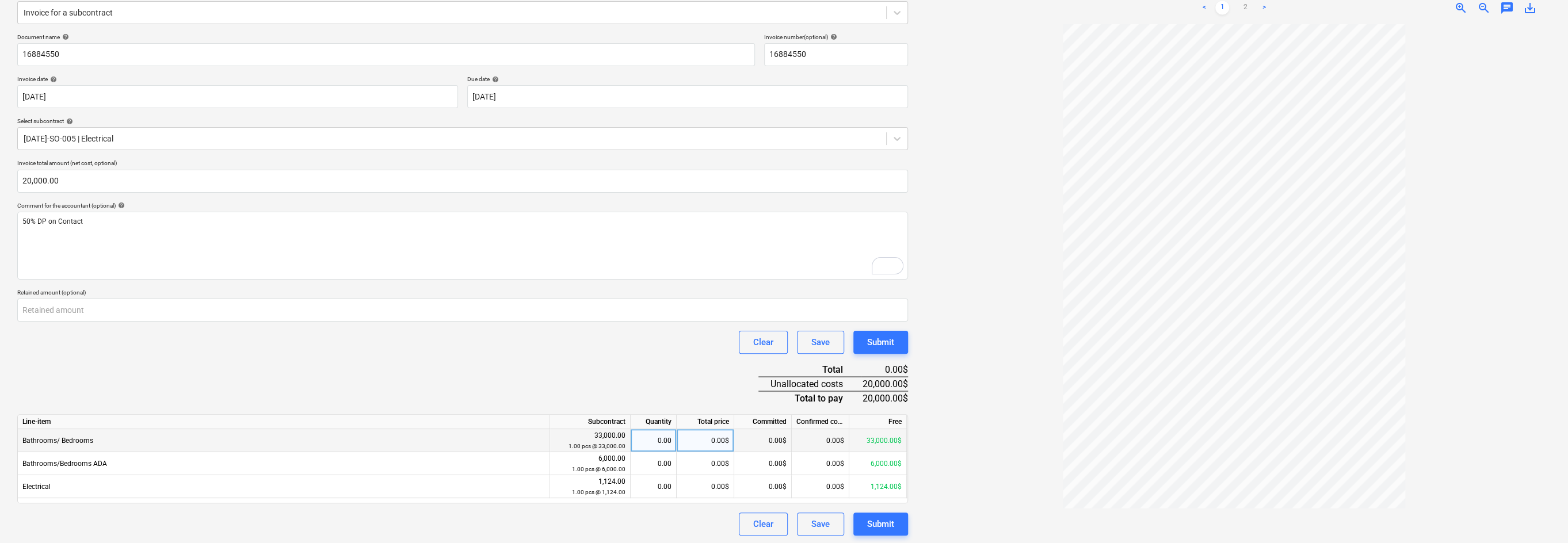
click at [708, 440] on div "0.00$" at bounding box center [705, 441] width 57 height 23
type input "15000"
click at [713, 455] on div "0.00$" at bounding box center [705, 464] width 57 height 23
type input "5000"
click at [668, 517] on div "Clear Save Submit" at bounding box center [462, 524] width 891 height 23
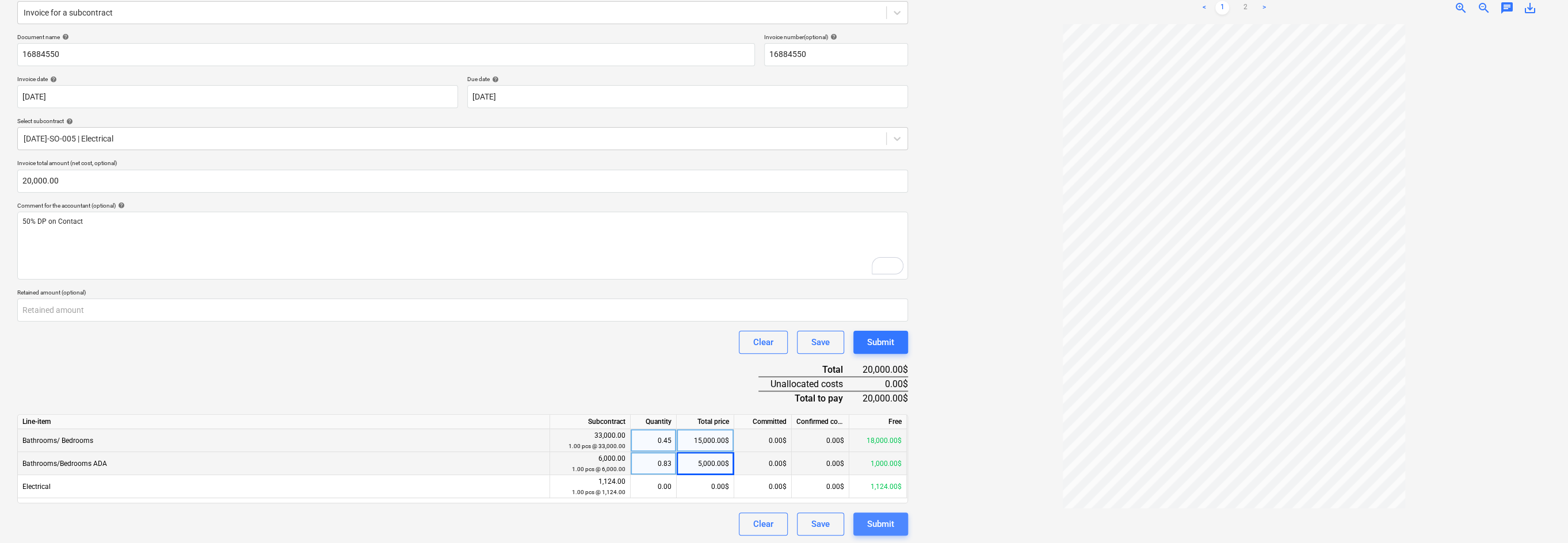
click at [883, 519] on div "Submit" at bounding box center [880, 524] width 27 height 15
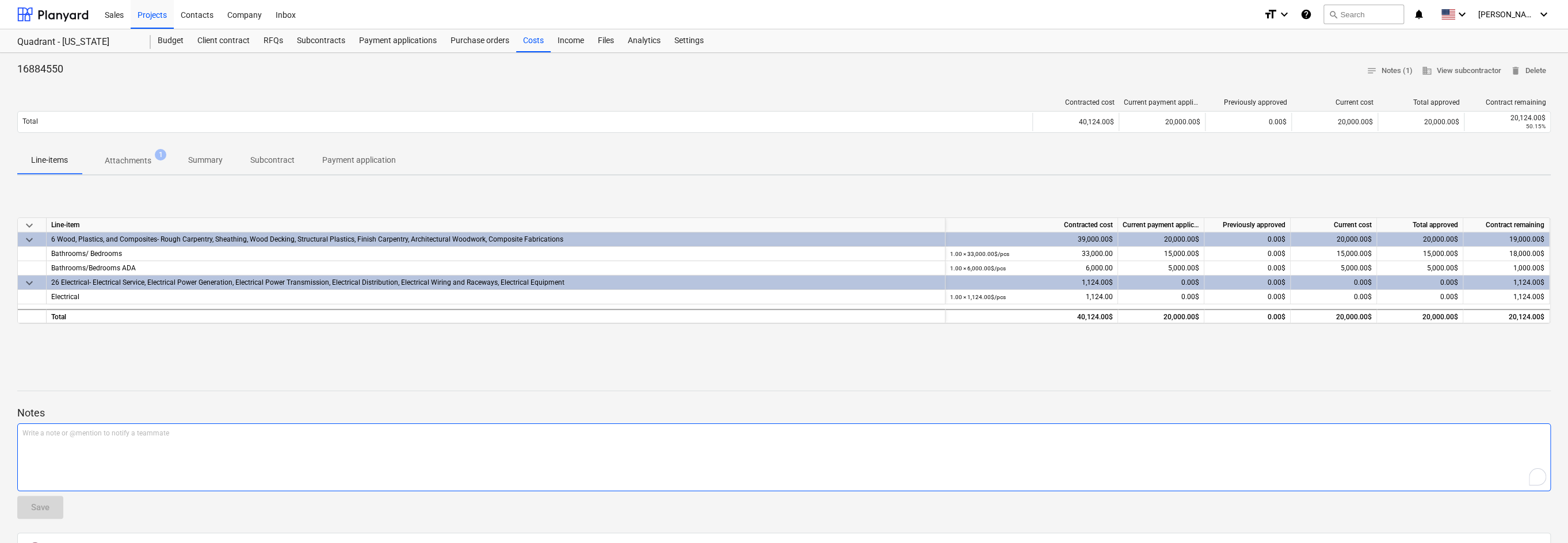
click at [308, 442] on div "Write a note or @mention to notify a teammate [PERSON_NAME]" at bounding box center [784, 457] width 1534 height 68
click at [41, 512] on div "Save" at bounding box center [40, 508] width 18 height 15
